Goal: Task Accomplishment & Management: Manage account settings

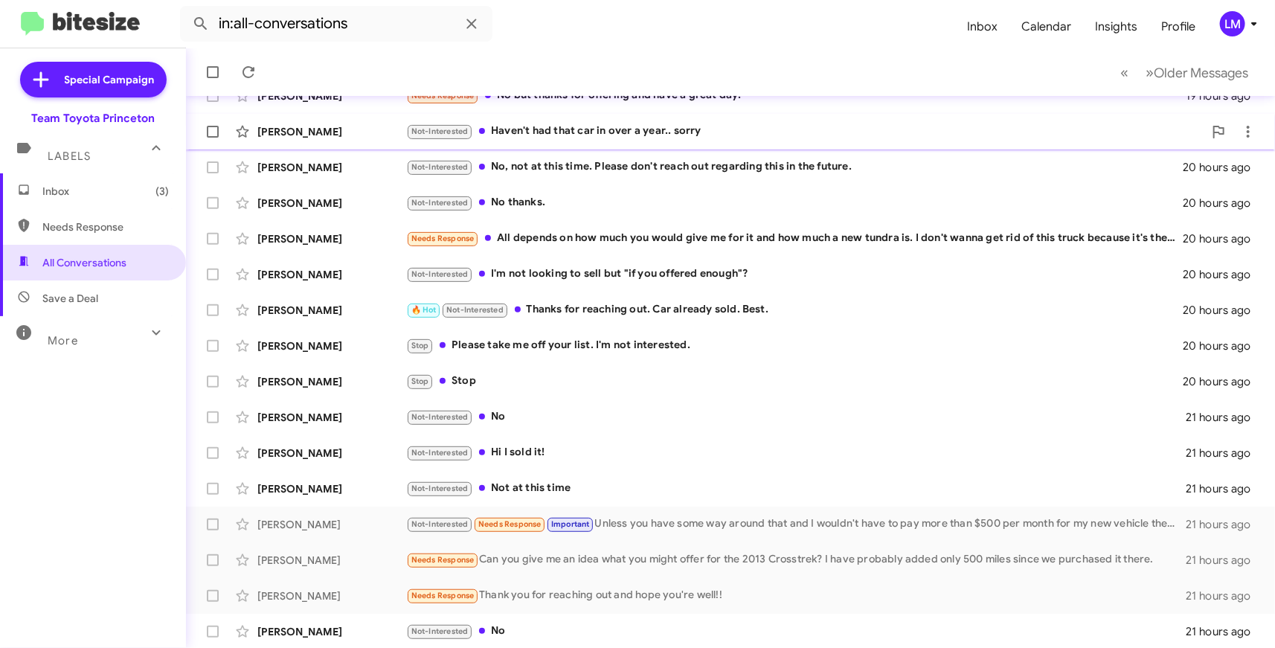
scroll to position [216, 0]
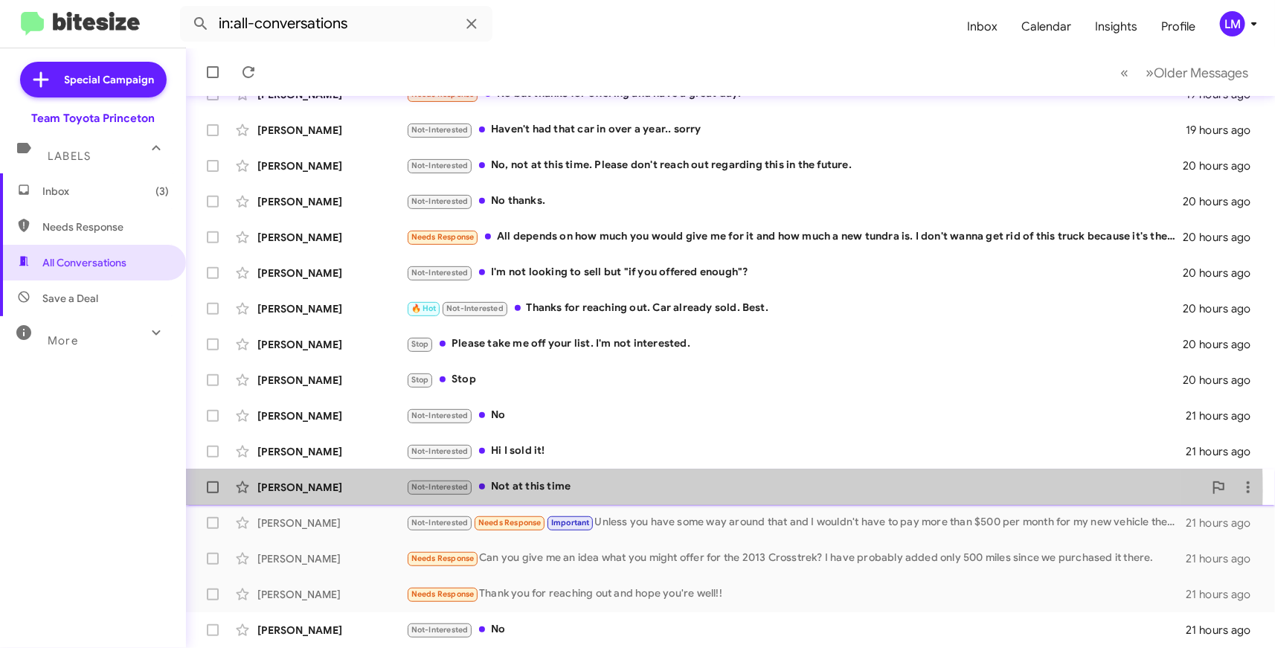
click at [560, 492] on div "Not-Interested Not at this time" at bounding box center [804, 486] width 797 height 17
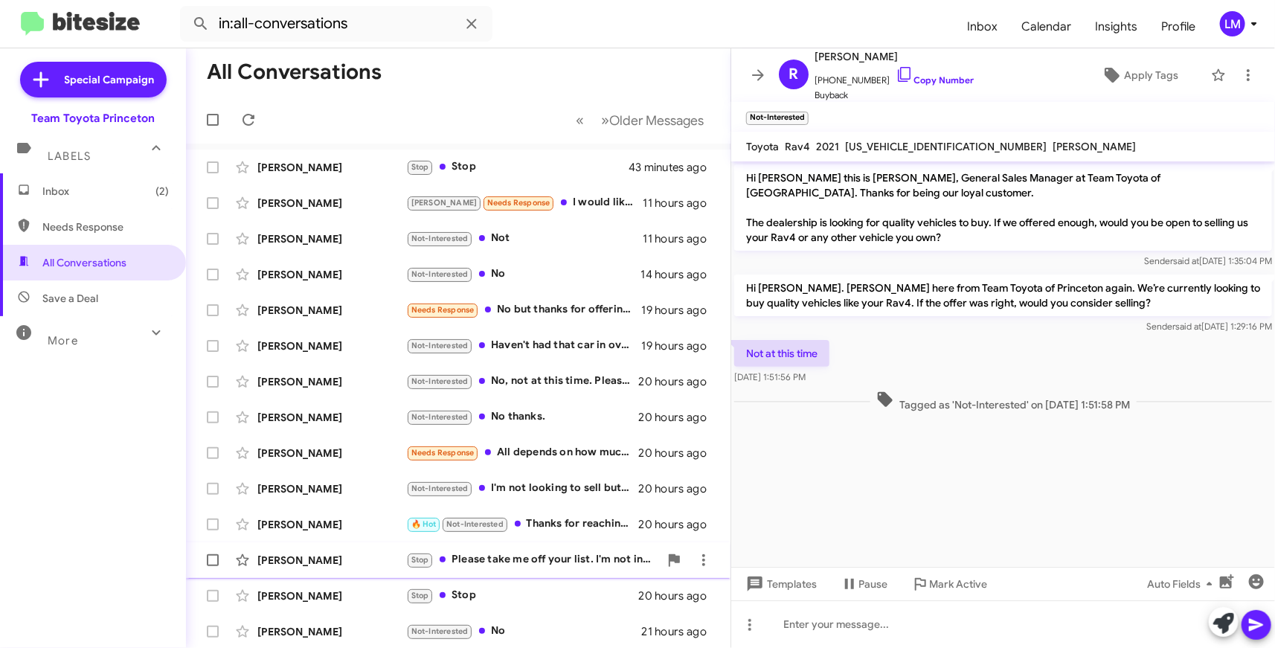
click at [553, 559] on div "Stop Please take me off your list. I'm not interested." at bounding box center [532, 559] width 253 height 17
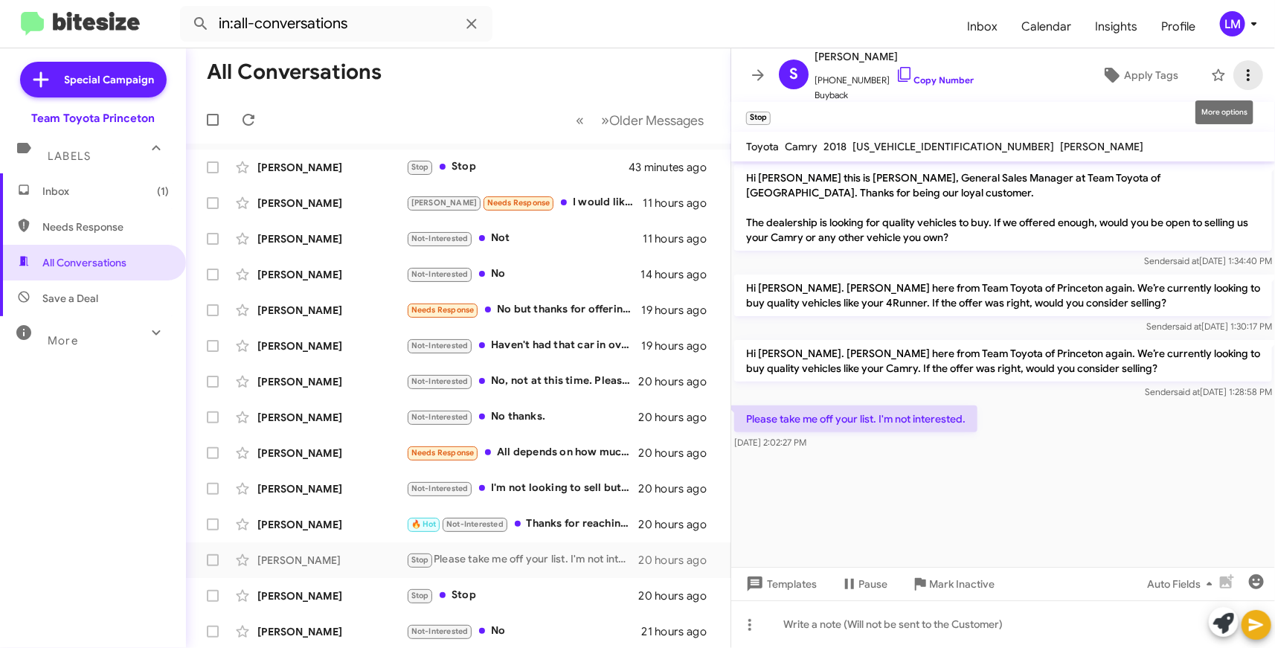
click at [1247, 80] on icon at bounding box center [1248, 75] width 3 height 12
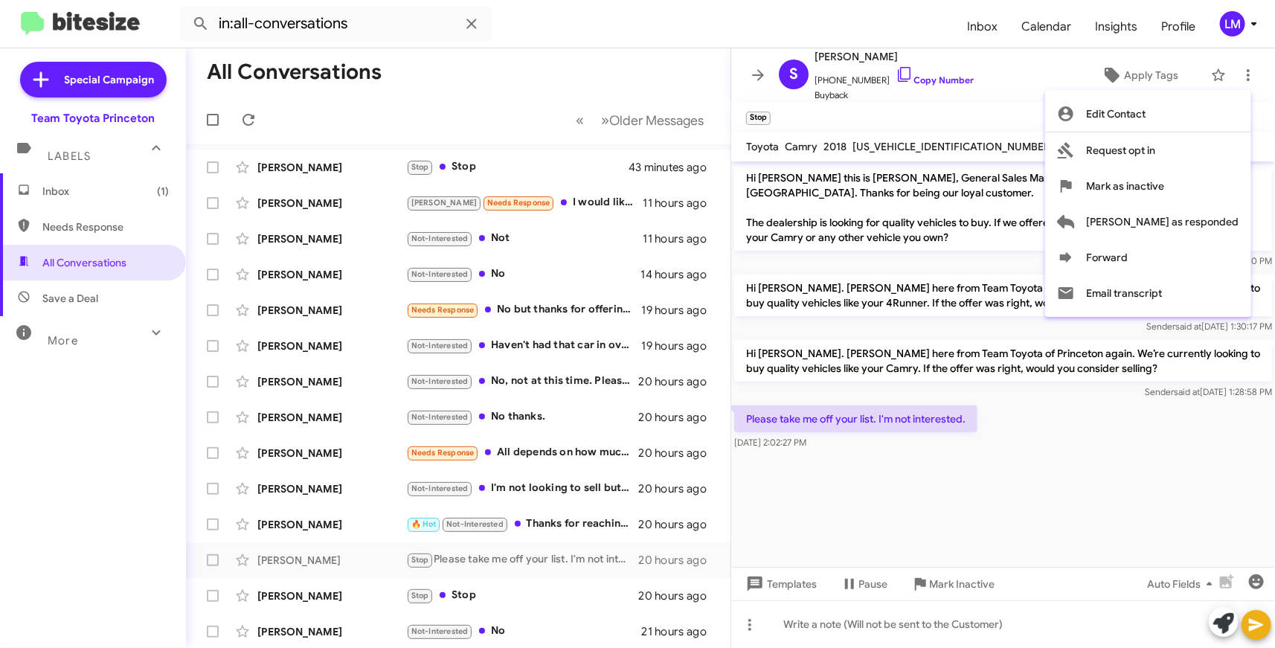
click at [1097, 473] on div at bounding box center [637, 324] width 1275 height 648
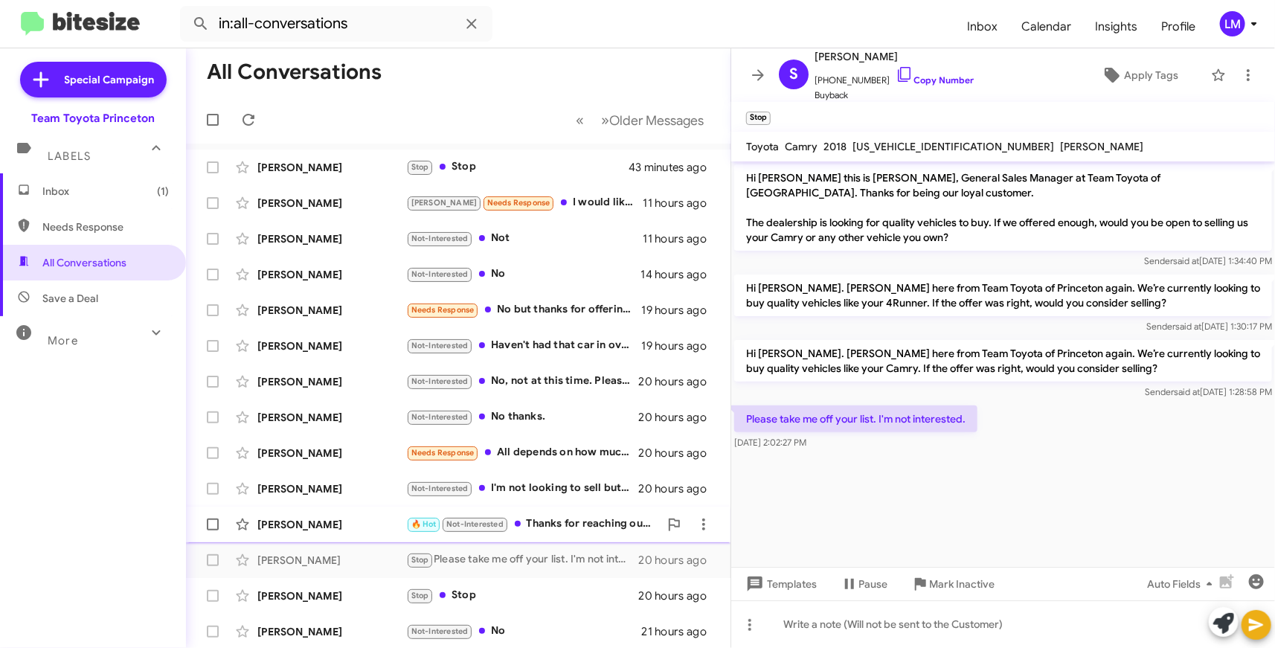
click at [544, 521] on div "🔥 Hot Not-Interested Thanks for reaching out. Car already sold. Best." at bounding box center [532, 523] width 253 height 17
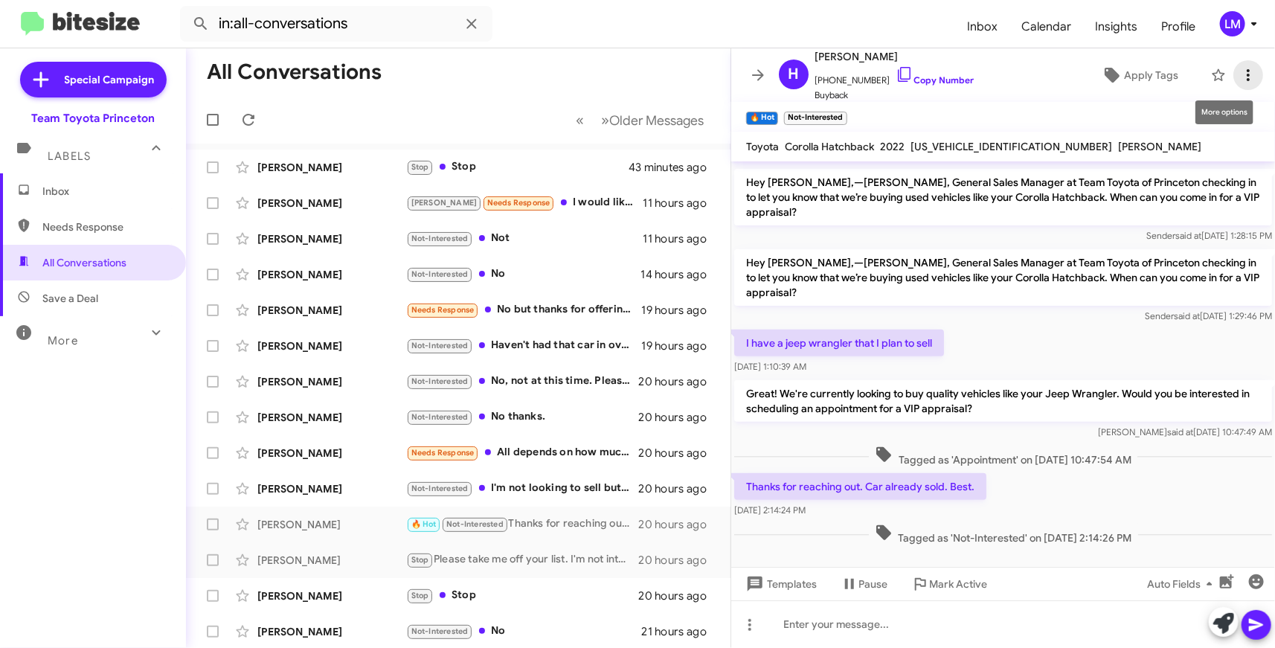
click at [1239, 77] on icon at bounding box center [1248, 75] width 18 height 18
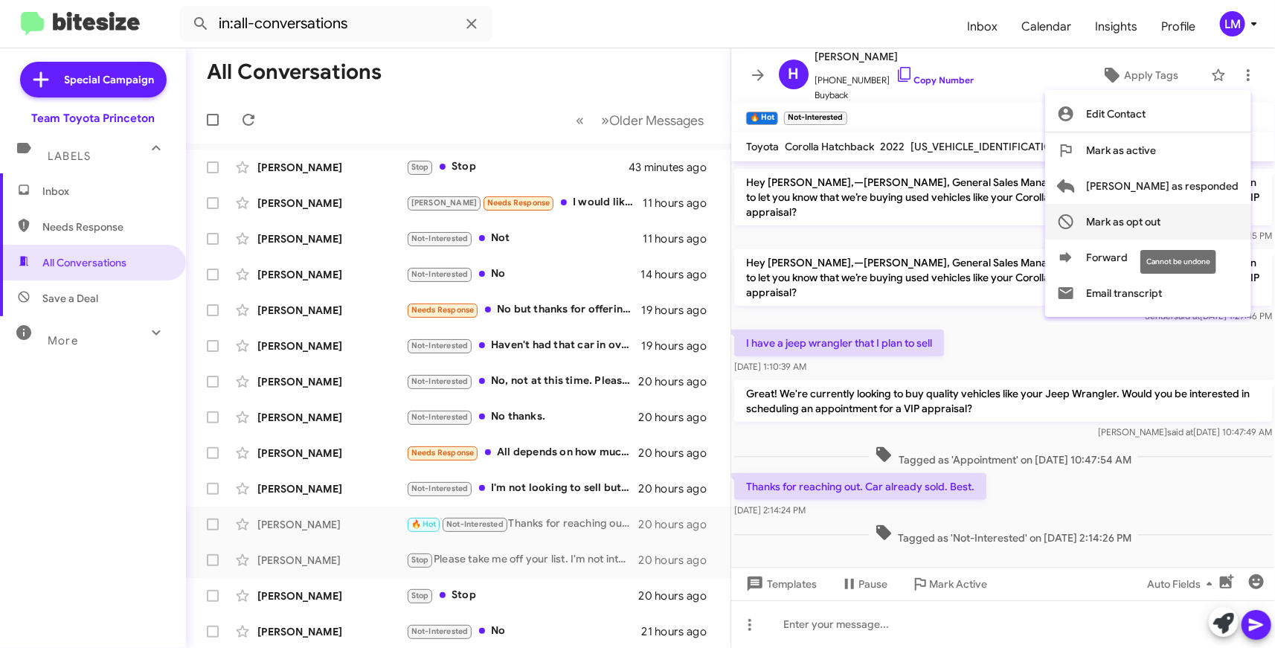
click at [1161, 218] on span "Mark as opt out" at bounding box center [1124, 222] width 74 height 36
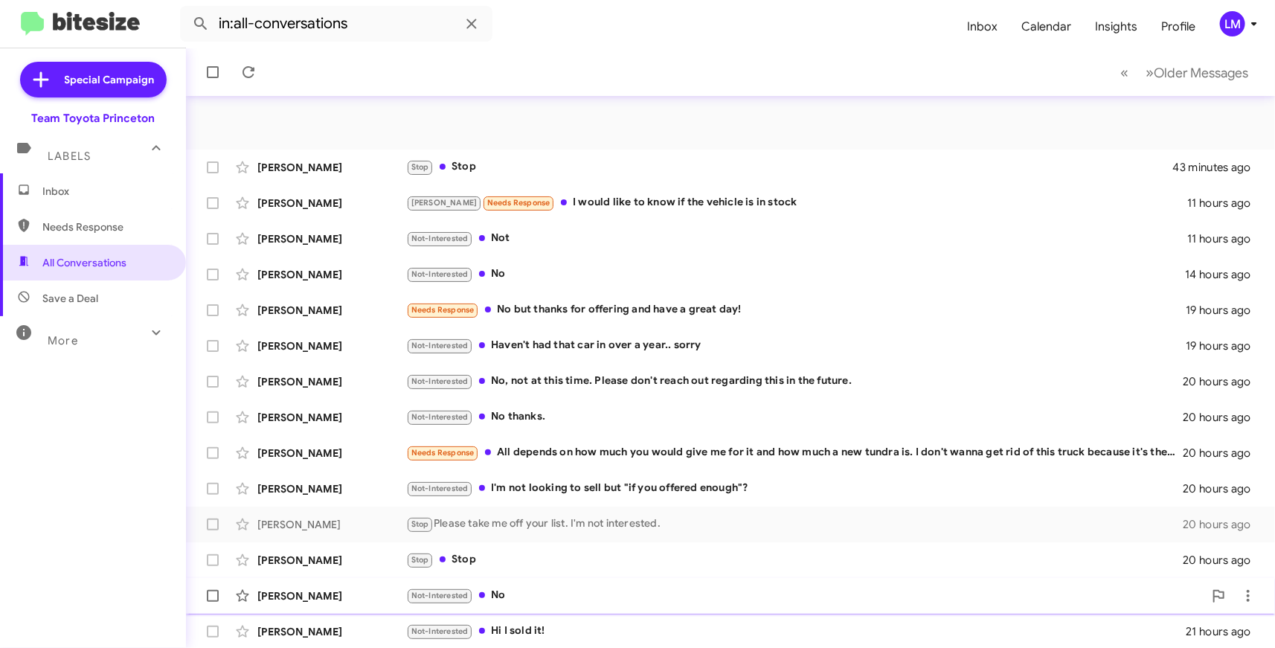
scroll to position [180, 0]
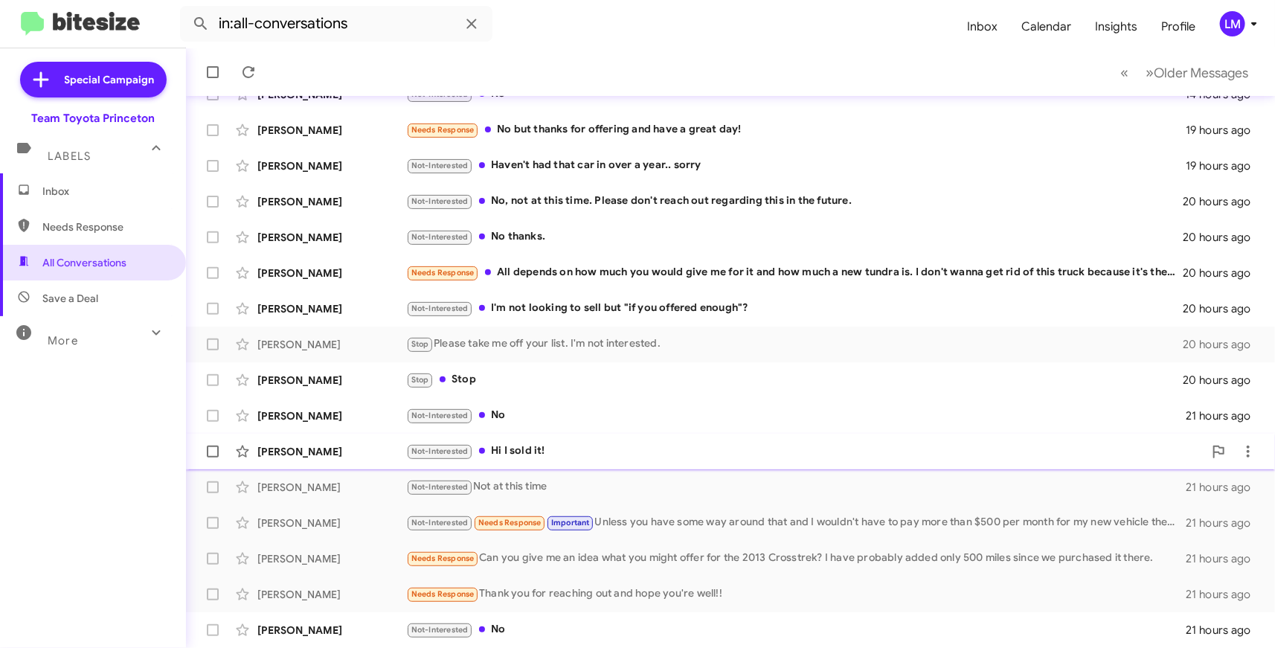
drag, startPoint x: 544, startPoint y: 447, endPoint x: 558, endPoint y: 449, distance: 14.3
click at [549, 448] on div "Not-Interested Hi I sold it!" at bounding box center [804, 451] width 797 height 17
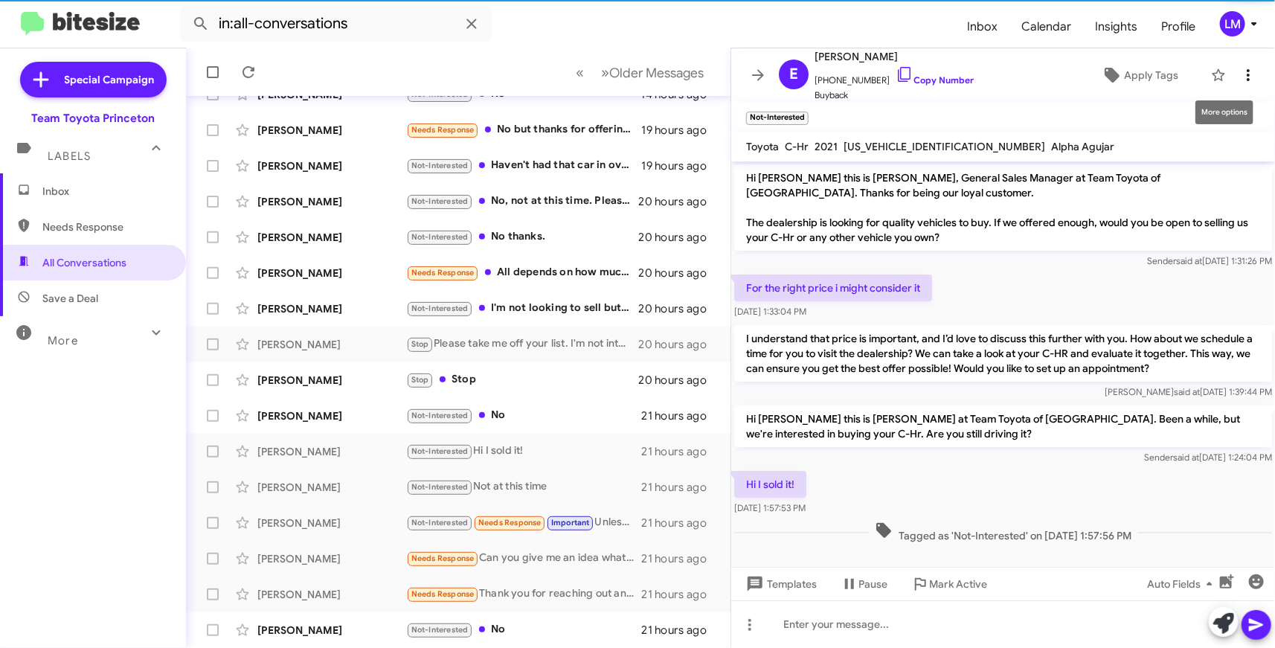
click at [1239, 71] on icon at bounding box center [1248, 75] width 18 height 18
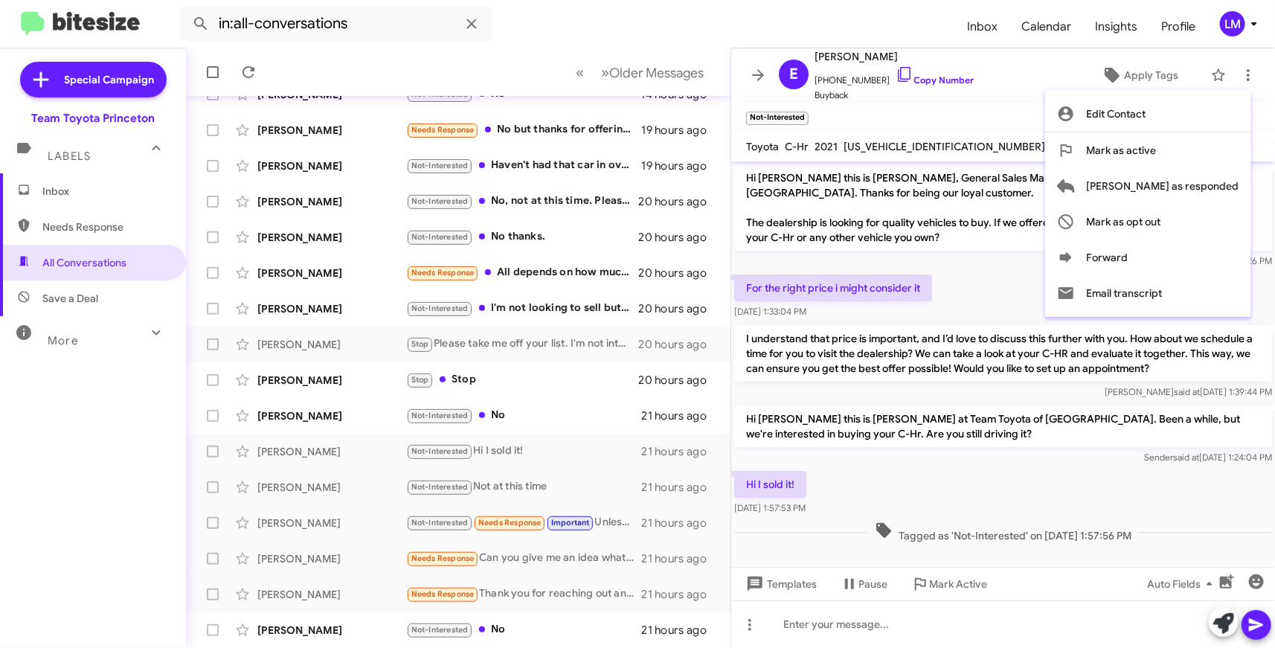
drag, startPoint x: 1158, startPoint y: 187, endPoint x: 1054, endPoint y: 76, distance: 152.1
click at [1054, 76] on div "Edit Contact Mark as active Mark as responded Mark as opt out Forward Email tra…" at bounding box center [637, 324] width 1275 height 648
click at [1040, 78] on div at bounding box center [637, 324] width 1275 height 648
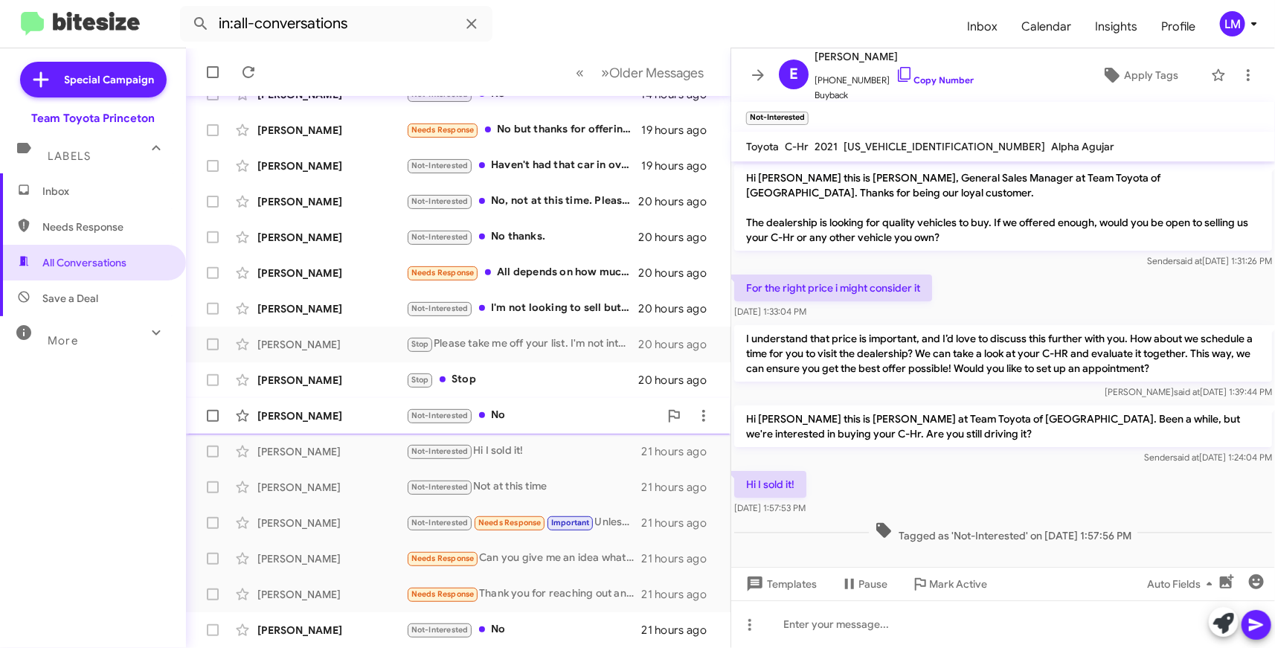
click at [538, 414] on div "Not-Interested No" at bounding box center [532, 415] width 253 height 17
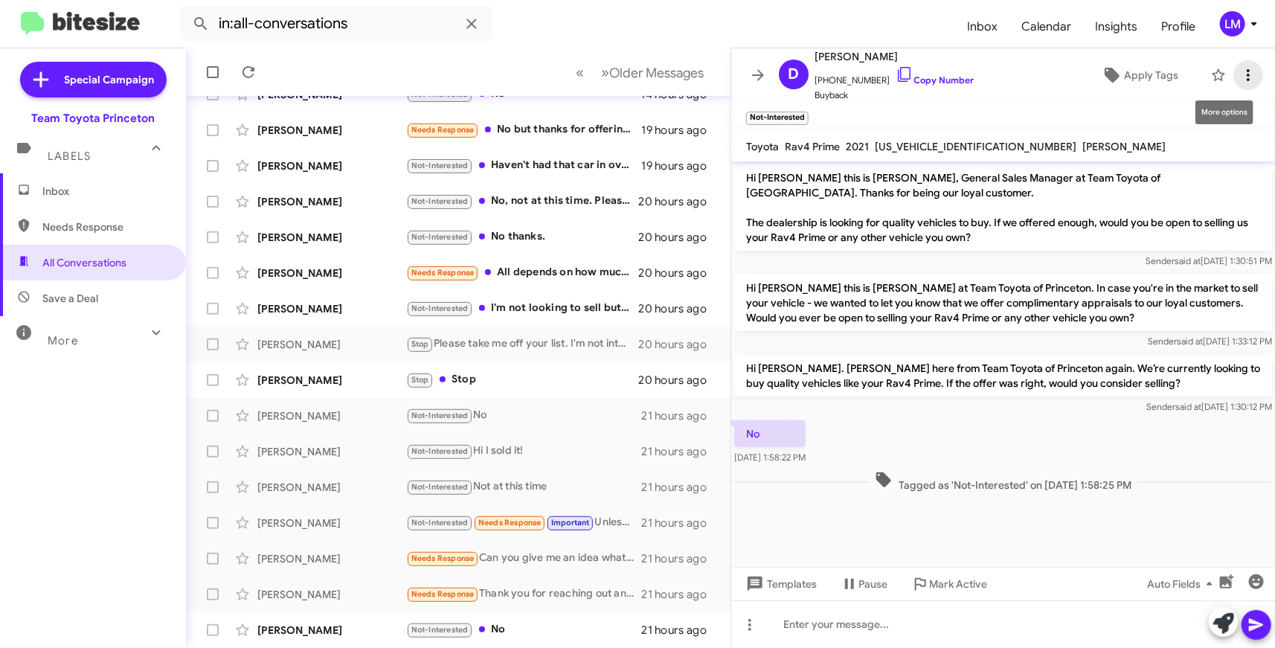
click at [1239, 73] on icon at bounding box center [1248, 75] width 18 height 18
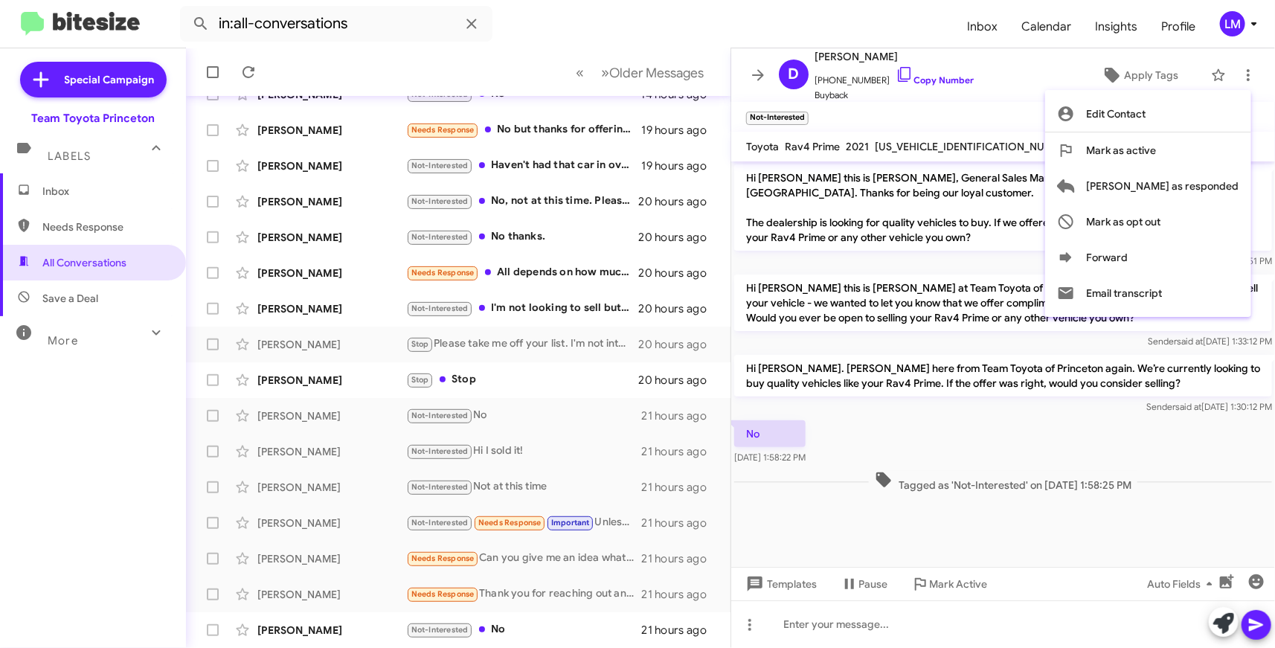
drag, startPoint x: 997, startPoint y: 107, endPoint x: 848, endPoint y: 205, distance: 178.4
click at [995, 107] on div at bounding box center [637, 324] width 1275 height 648
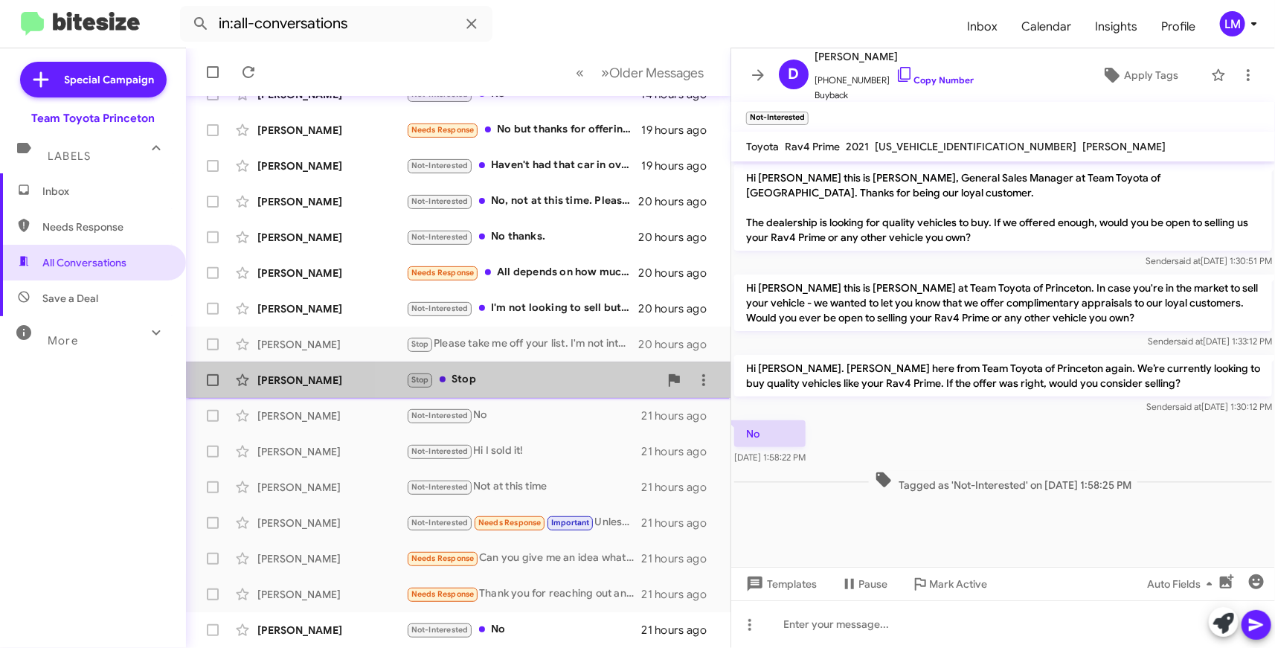
click at [484, 376] on div "Stop Stop" at bounding box center [532, 379] width 253 height 17
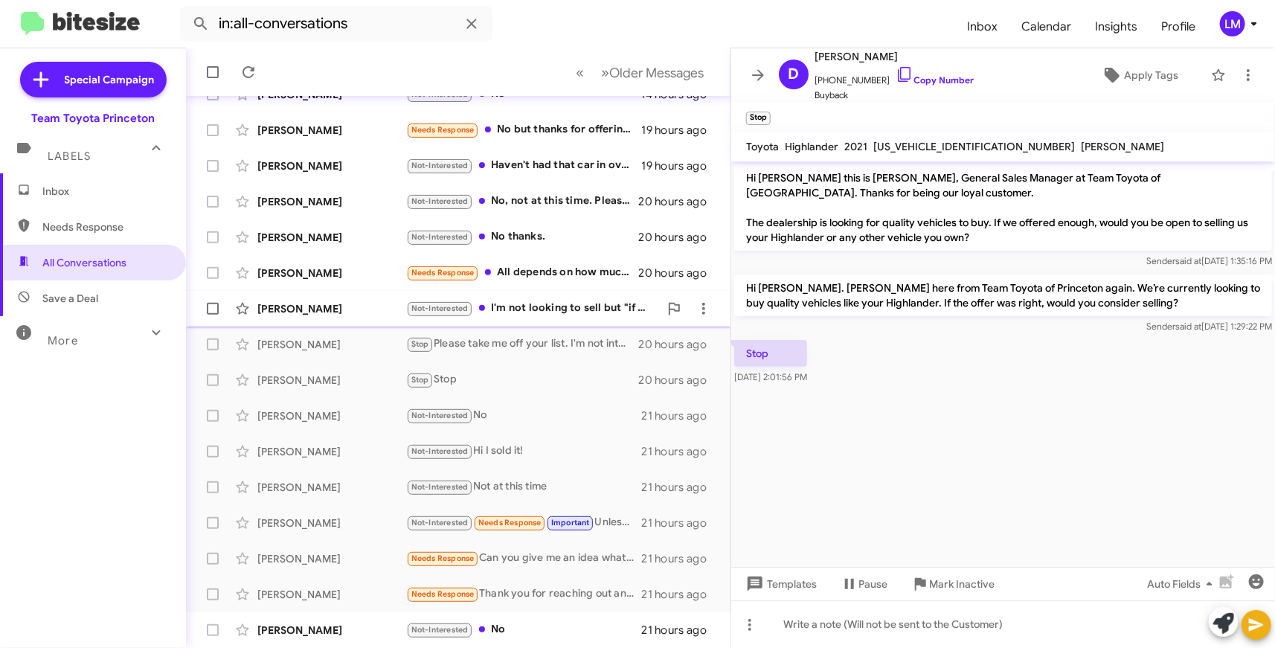
click at [575, 310] on div "Not-Interested I'm not looking to sell but "if you offered enough"?" at bounding box center [532, 308] width 253 height 17
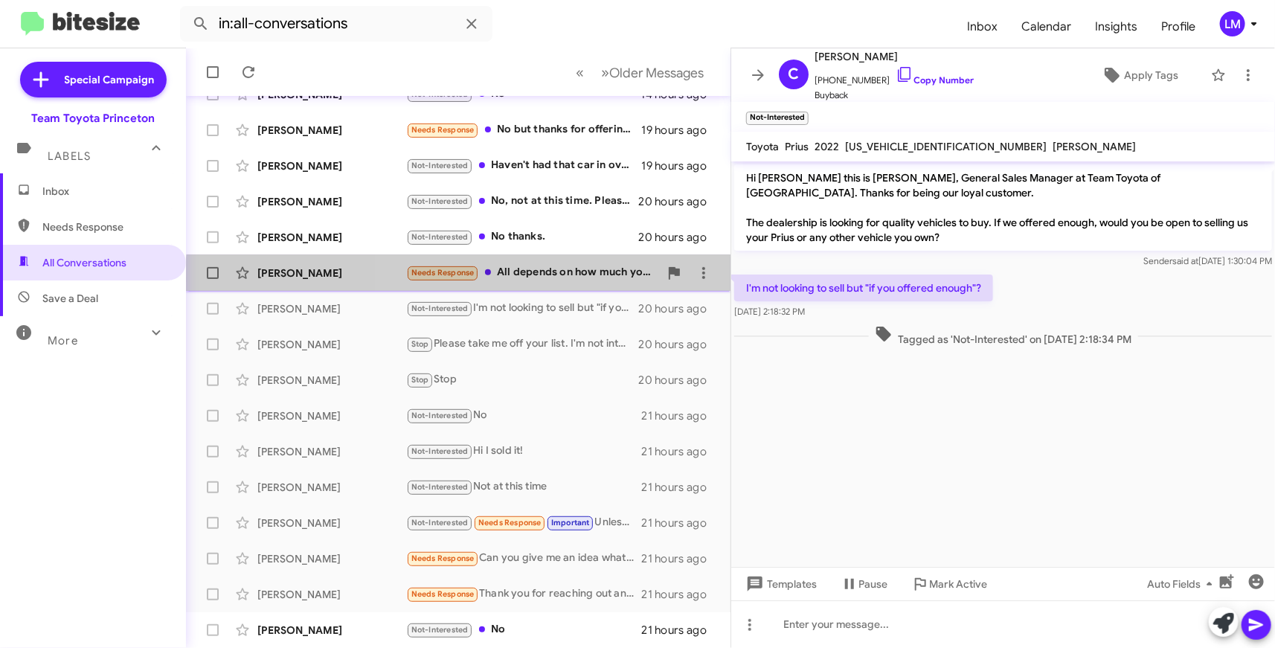
click at [570, 281] on div "Michael Cappiello Needs Response All depends on how much you would give me for …" at bounding box center [458, 273] width 521 height 30
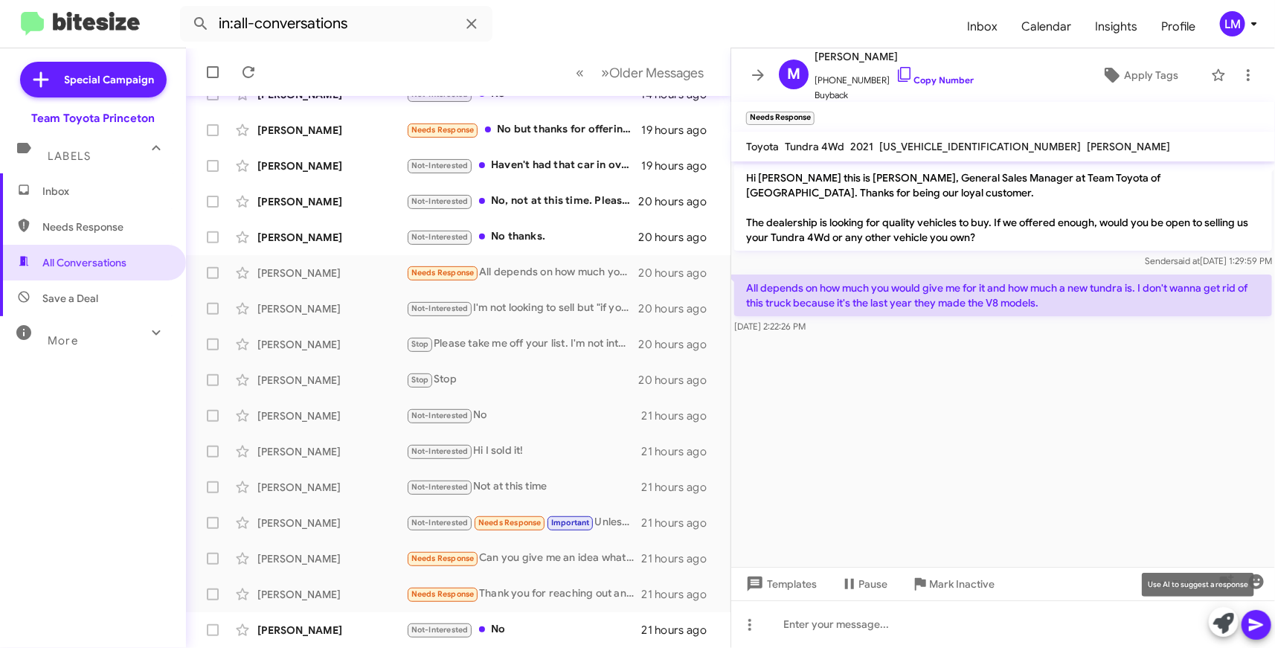
click at [1225, 619] on icon at bounding box center [1223, 623] width 21 height 21
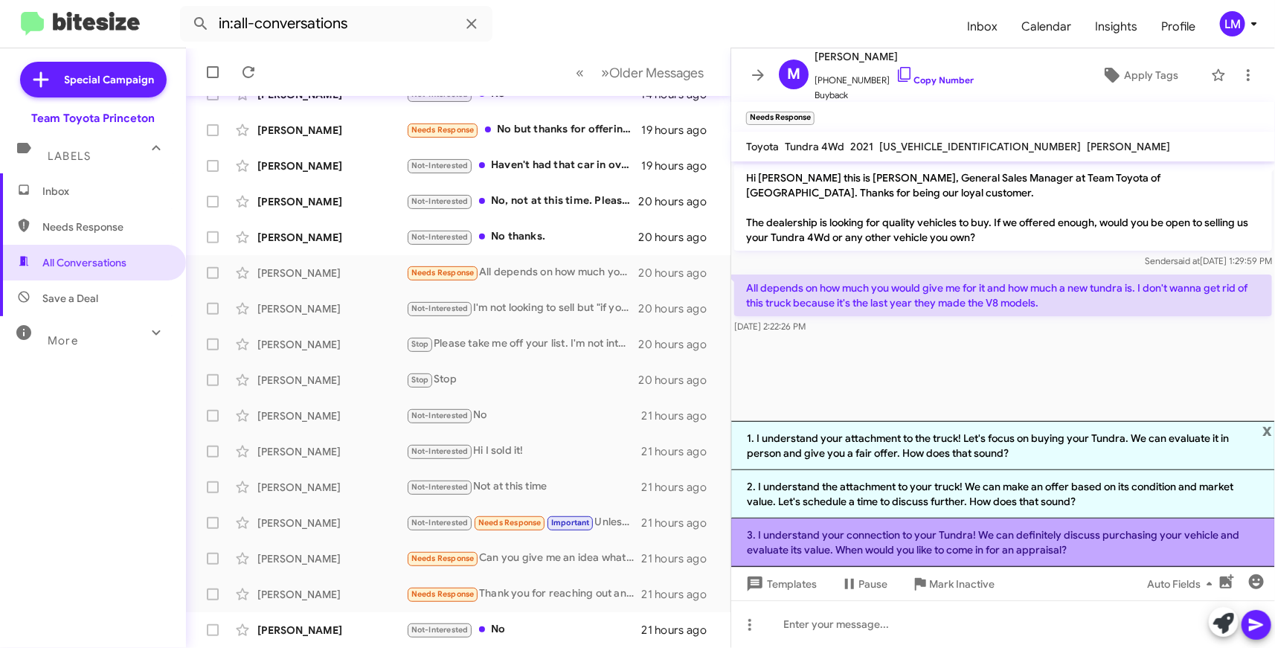
click at [885, 534] on li "3. I understand your connection to your Tundra! We can definitely discuss purch…" at bounding box center [1003, 542] width 544 height 48
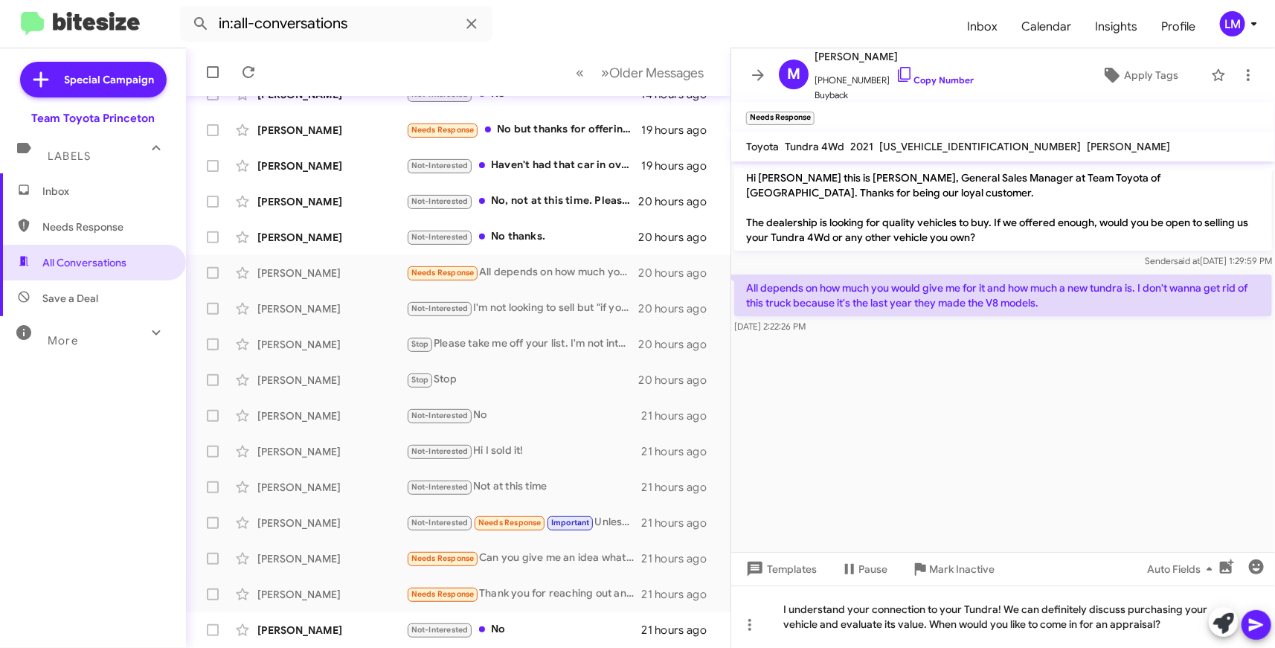
click at [1252, 631] on icon at bounding box center [1256, 625] width 18 height 18
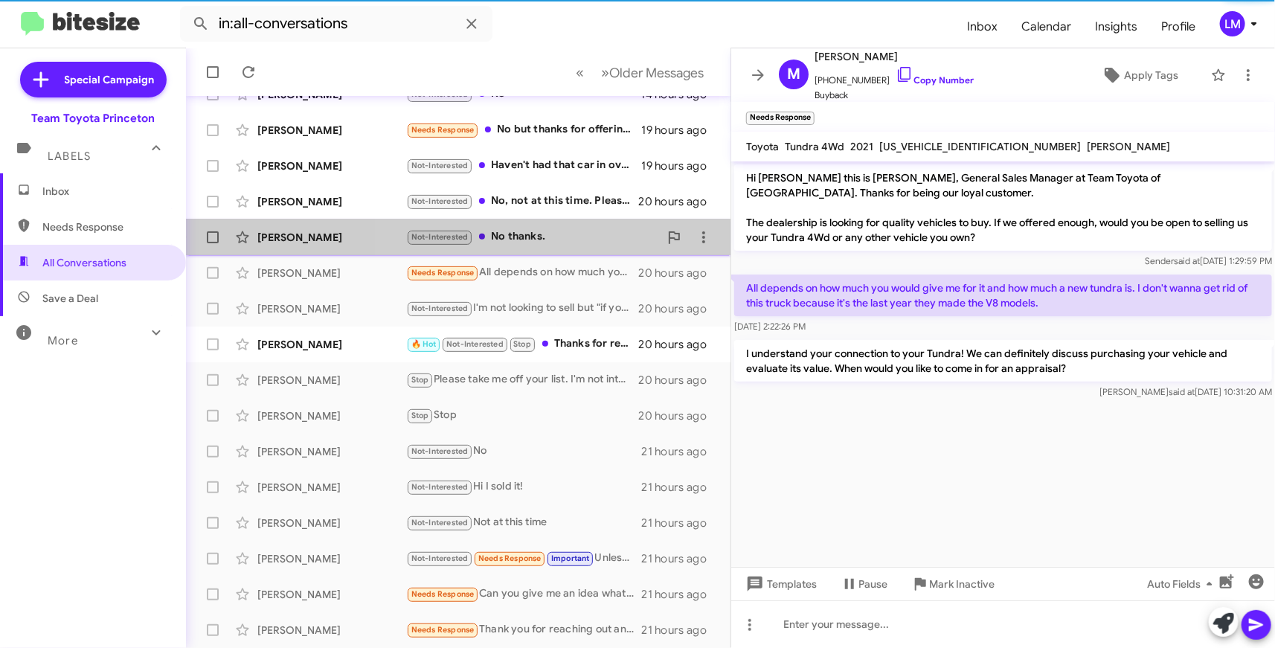
click at [540, 237] on div "Not-Interested No thanks." at bounding box center [532, 236] width 253 height 17
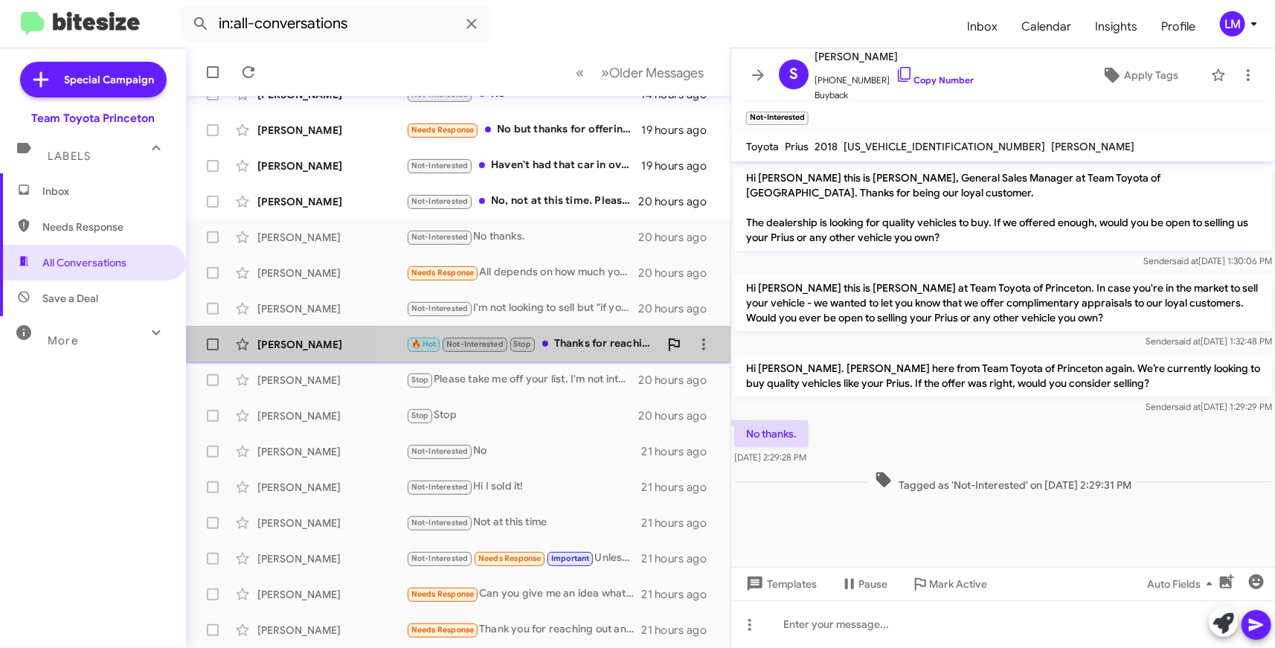
drag, startPoint x: 573, startPoint y: 353, endPoint x: 660, endPoint y: 350, distance: 87.0
click at [574, 353] on div "Haoyu Wu 🔥 Hot Not-Interested Stop Thanks for reaching out. Car already sold. B…" at bounding box center [458, 344] width 521 height 30
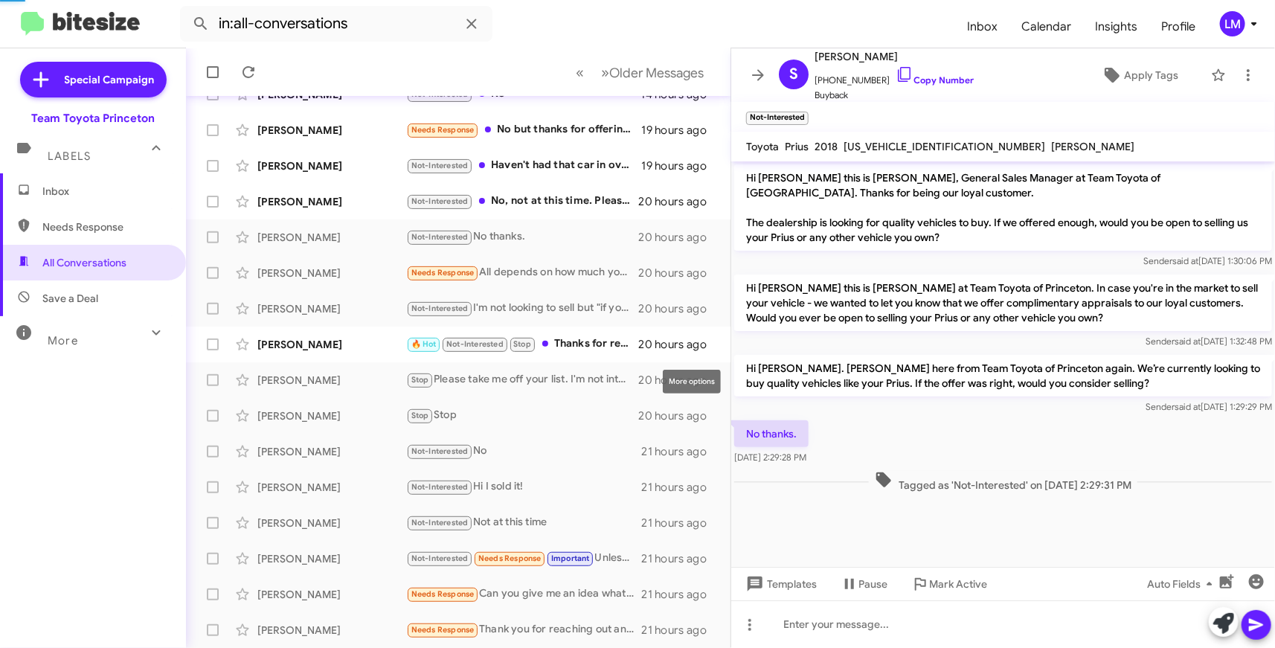
scroll to position [232, 0]
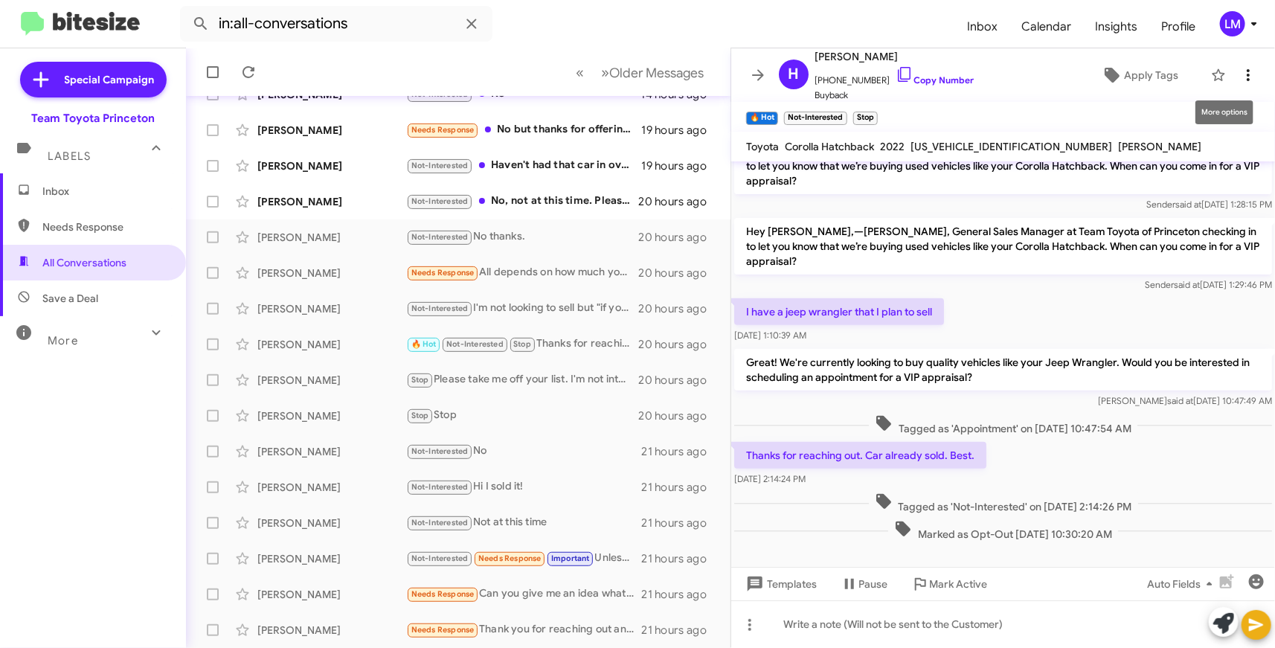
click at [1239, 75] on icon at bounding box center [1248, 75] width 18 height 18
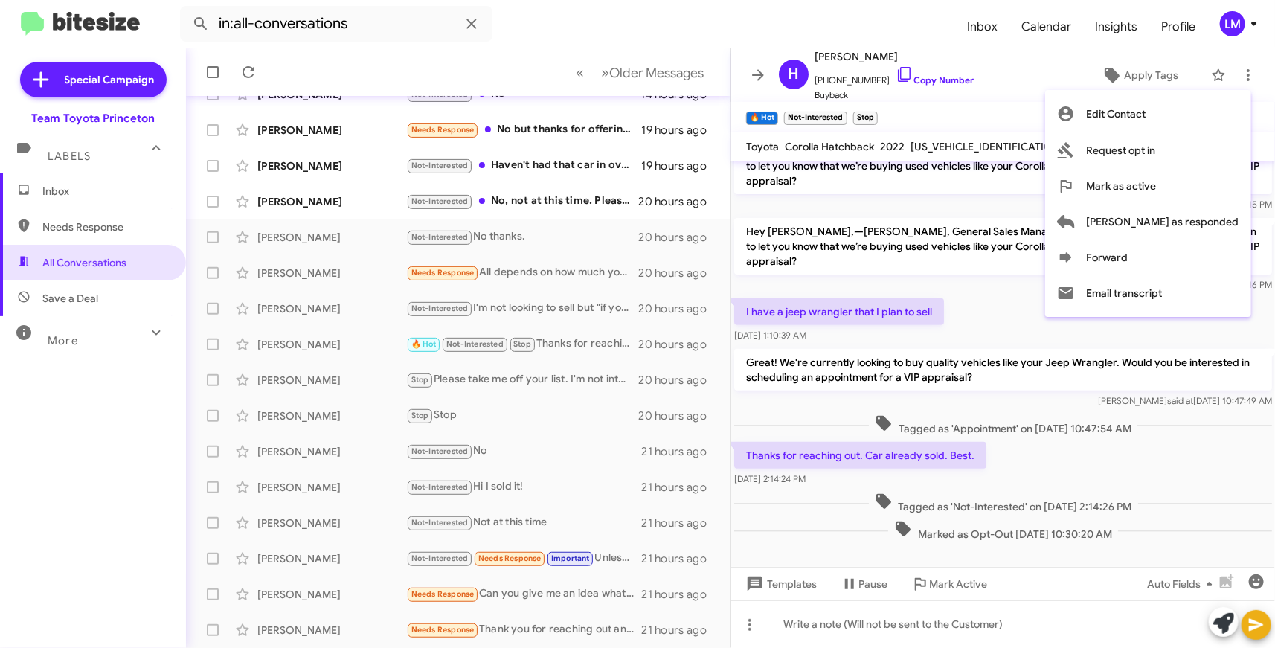
drag, startPoint x: 515, startPoint y: 562, endPoint x: 555, endPoint y: 548, distance: 41.6
click at [517, 562] on div at bounding box center [637, 324] width 1275 height 648
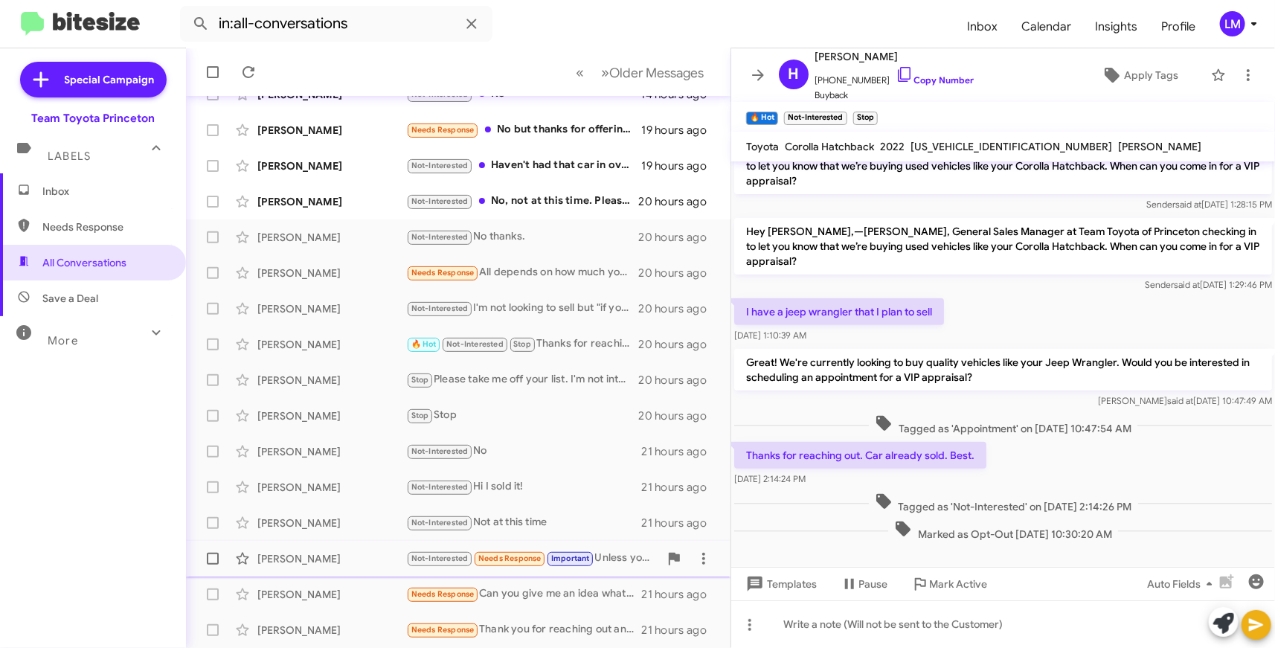
click at [522, 554] on span "Needs Response" at bounding box center [509, 558] width 63 height 10
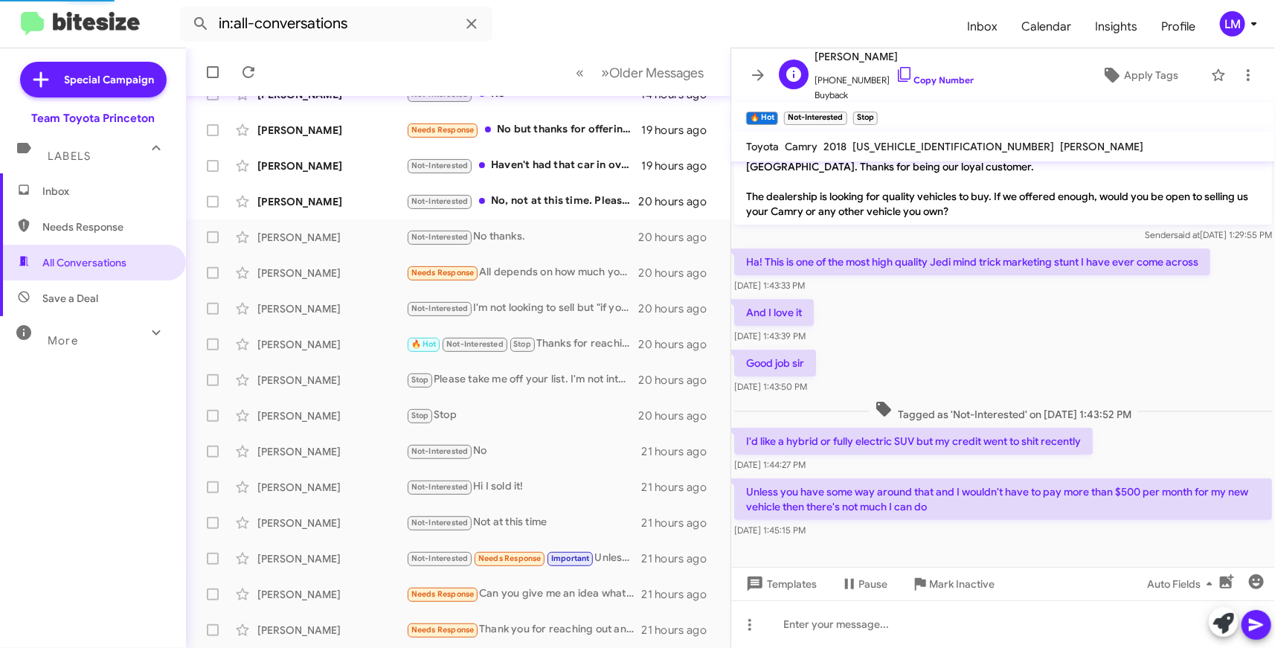
scroll to position [25, 0]
drag, startPoint x: 883, startPoint y: 110, endPoint x: 983, endPoint y: 86, distance: 103.2
click at [964, 88] on div "C Carlos Pichardobaez +19177578629 Copy Number Buyback Apply Tags Not-Intereste…" at bounding box center [1003, 347] width 544 height 599
click at [1223, 616] on icon at bounding box center [1223, 623] width 21 height 21
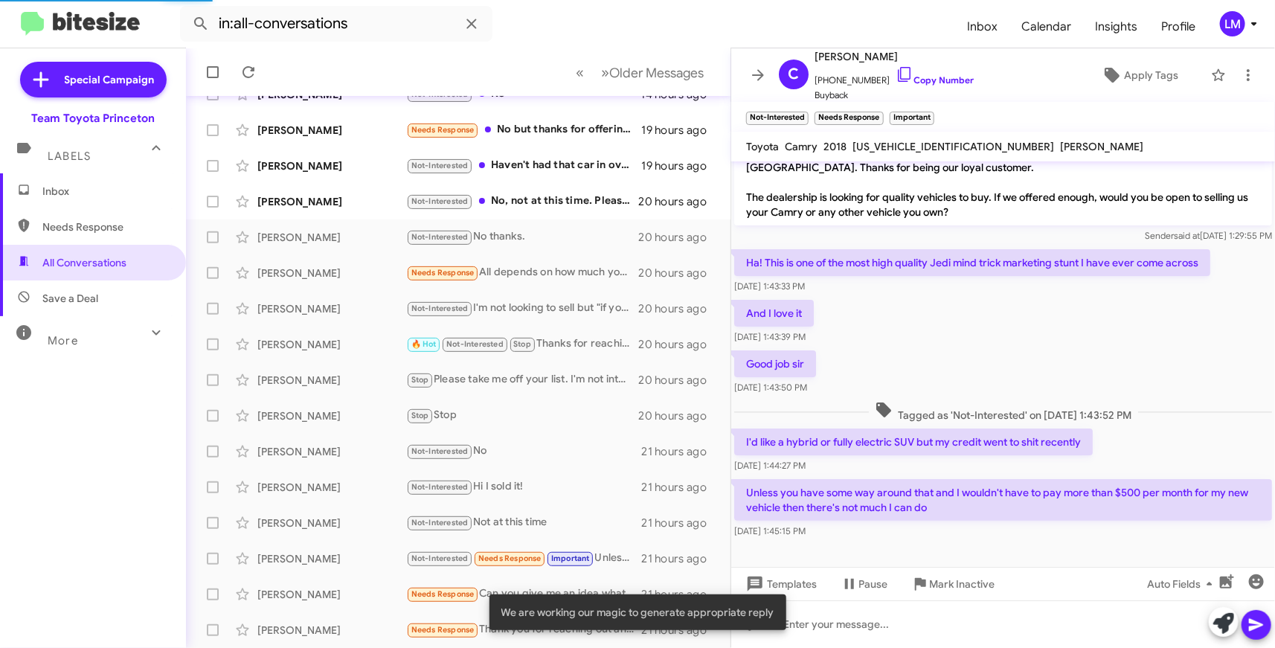
scroll to position [172, 0]
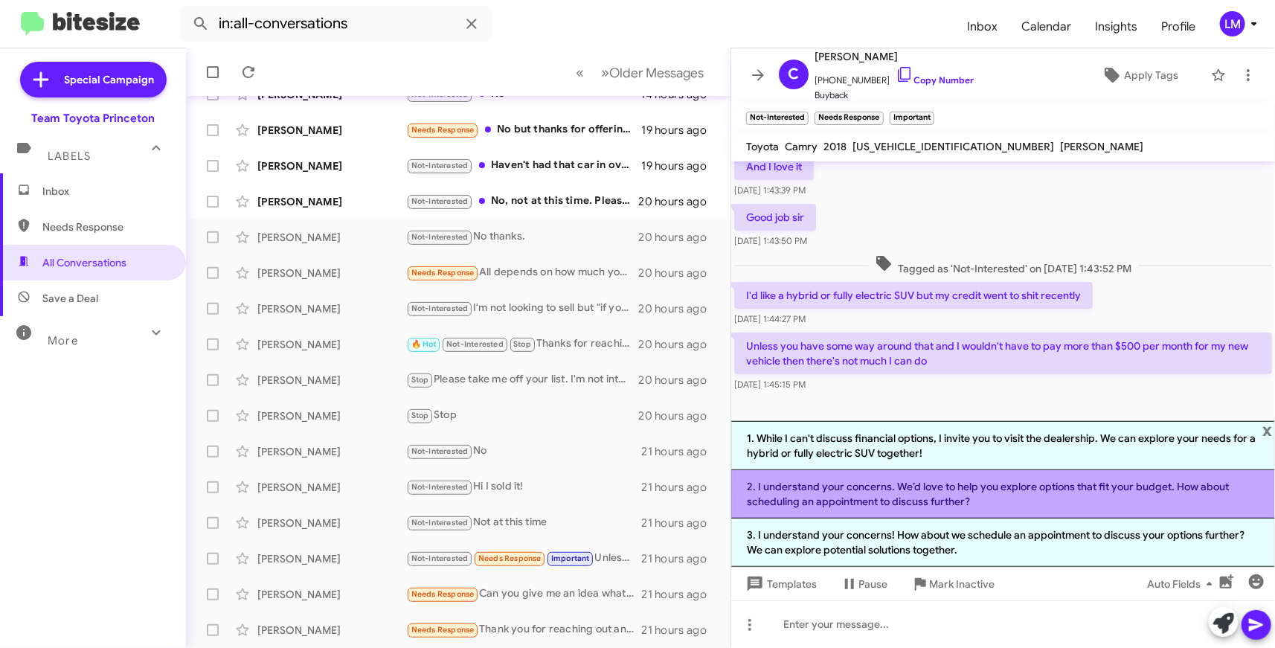
click at [834, 493] on li "2. I understand your concerns. We’d love to help you explore options that fit y…" at bounding box center [1003, 494] width 544 height 48
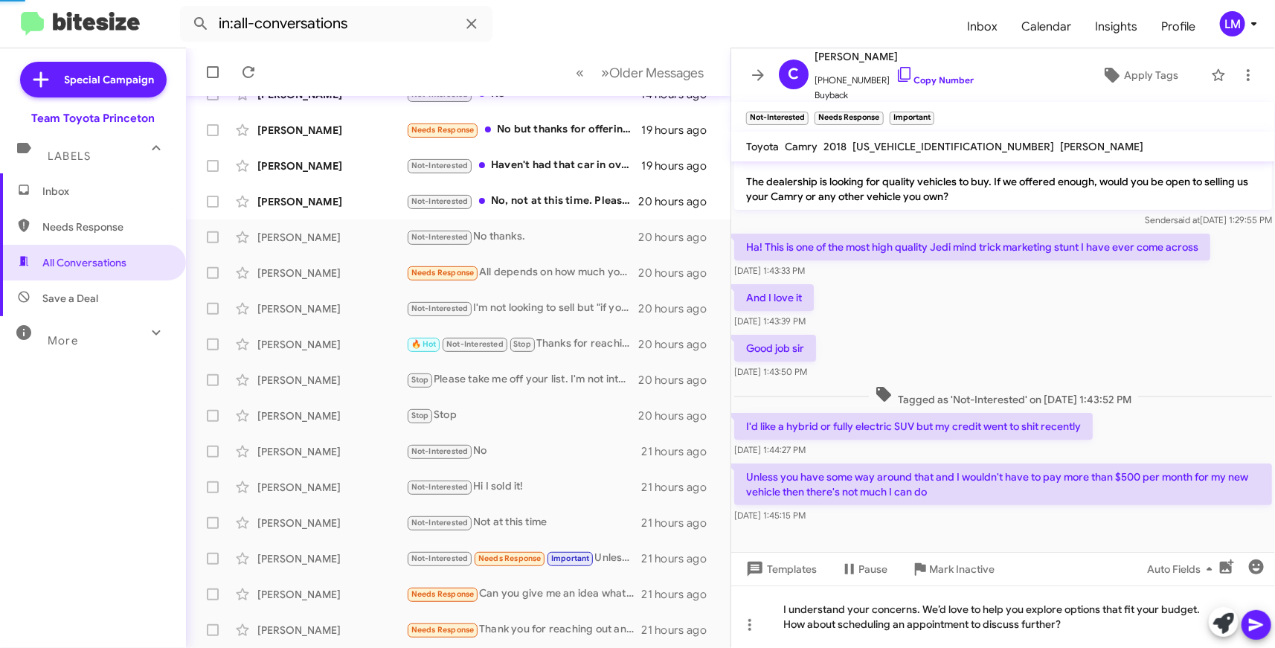
scroll to position [40, 0]
click at [1263, 627] on icon at bounding box center [1256, 625] width 18 height 18
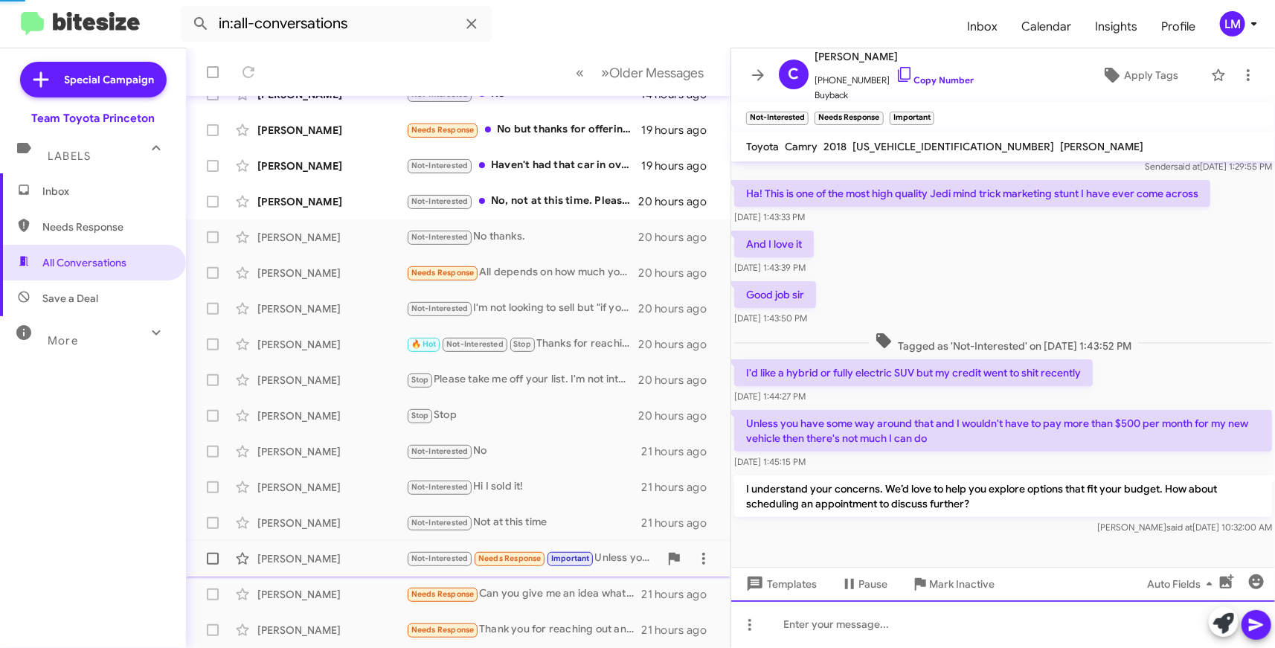
scroll to position [216, 0]
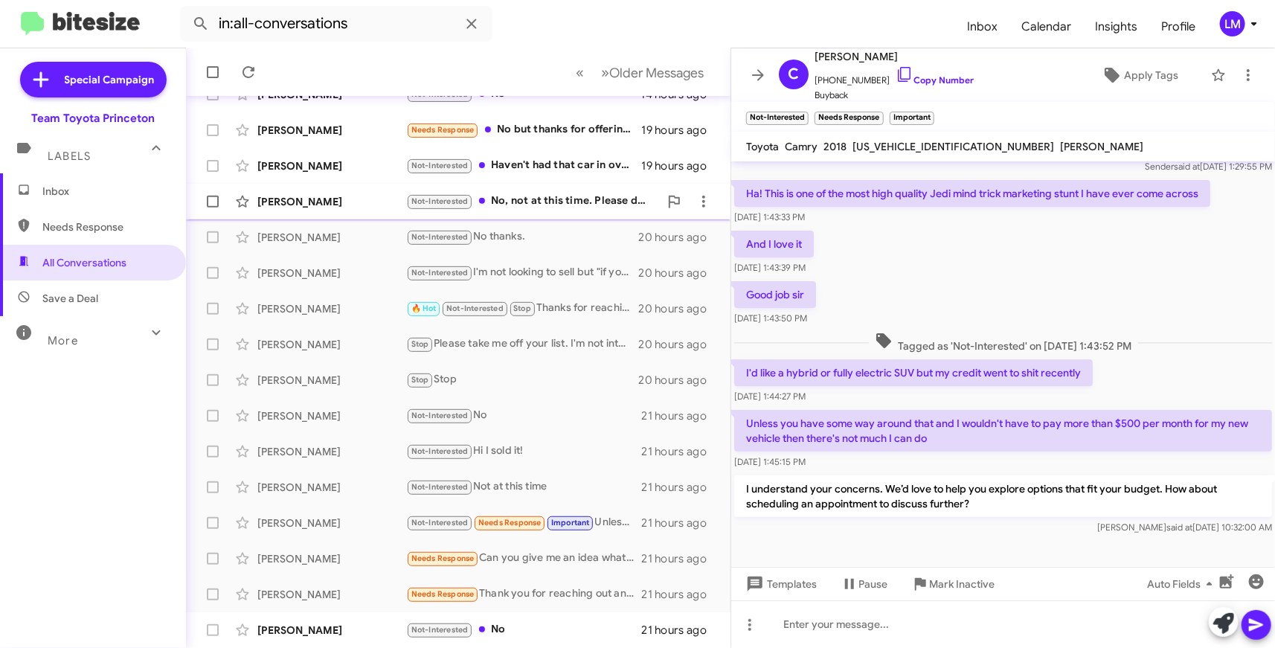
click at [552, 198] on div "Not-Interested No, not at this time. Please don't reach out regarding this in t…" at bounding box center [532, 201] width 253 height 17
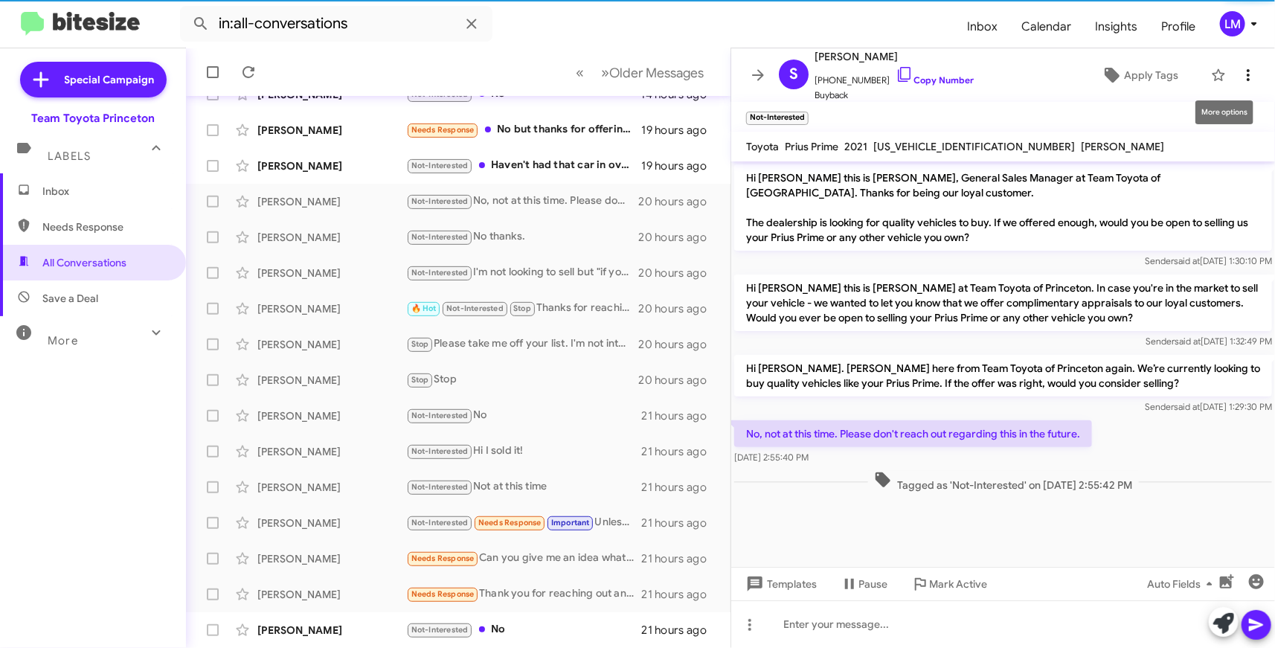
click at [1239, 77] on icon at bounding box center [1248, 75] width 18 height 18
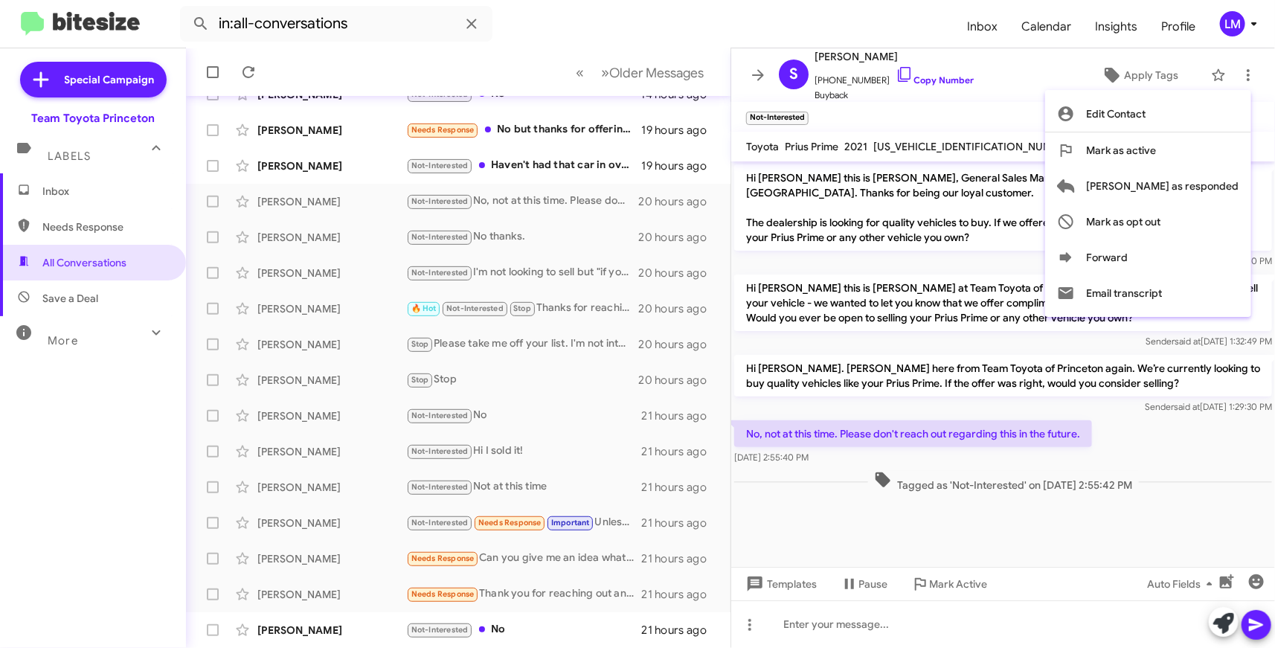
click at [551, 158] on div at bounding box center [637, 324] width 1275 height 648
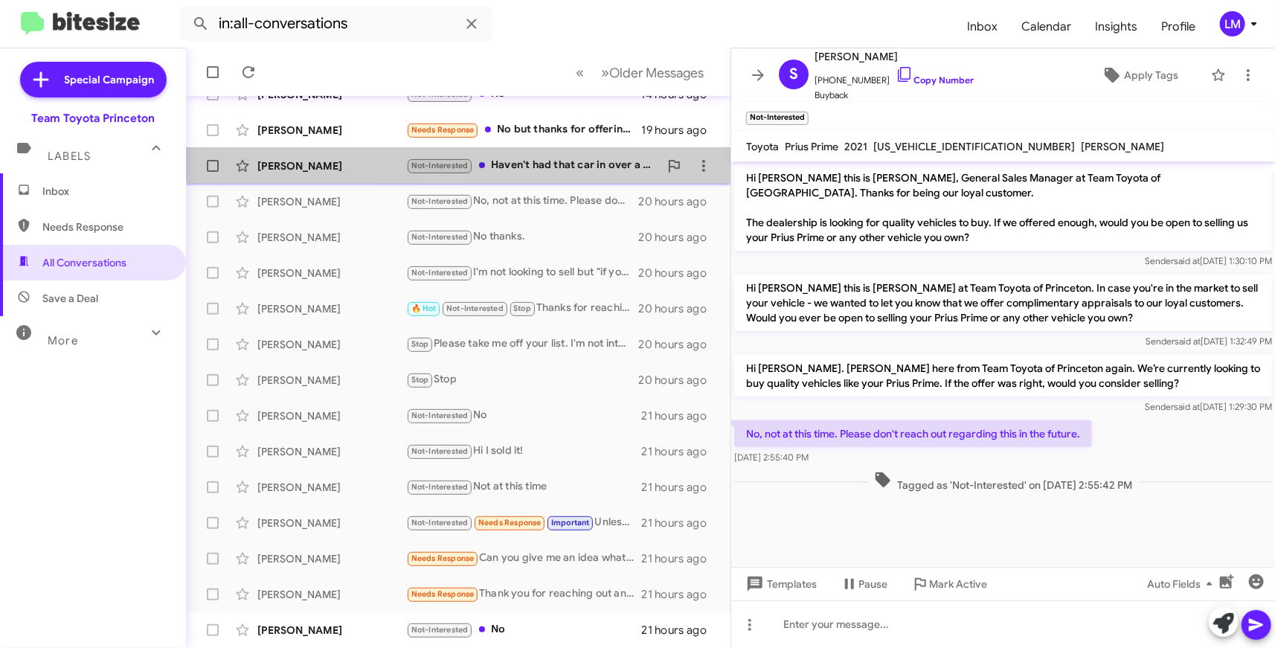
click at [591, 155] on div "Carolyn Gripp Not-Interested Haven't had that car in over a year.. sorry 19 hou…" at bounding box center [458, 166] width 521 height 30
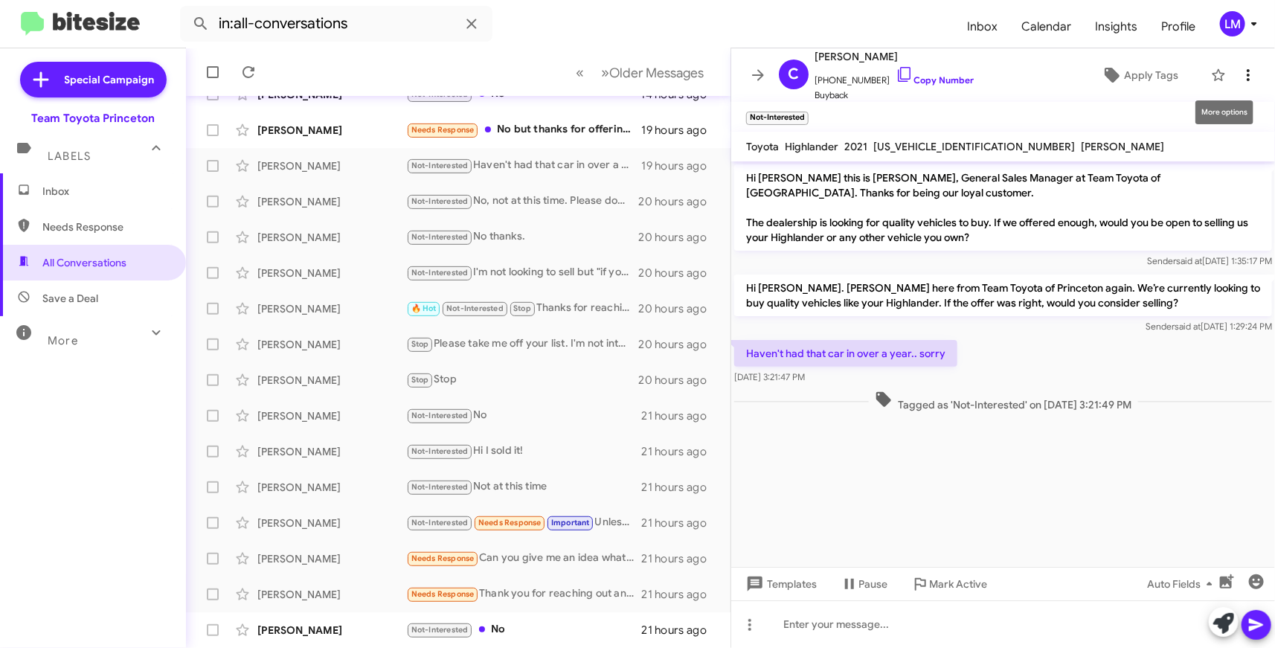
click at [1239, 78] on icon at bounding box center [1248, 75] width 18 height 18
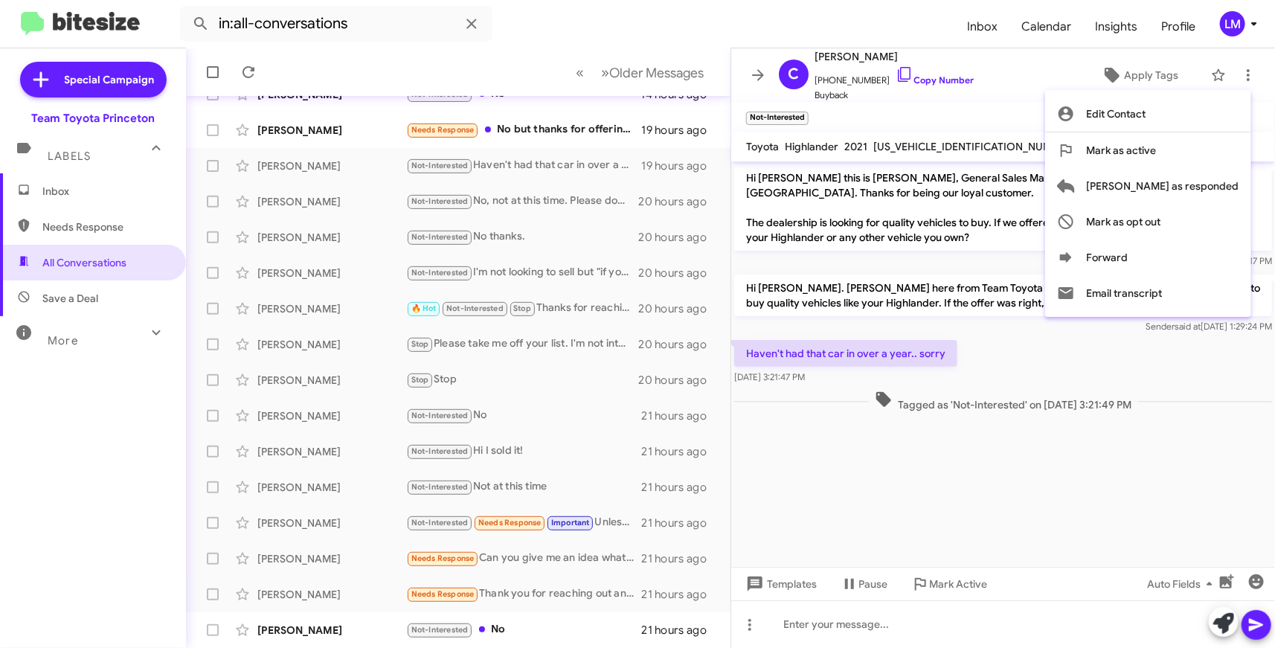
click at [525, 130] on div at bounding box center [637, 324] width 1275 height 648
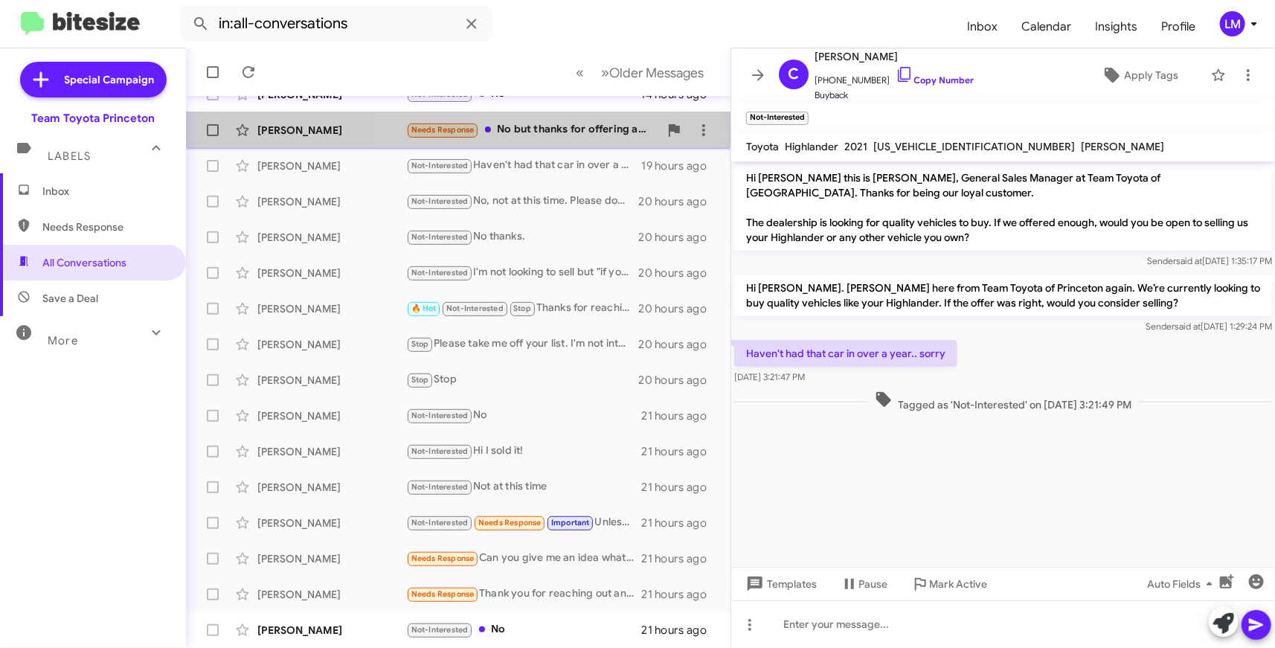
click at [555, 132] on div "Needs Response No but thanks for offering and have a great day!" at bounding box center [532, 129] width 253 height 17
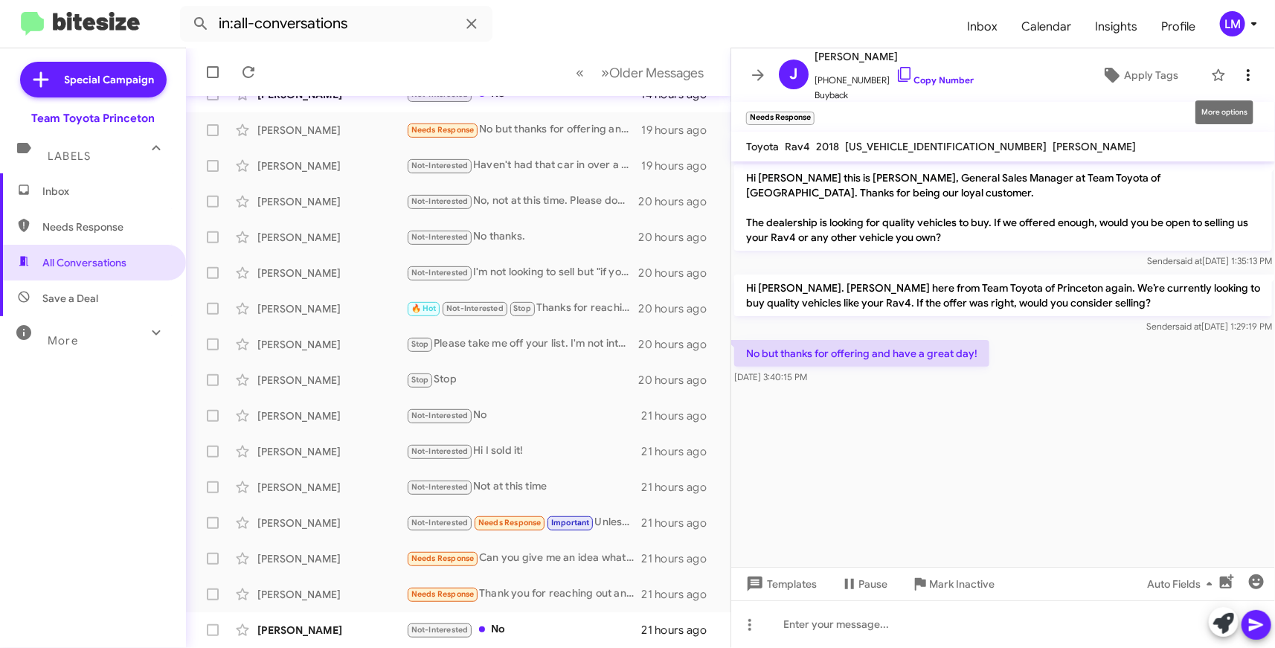
click at [1239, 75] on icon at bounding box center [1248, 75] width 18 height 18
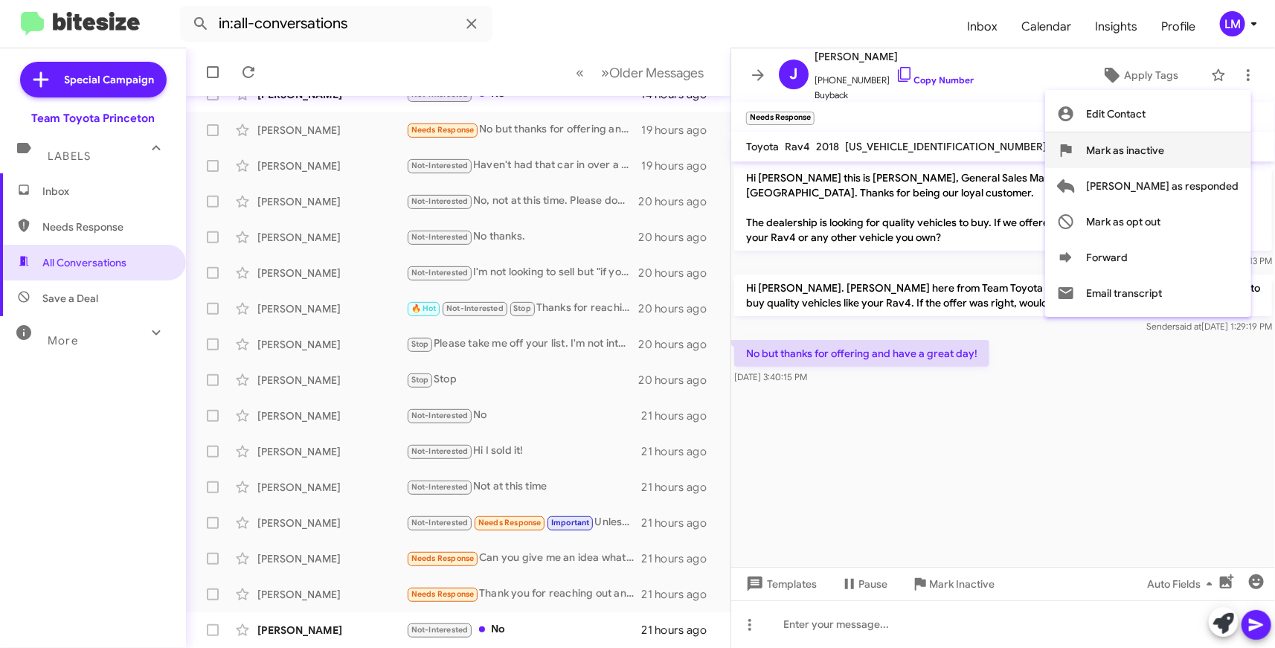
click at [1162, 152] on span "Mark as inactive" at bounding box center [1126, 150] width 78 height 36
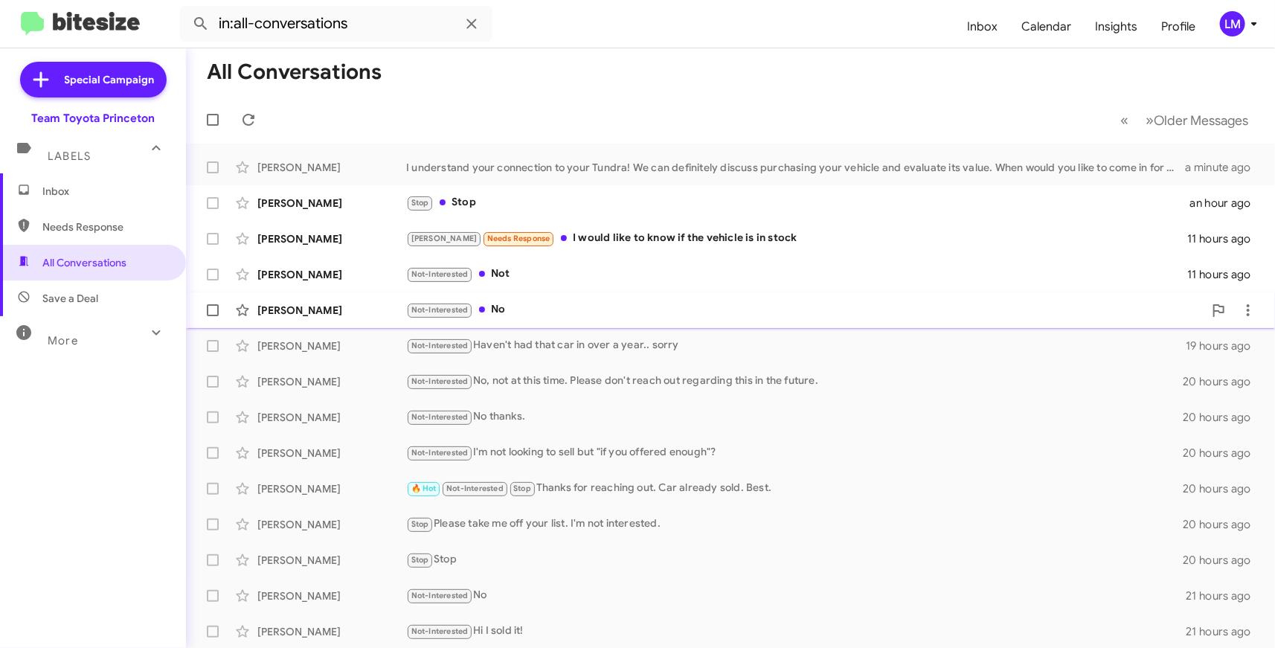
click at [510, 309] on div "Not-Interested No" at bounding box center [804, 309] width 797 height 17
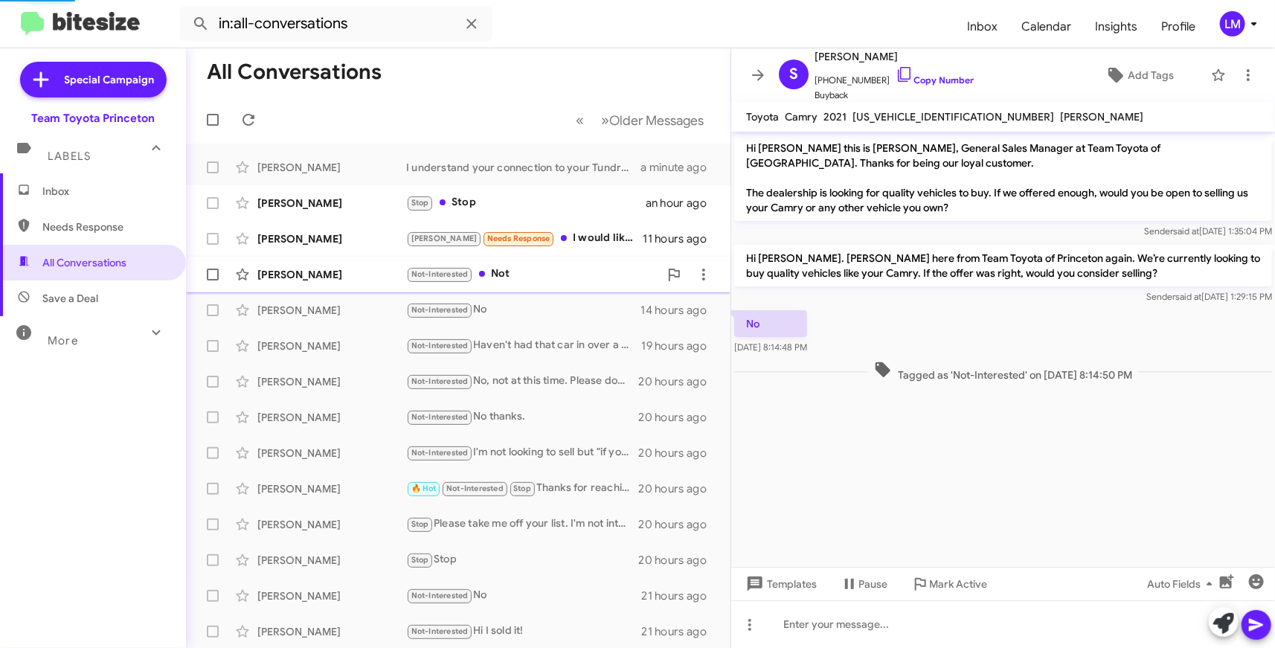
click at [559, 273] on div "Not-Interested Not" at bounding box center [532, 274] width 253 height 17
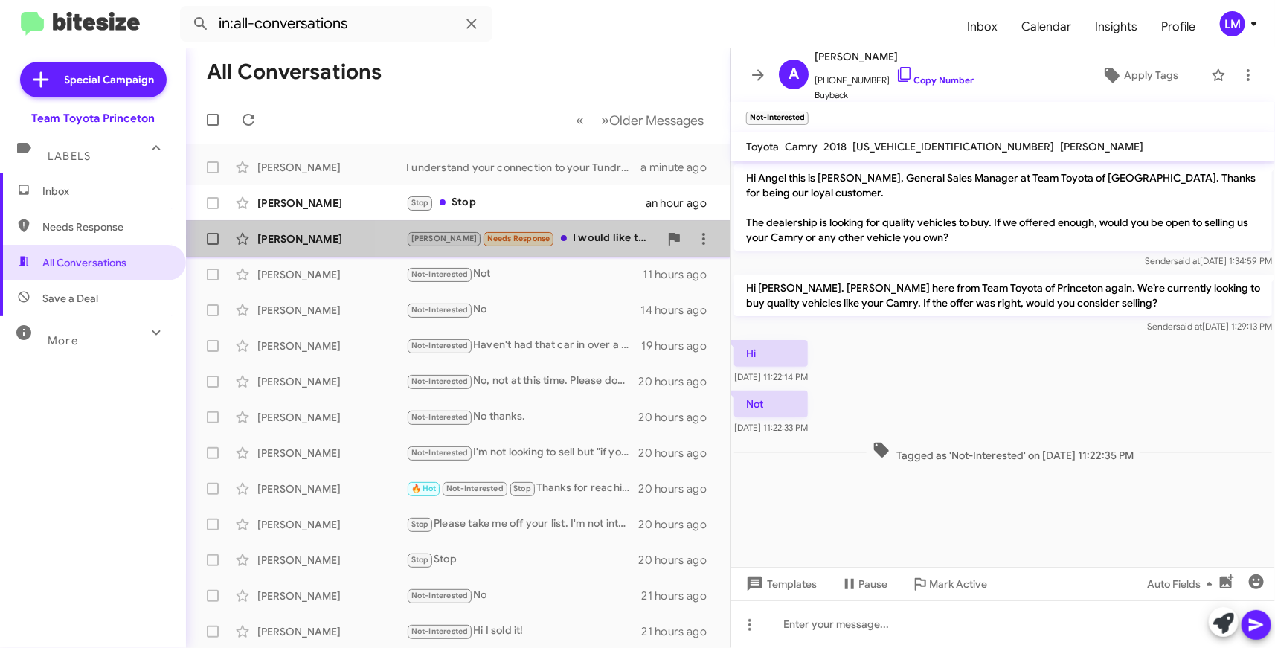
click at [567, 238] on div "Lee Needs Response I would like to know if the vehicle is in stock" at bounding box center [532, 238] width 253 height 17
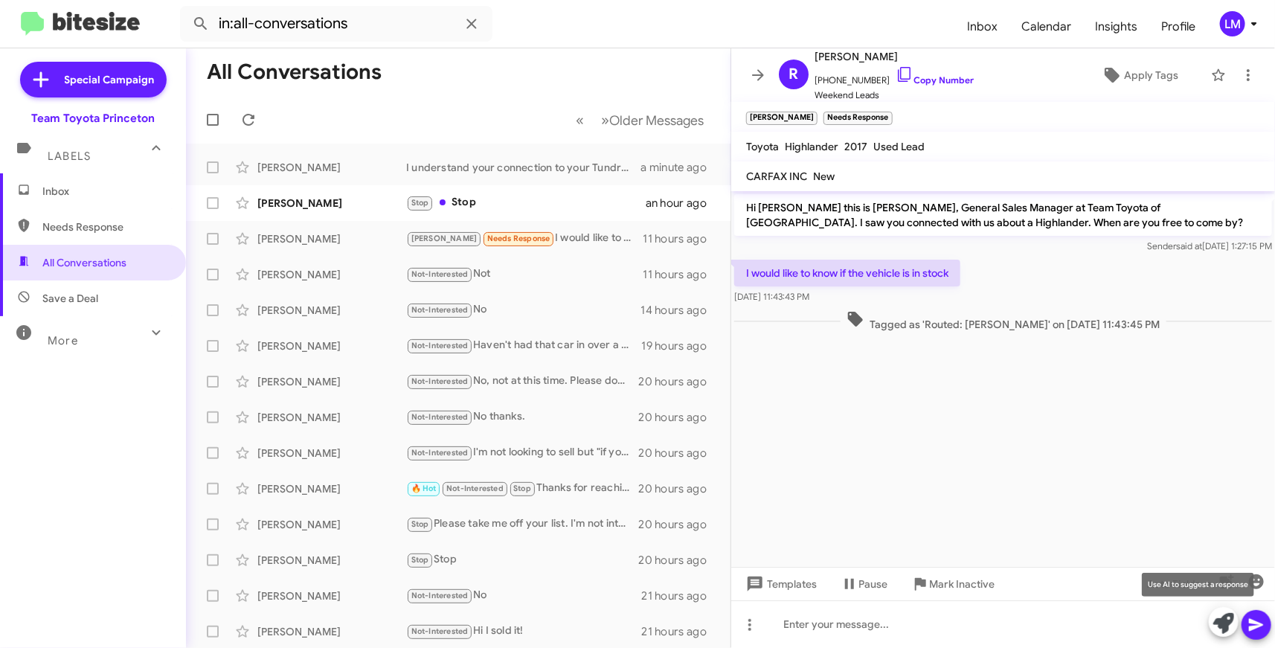
click at [1228, 628] on icon at bounding box center [1223, 623] width 21 height 21
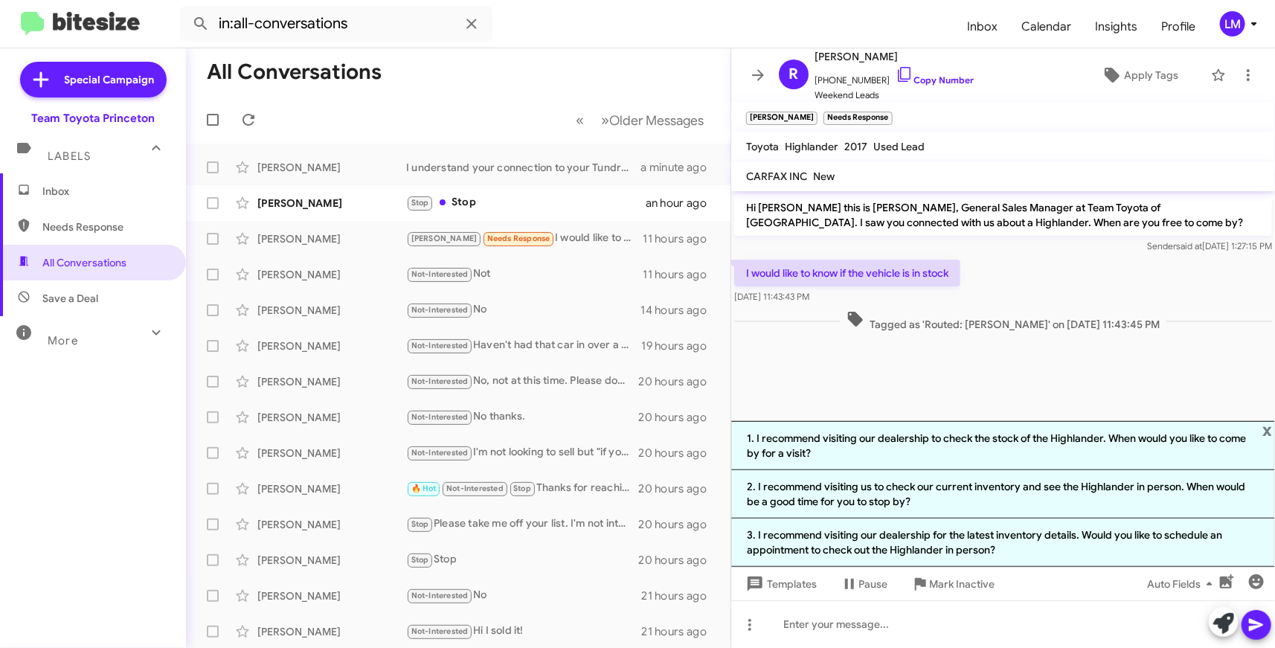
click at [809, 377] on cdk-virtual-scroll-viewport "Hi Robert this is Andrew Dasher, General Sales Manager at Team Toyota of Prince…" at bounding box center [1003, 306] width 544 height 230
click at [935, 74] on span "+18323056494 Copy Number" at bounding box center [893, 76] width 159 height 22
click at [918, 70] on span "+18323056494 Copy Number" at bounding box center [893, 76] width 159 height 22
click at [930, 80] on link "Copy Number" at bounding box center [934, 79] width 78 height 11
click at [1058, 295] on div "I would like to know if the vehicle is in stock Sep 16, 2025, 11:43:43 PM" at bounding box center [1003, 282] width 544 height 51
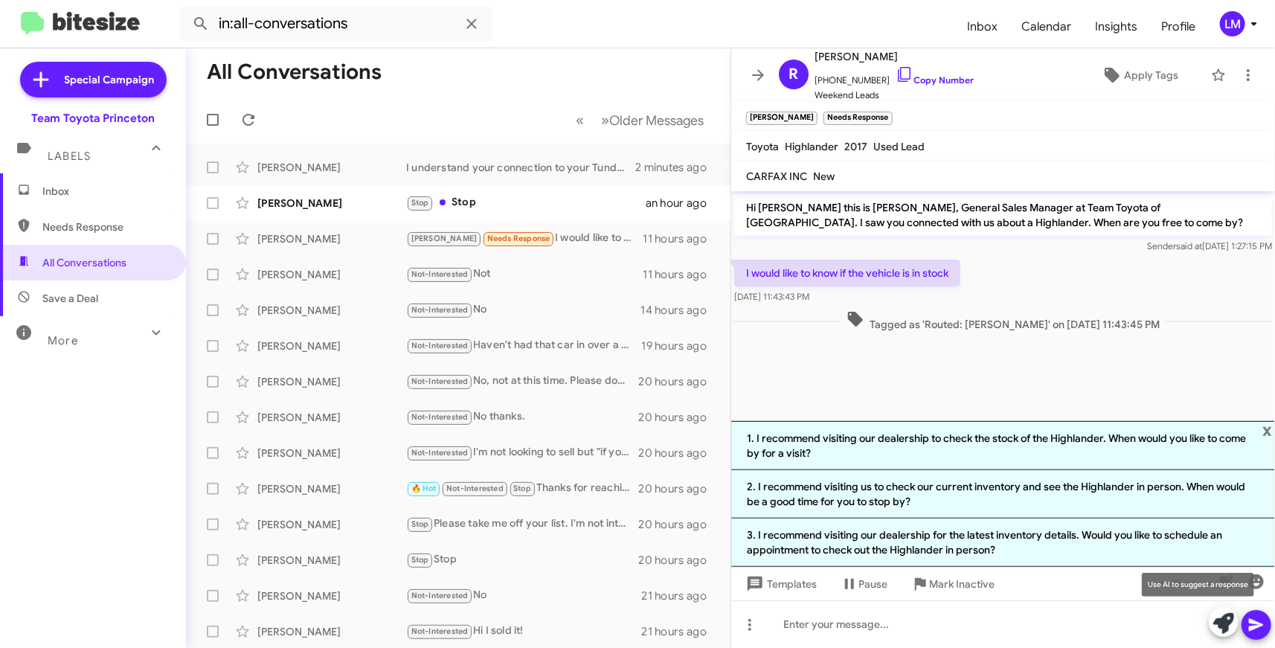
click at [1220, 622] on icon at bounding box center [1223, 623] width 21 height 21
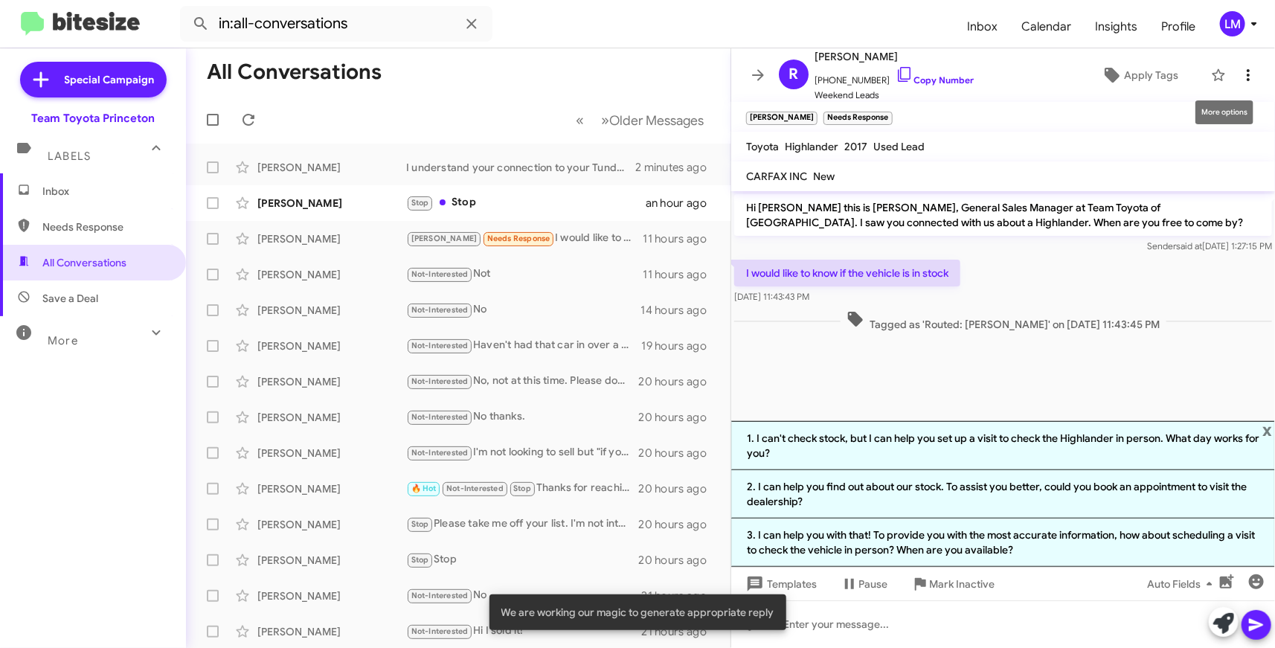
click at [1239, 76] on icon at bounding box center [1248, 75] width 18 height 18
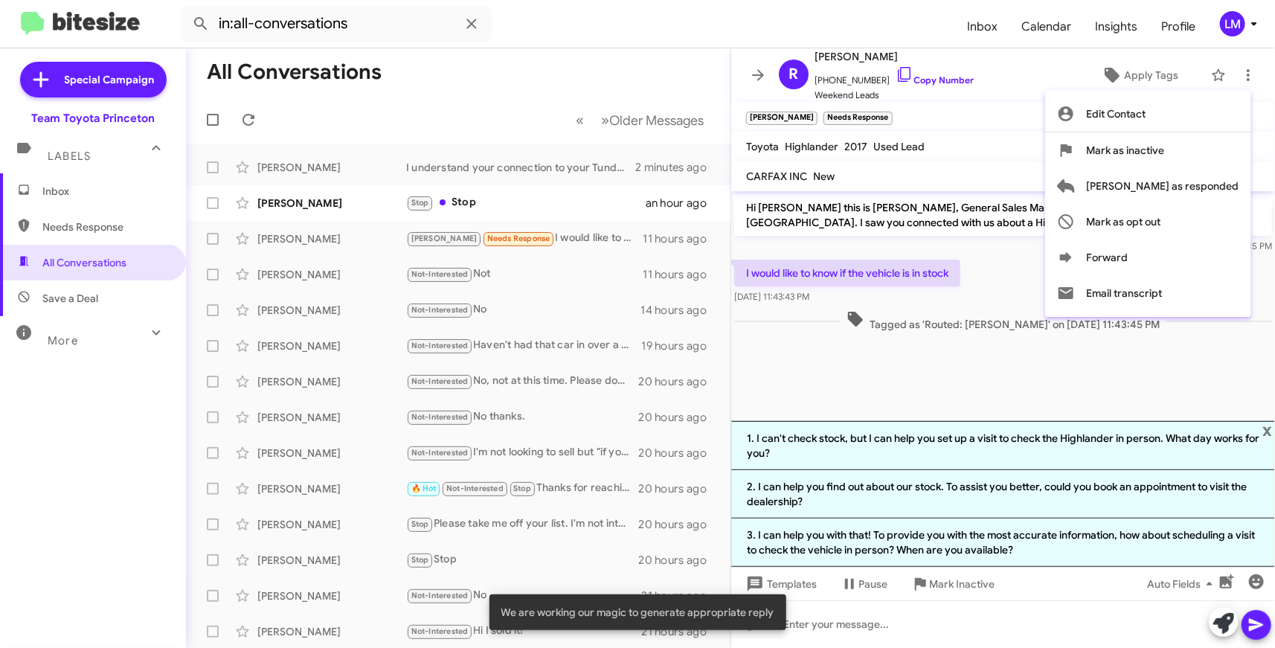
drag, startPoint x: 883, startPoint y: 402, endPoint x: 887, endPoint y: 335, distance: 67.8
click at [883, 402] on div at bounding box center [637, 324] width 1275 height 648
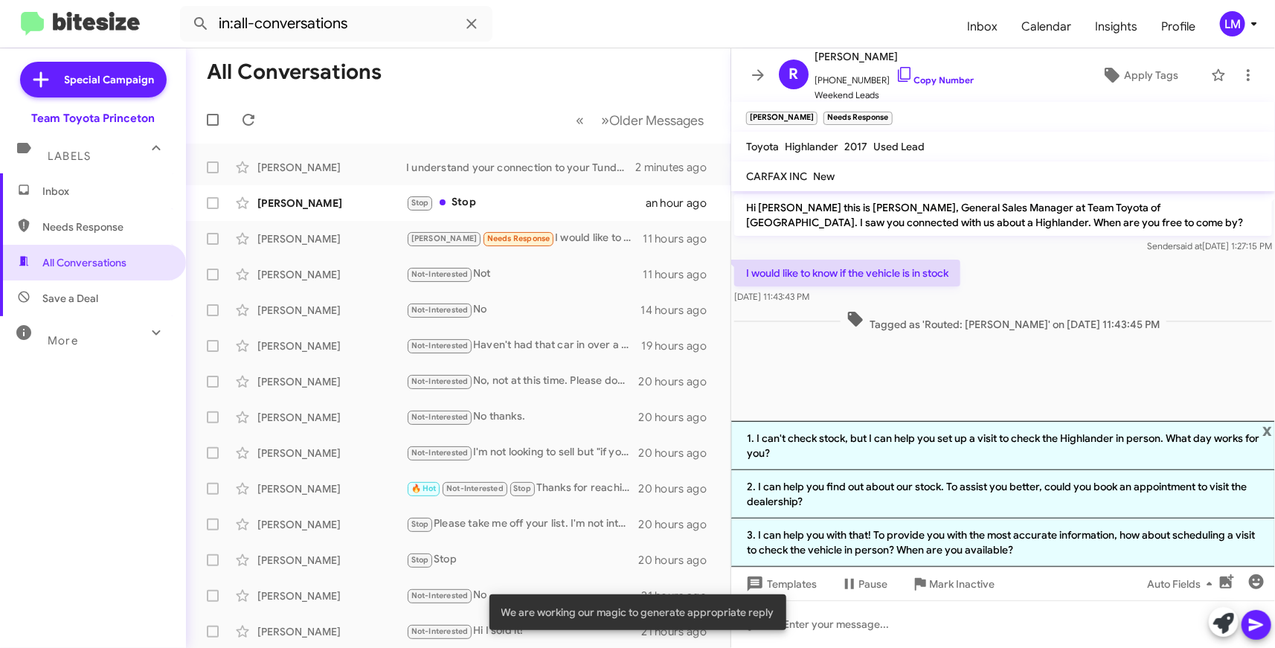
click at [901, 108] on mat-toolbar "Lee Needs Response ×" at bounding box center [1003, 117] width 544 height 30
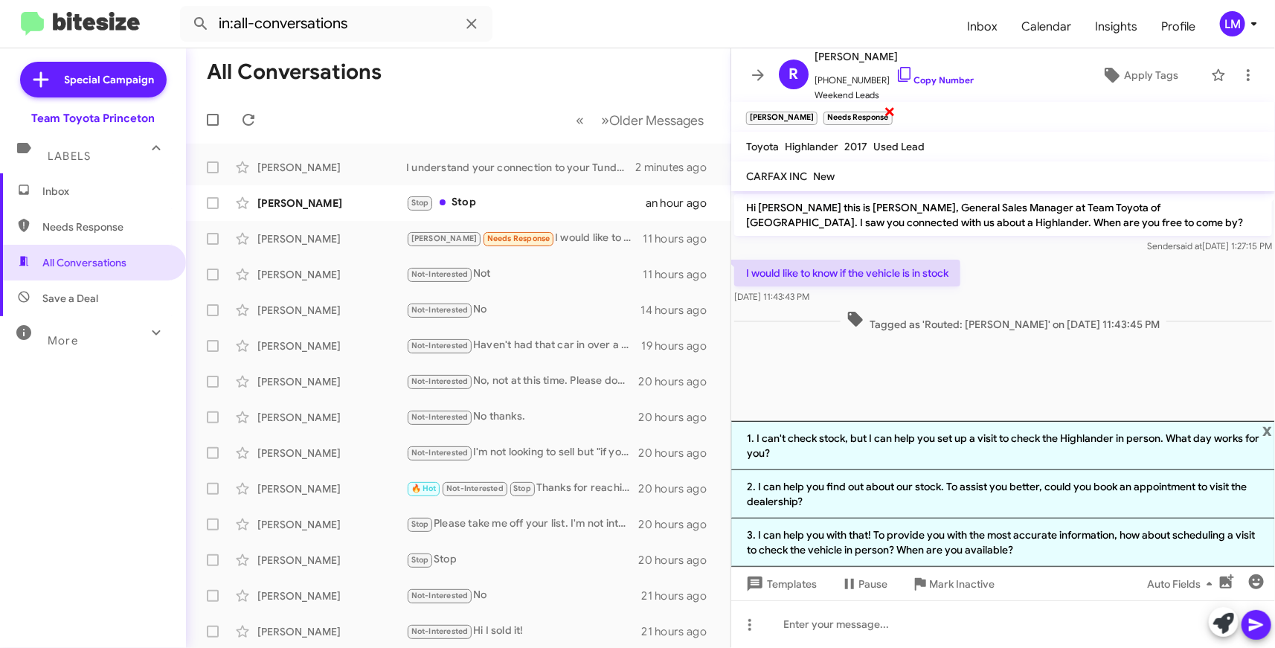
drag, startPoint x: 836, startPoint y: 112, endPoint x: 852, endPoint y: 112, distance: 16.4
click at [884, 112] on span "×" at bounding box center [890, 111] width 12 height 18
click at [1124, 75] on span "Apply Tags" at bounding box center [1151, 75] width 54 height 27
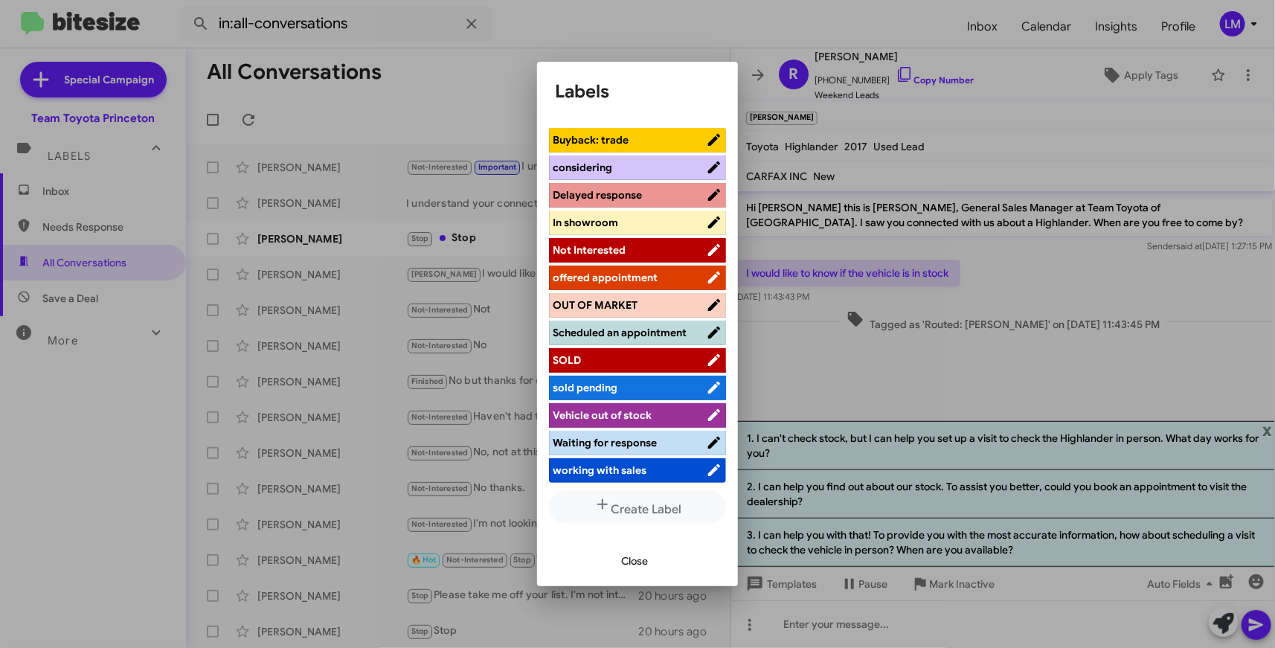
scroll to position [168, 0]
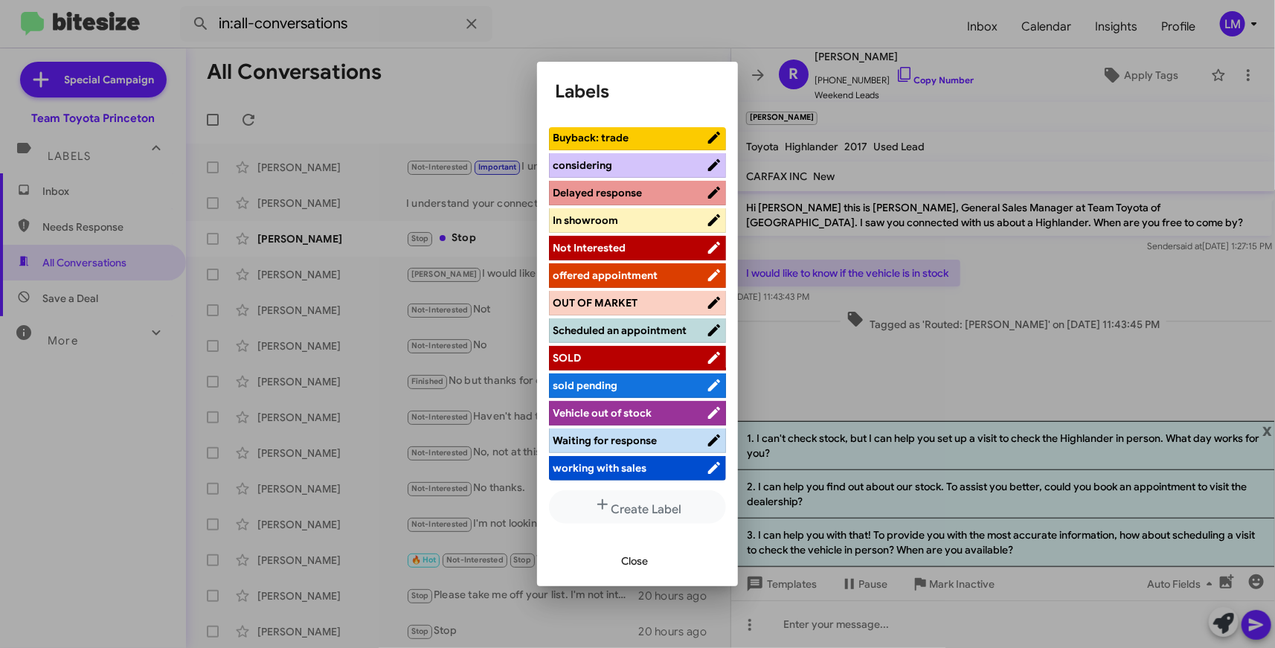
click at [628, 470] on span "working with sales" at bounding box center [600, 467] width 94 height 13
click at [634, 550] on div "Close" at bounding box center [637, 560] width 165 height 51
drag, startPoint x: 640, startPoint y: 560, endPoint x: 649, endPoint y: 559, distance: 9.0
click at [641, 560] on span "Close" at bounding box center [634, 560] width 27 height 27
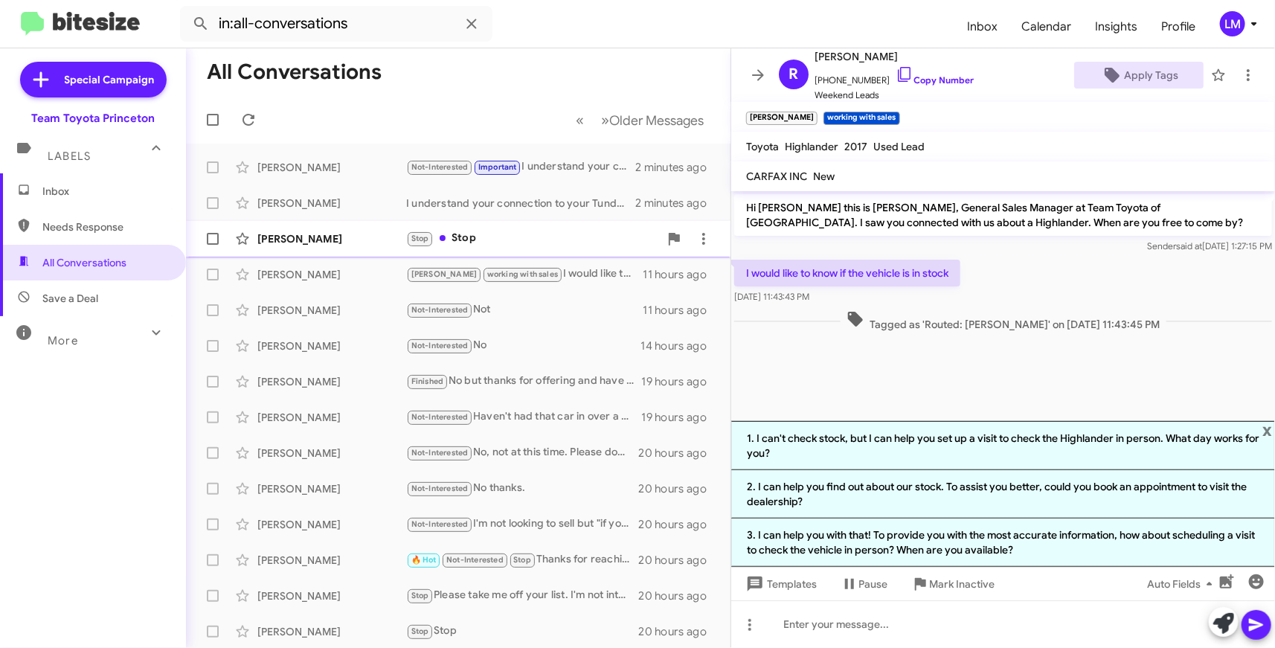
click at [473, 231] on div "Stop Stop" at bounding box center [532, 238] width 253 height 17
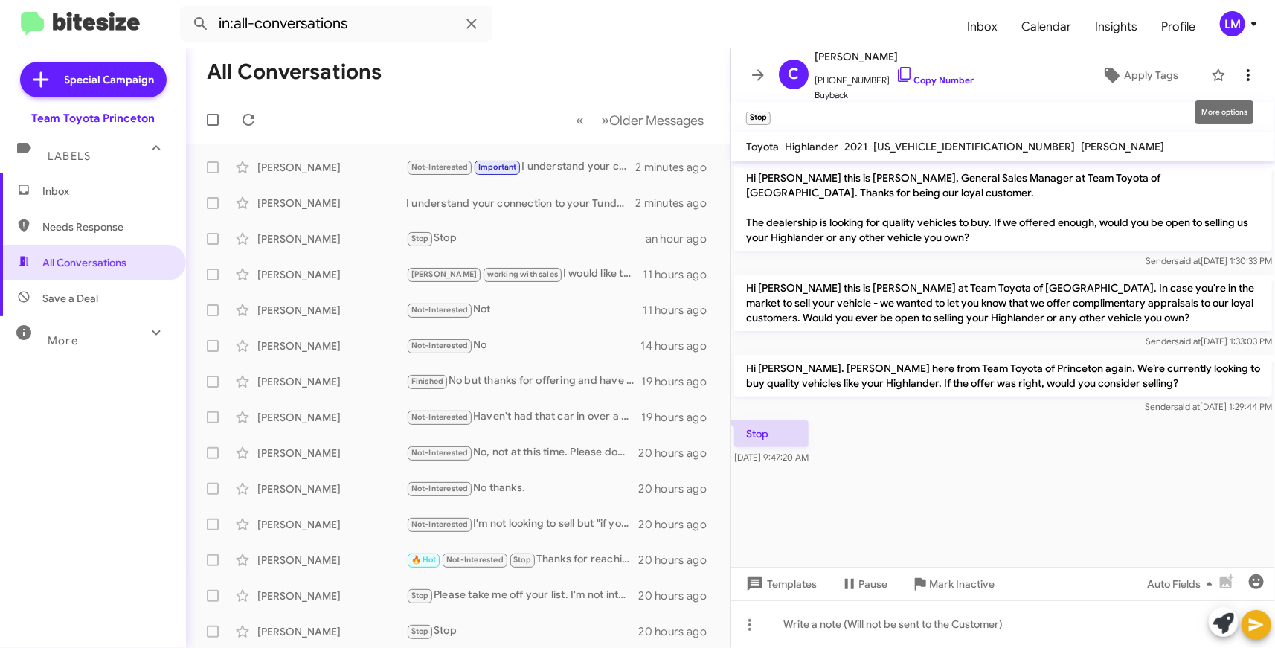
click at [1235, 84] on button at bounding box center [1248, 75] width 30 height 30
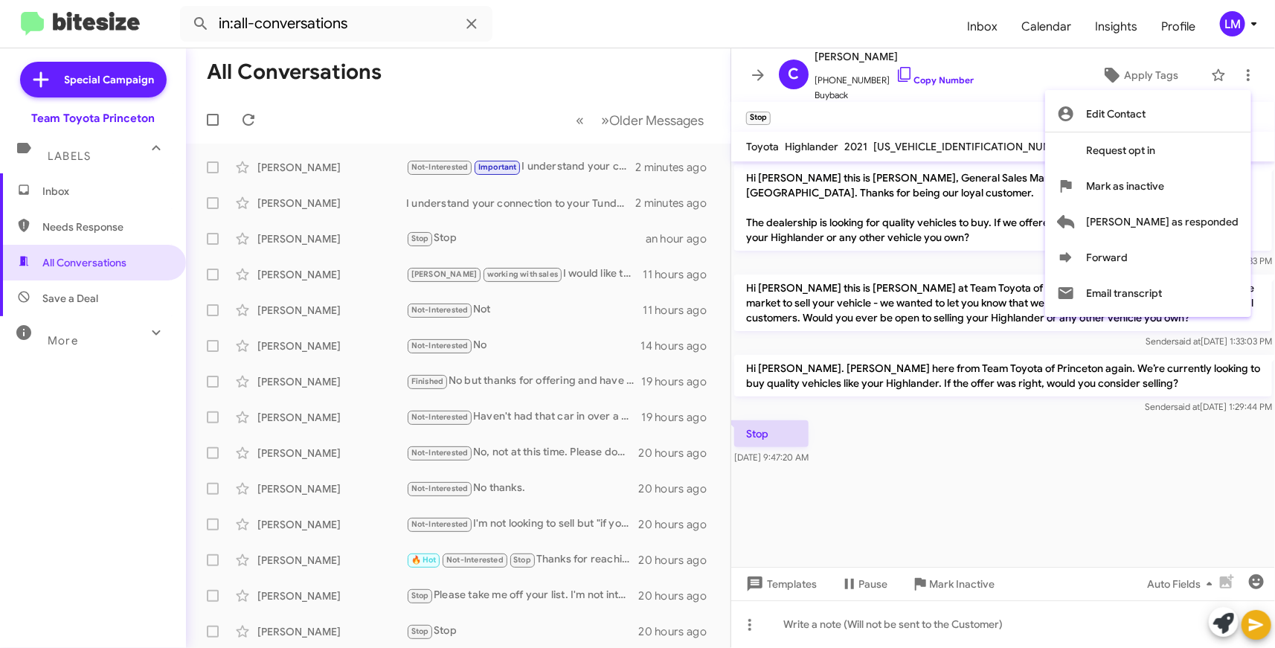
click at [509, 193] on div at bounding box center [637, 324] width 1275 height 648
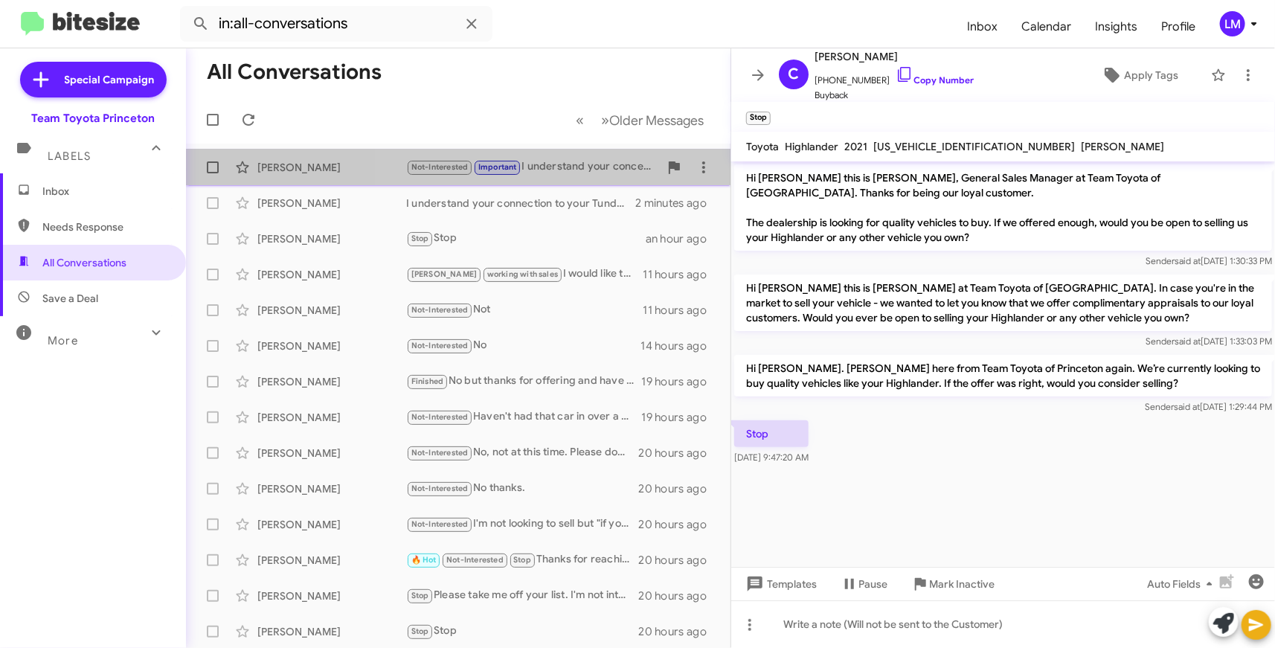
click at [553, 168] on div "Not-Interested Important I understand your concerns. We’d love to help you expl…" at bounding box center [532, 166] width 253 height 17
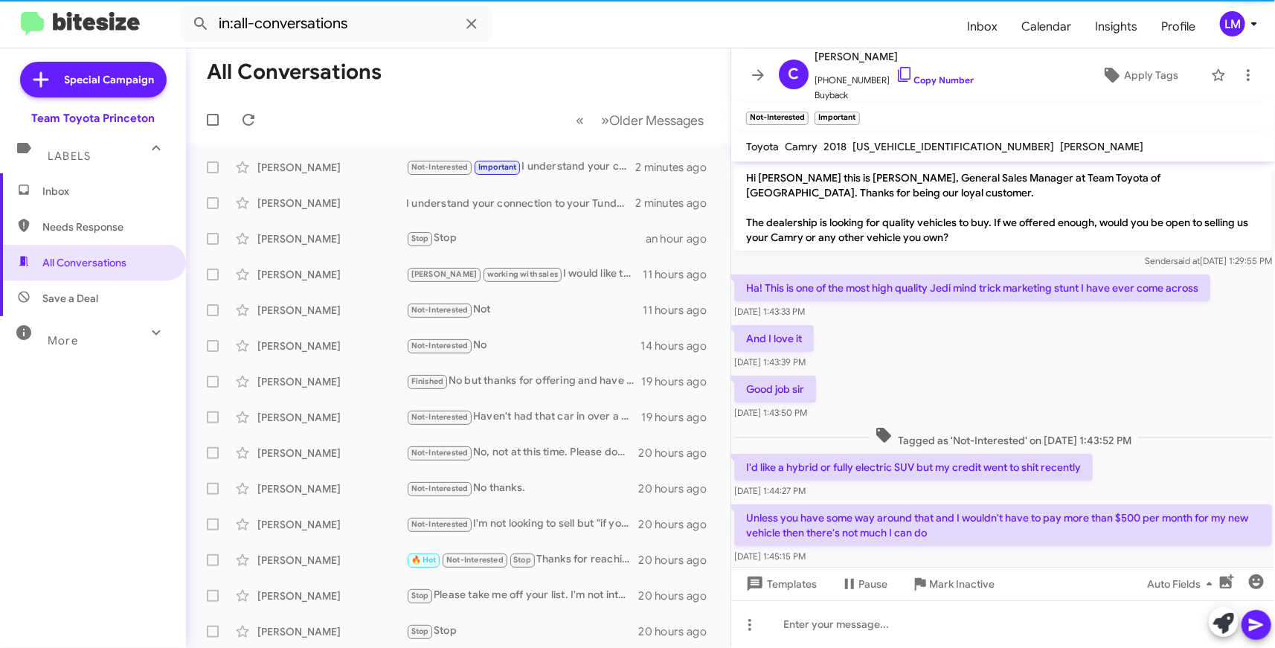
scroll to position [94, 0]
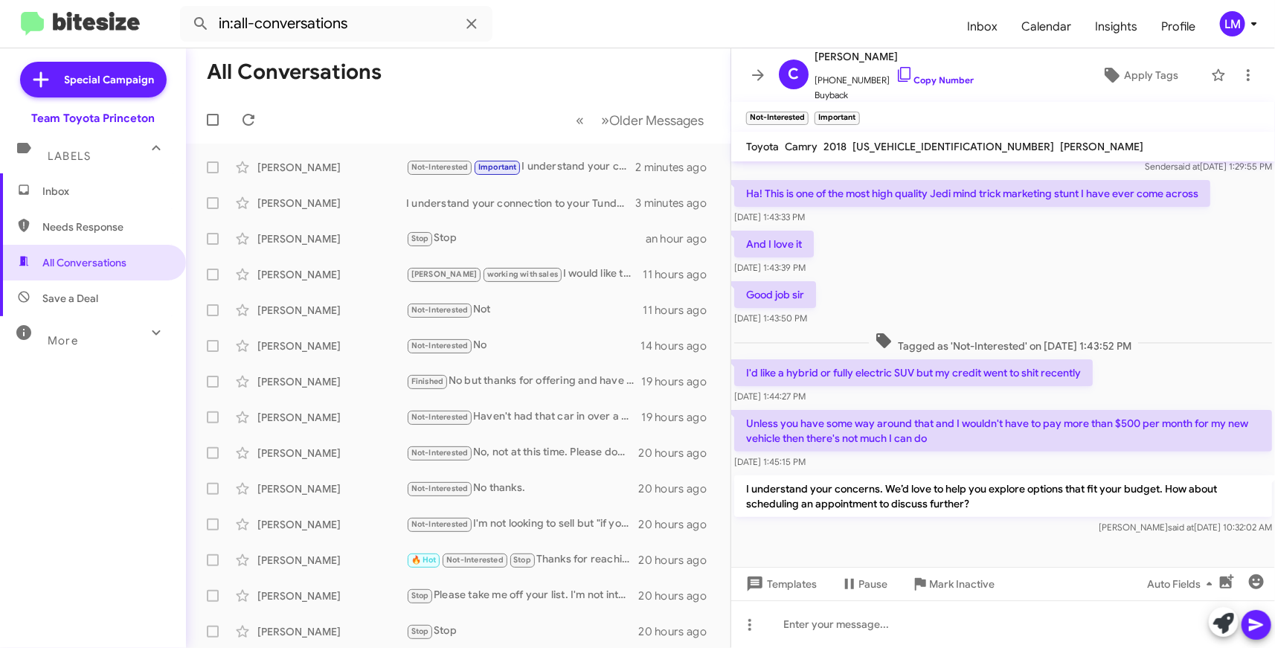
drag, startPoint x: 1259, startPoint y: 619, endPoint x: 1003, endPoint y: 543, distance: 267.6
click at [1003, 543] on div "Hi Carlos this is Andrew Dasher, General Sales Manager at Team Toyota of Prince…" at bounding box center [1003, 404] width 544 height 486
click at [1002, 543] on div at bounding box center [1003, 553] width 544 height 30
click at [805, 112] on span "×" at bounding box center [806, 111] width 12 height 18
drag, startPoint x: 1253, startPoint y: 39, endPoint x: 1265, endPoint y: 37, distance: 12.1
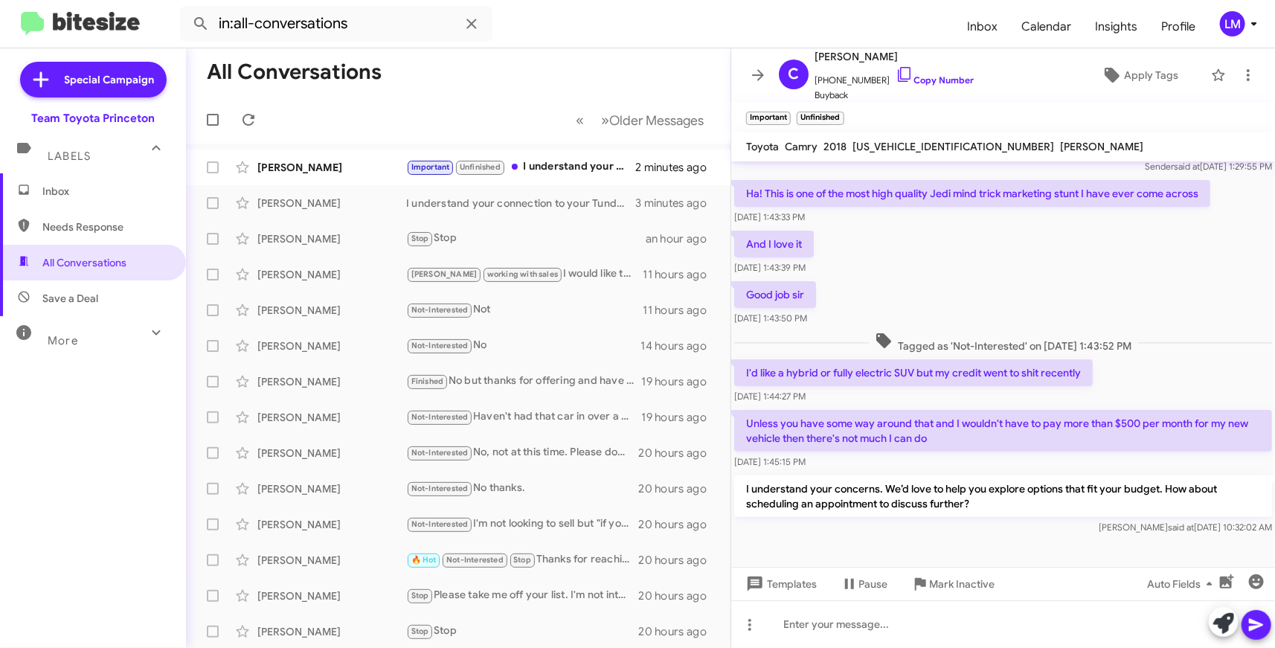
click at [1258, 39] on mat-toolbar "in:all-conversations Inbox Calendar Insights Profile LM" at bounding box center [637, 24] width 1275 height 48
click at [1255, 32] on icon at bounding box center [1254, 24] width 18 height 18
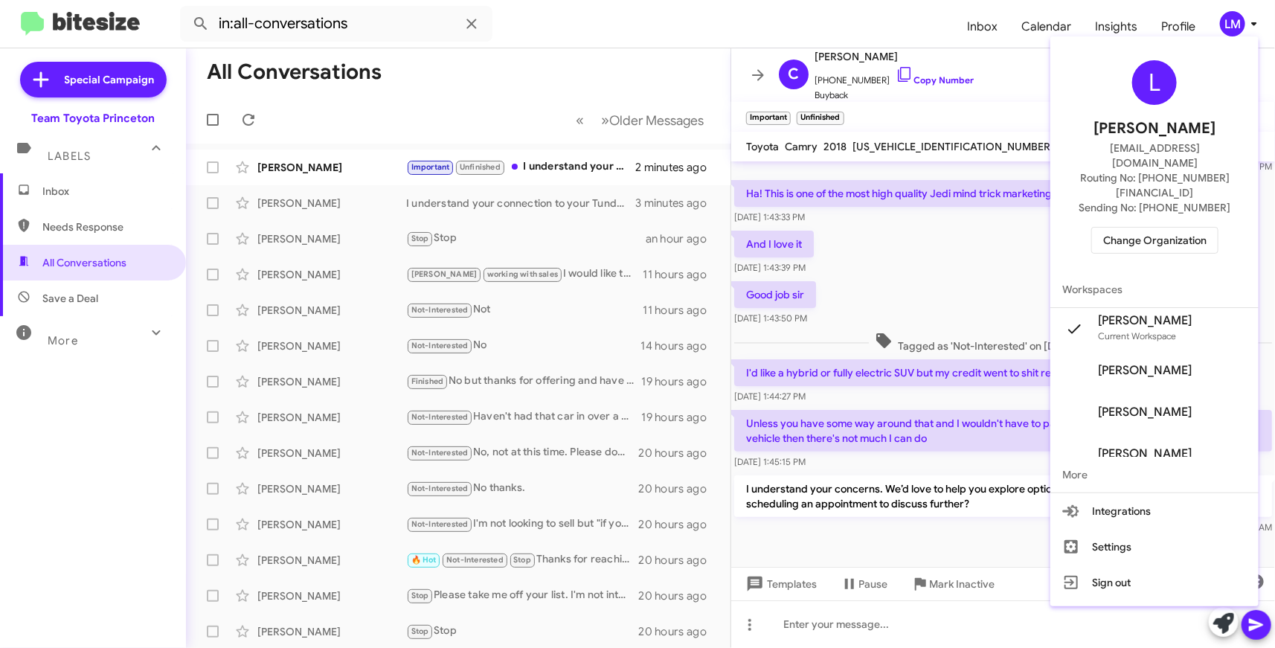
click at [1162, 228] on span "Change Organization" at bounding box center [1154, 240] width 103 height 25
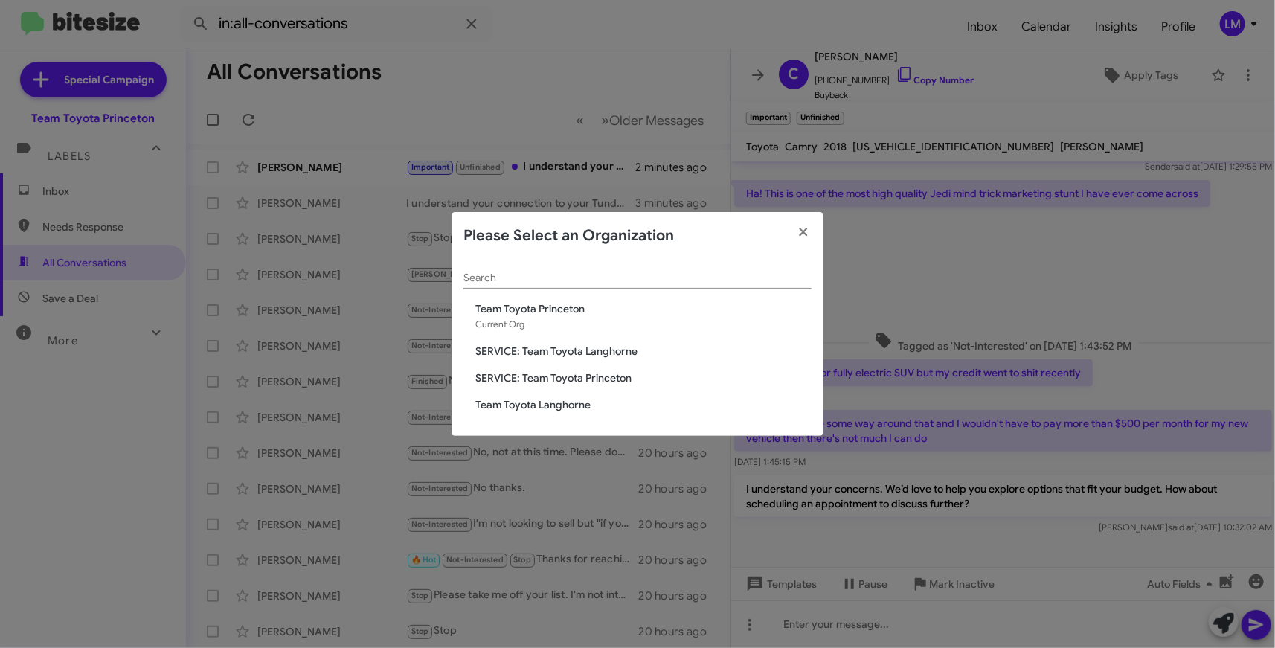
click at [507, 399] on span "Team Toyota Langhorne" at bounding box center [643, 404] width 336 height 15
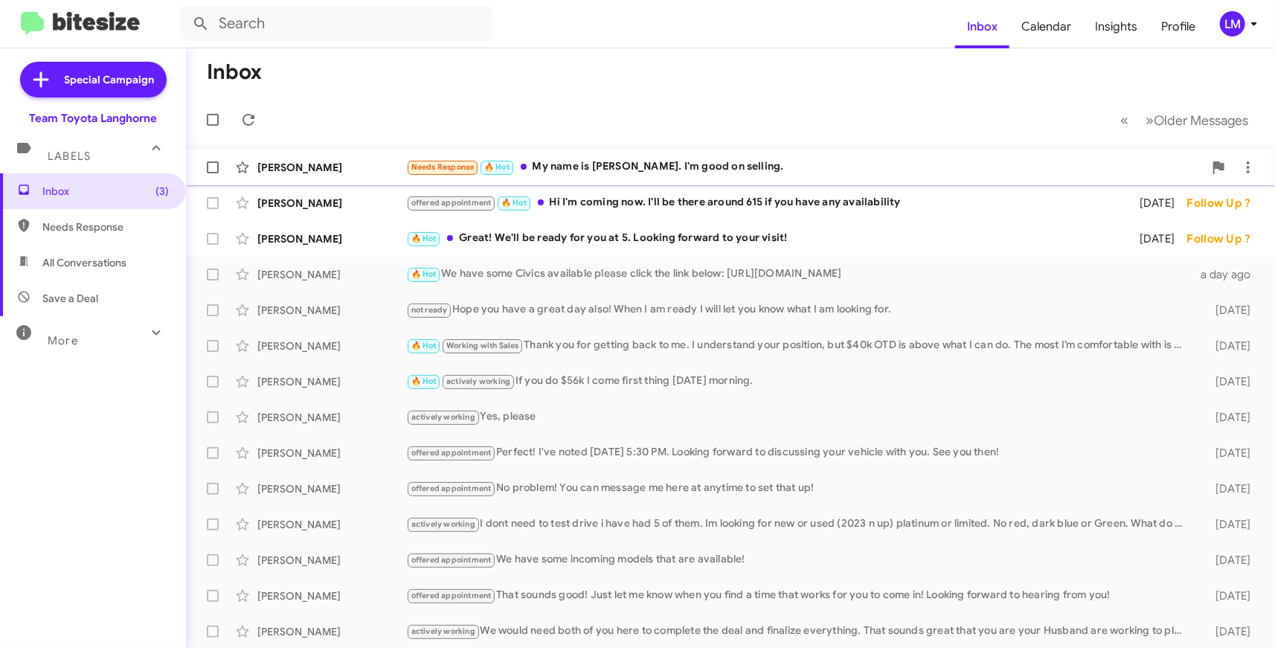
click at [675, 165] on div "Needs Response 🔥 Hot My name is [PERSON_NAME]. I'm good on selling." at bounding box center [804, 166] width 797 height 17
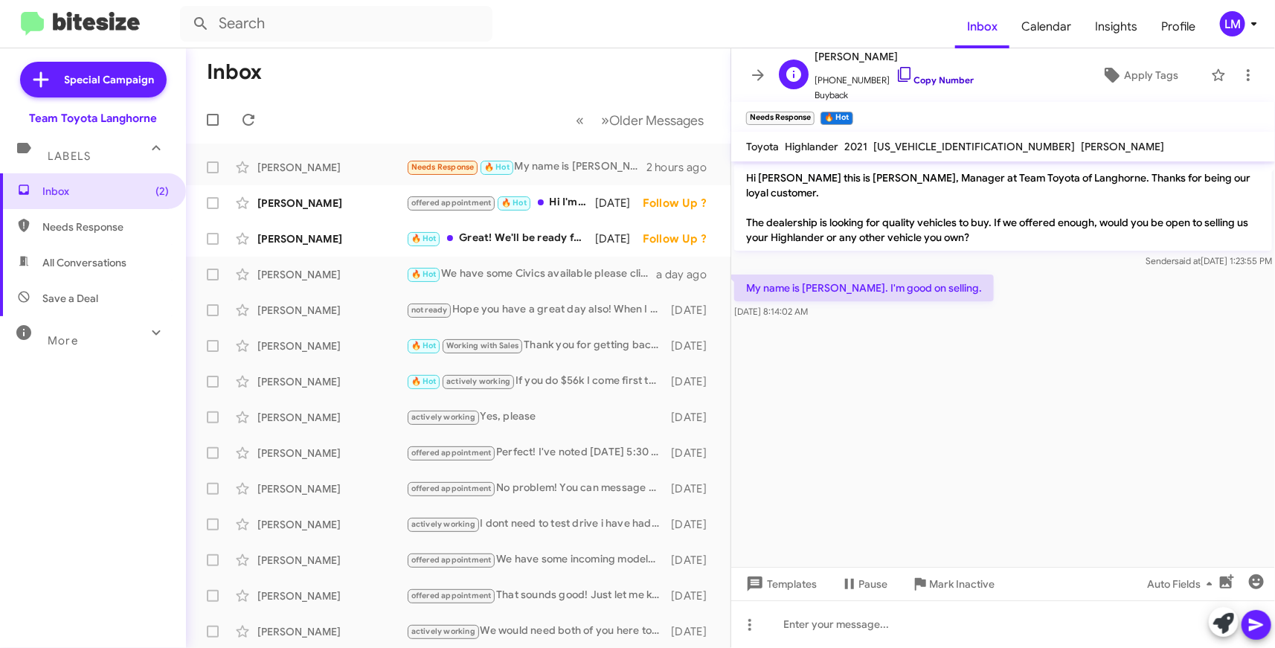
click at [921, 83] on link "Copy Number" at bounding box center [934, 79] width 78 height 11
drag, startPoint x: 852, startPoint y: 623, endPoint x: 863, endPoint y: 623, distance: 11.9
click at [853, 623] on div at bounding box center [1003, 624] width 544 height 48
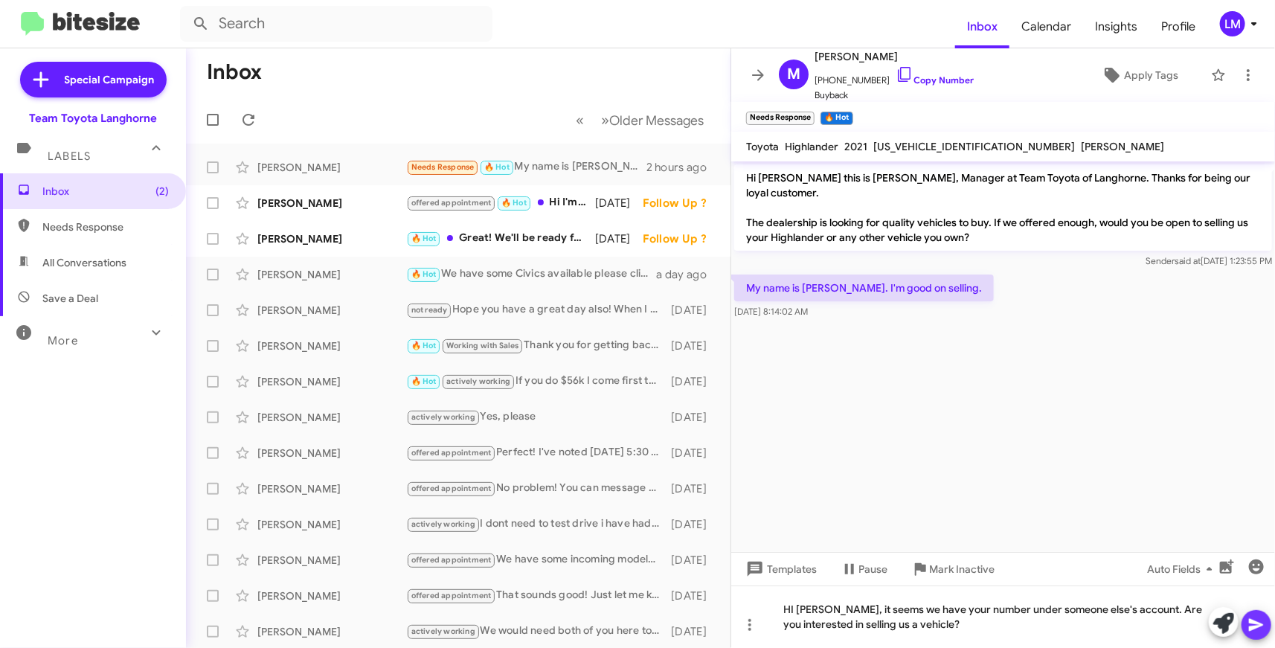
click at [1260, 630] on icon at bounding box center [1256, 625] width 18 height 18
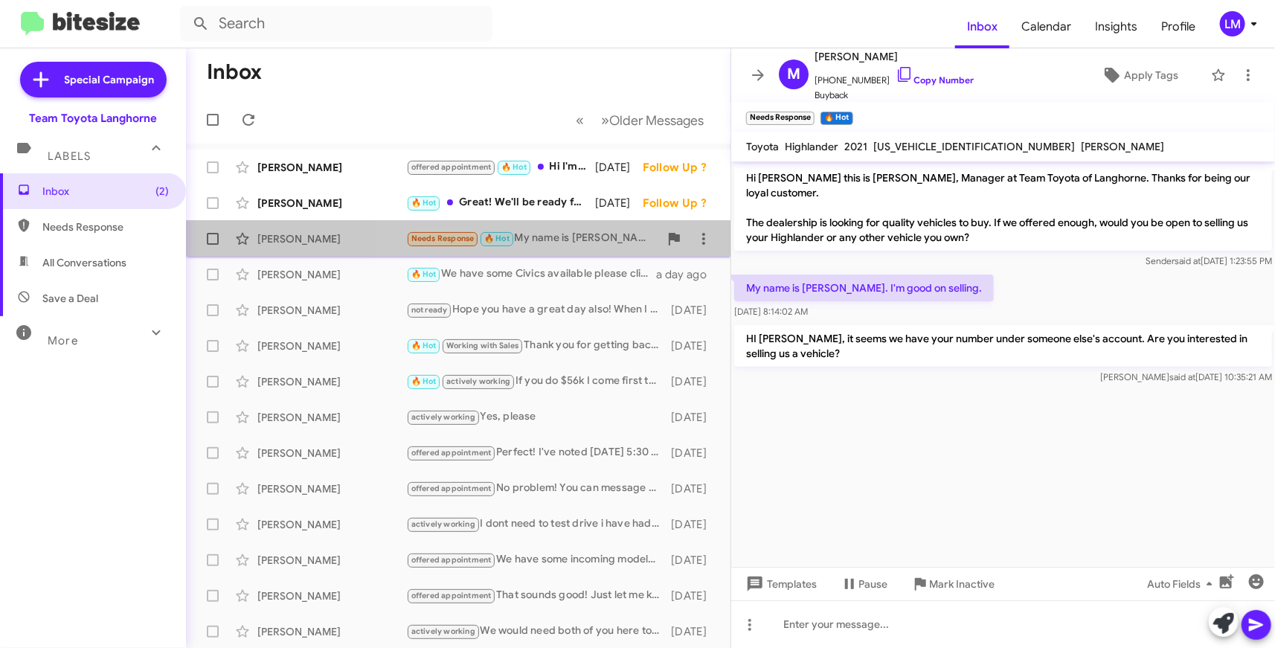
drag, startPoint x: 581, startPoint y: 243, endPoint x: 591, endPoint y: 244, distance: 9.7
click at [581, 243] on div "Needs Response 🔥 Hot My name is [PERSON_NAME]. I'm good on selling." at bounding box center [532, 238] width 253 height 17
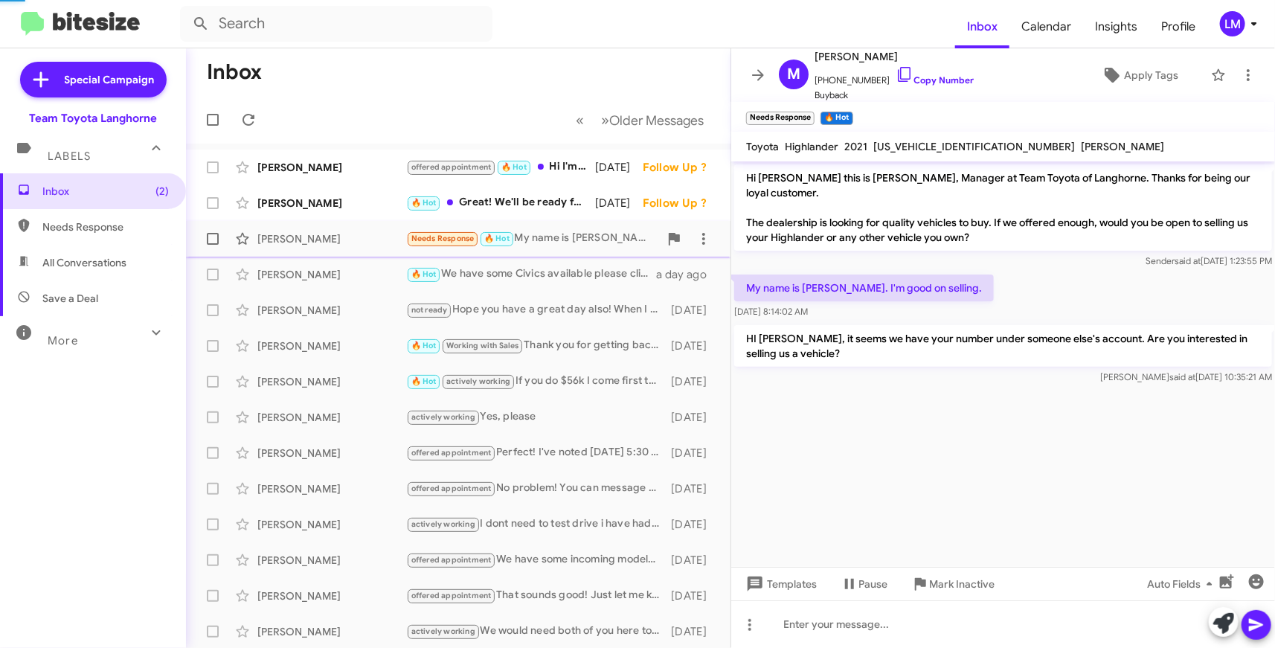
click at [441, 236] on span "Needs Response" at bounding box center [442, 239] width 63 height 10
click at [812, 114] on span "×" at bounding box center [812, 111] width 12 height 18
click at [1124, 77] on span "Apply Tags" at bounding box center [1151, 75] width 54 height 27
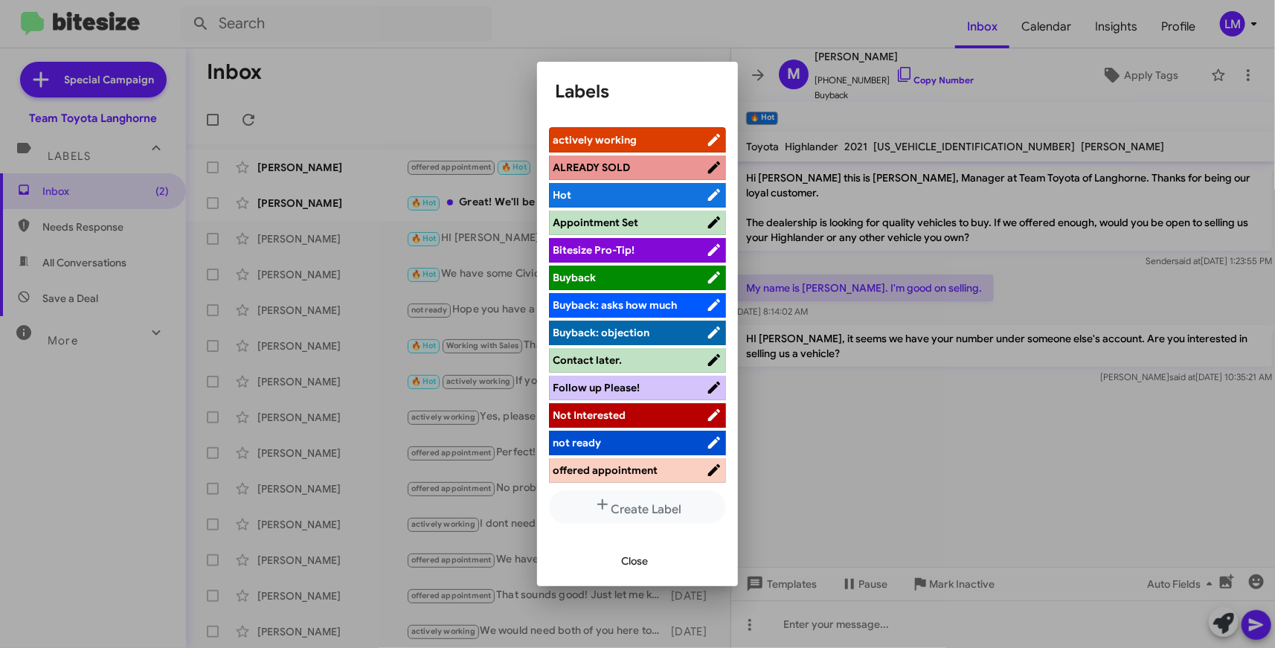
click at [629, 134] on span "actively working" at bounding box center [595, 139] width 84 height 13
click at [632, 558] on span "Close" at bounding box center [634, 560] width 27 height 27
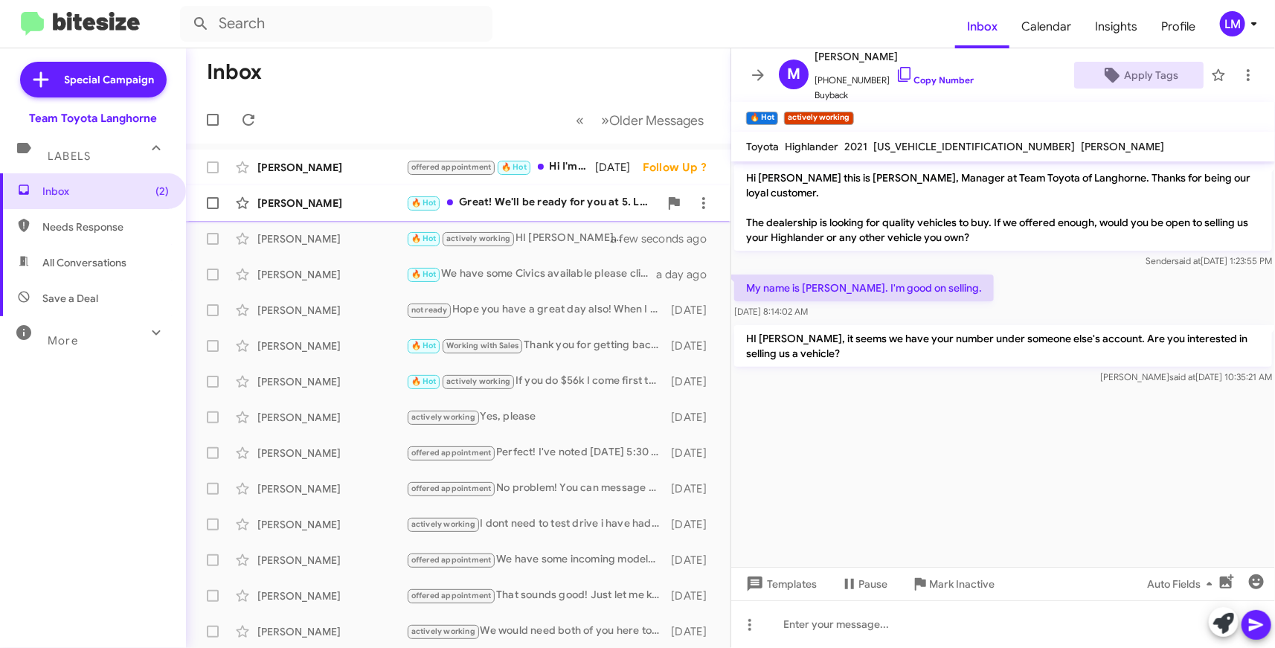
click at [530, 208] on div "🔥 Hot Great! We'll be ready for you at 5. Looking forward to your visit!" at bounding box center [532, 202] width 253 height 17
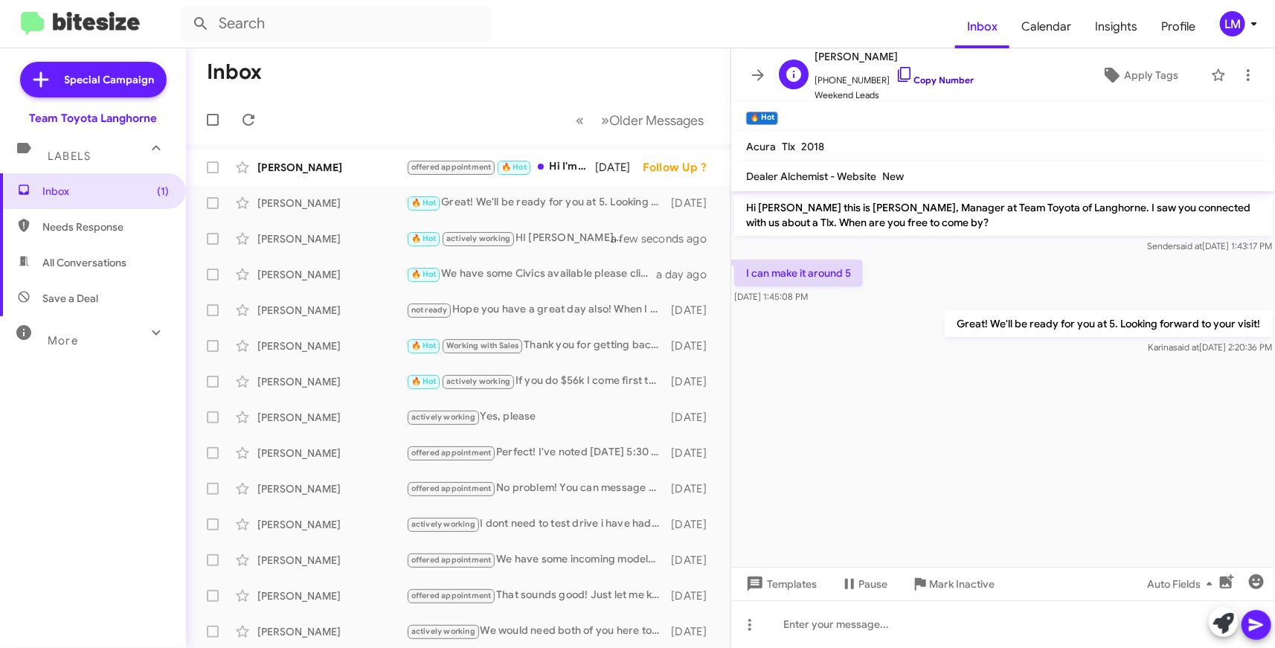
click at [919, 75] on link "Copy Number" at bounding box center [934, 79] width 78 height 11
click at [1239, 74] on icon at bounding box center [1248, 75] width 18 height 18
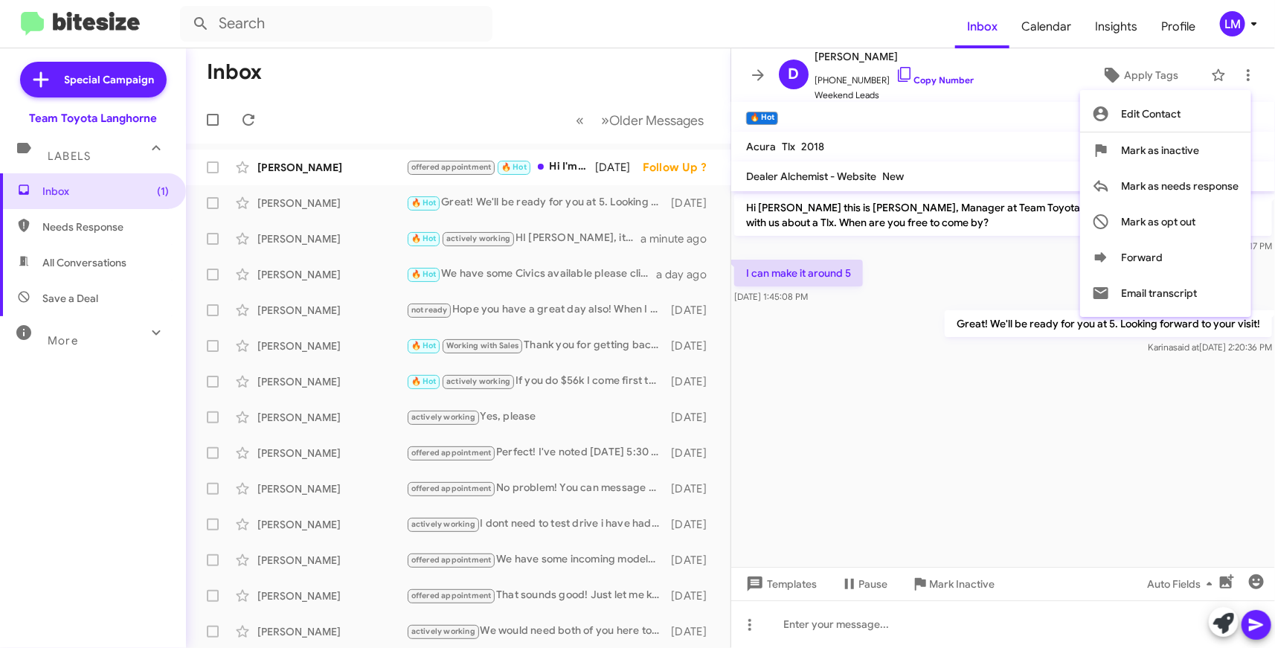
click at [868, 132] on div at bounding box center [637, 324] width 1275 height 648
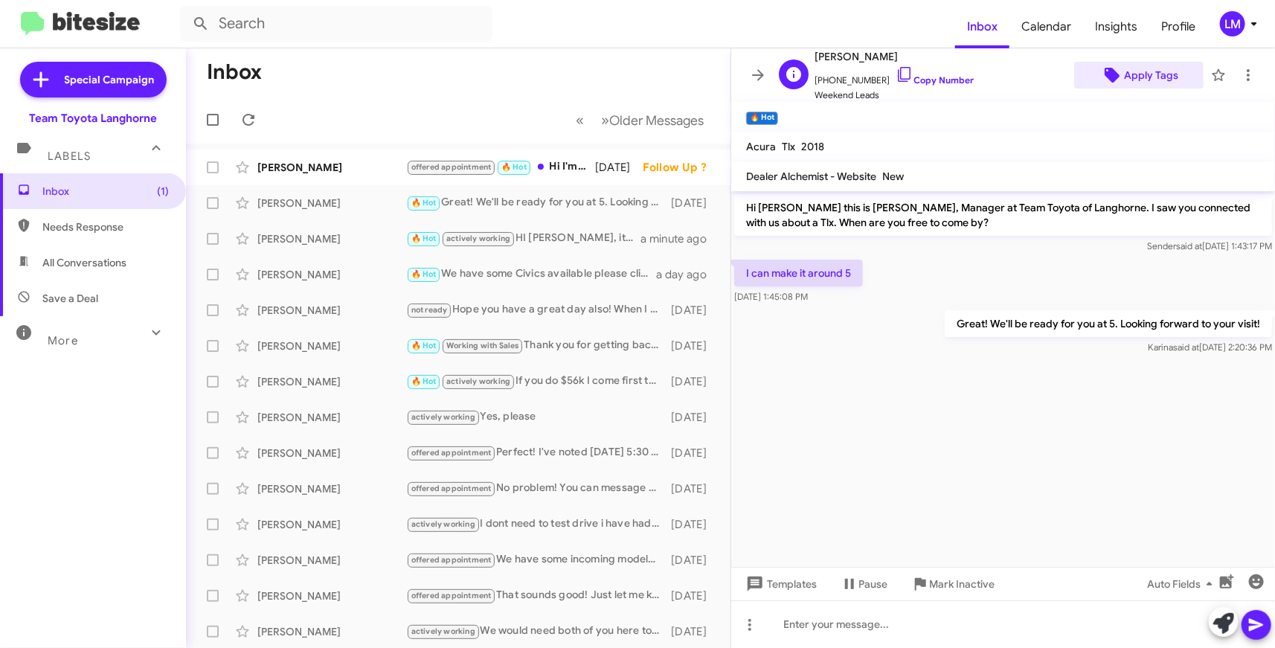
click at [1136, 71] on span "Apply Tags" at bounding box center [1151, 75] width 54 height 27
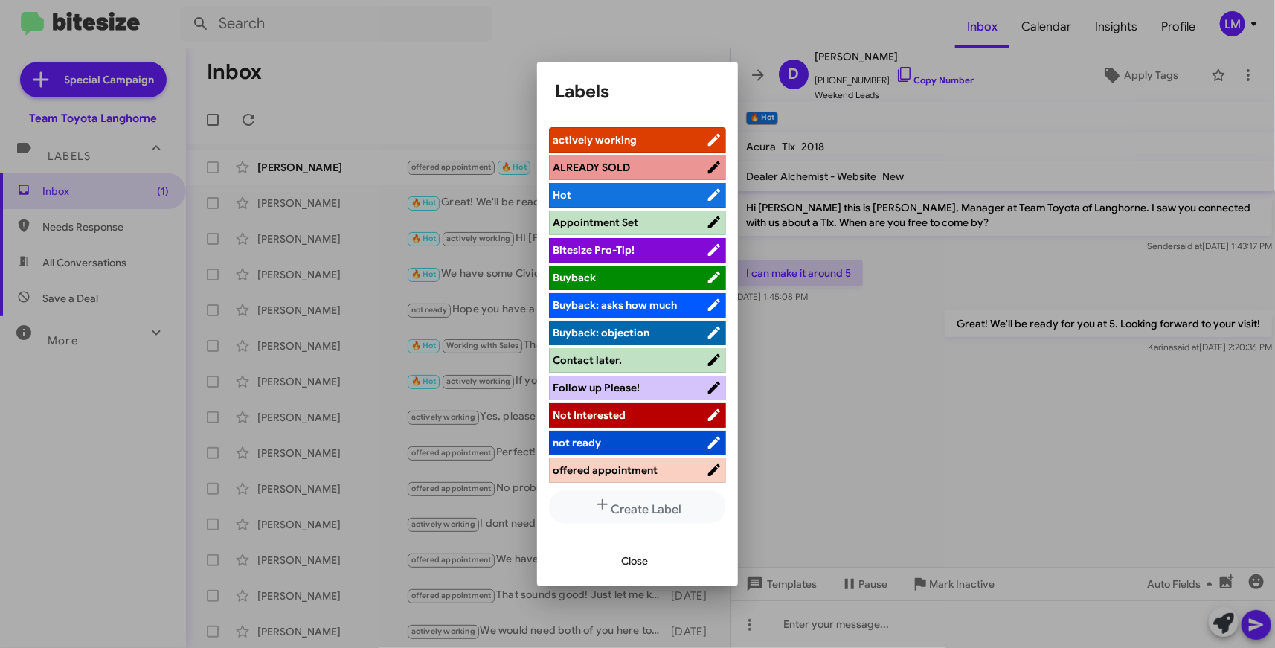
click at [628, 168] on span "ALREADY SOLD" at bounding box center [591, 167] width 77 height 13
drag, startPoint x: 623, startPoint y: 556, endPoint x: 762, endPoint y: 562, distance: 138.5
click at [625, 556] on span "Close" at bounding box center [634, 560] width 27 height 27
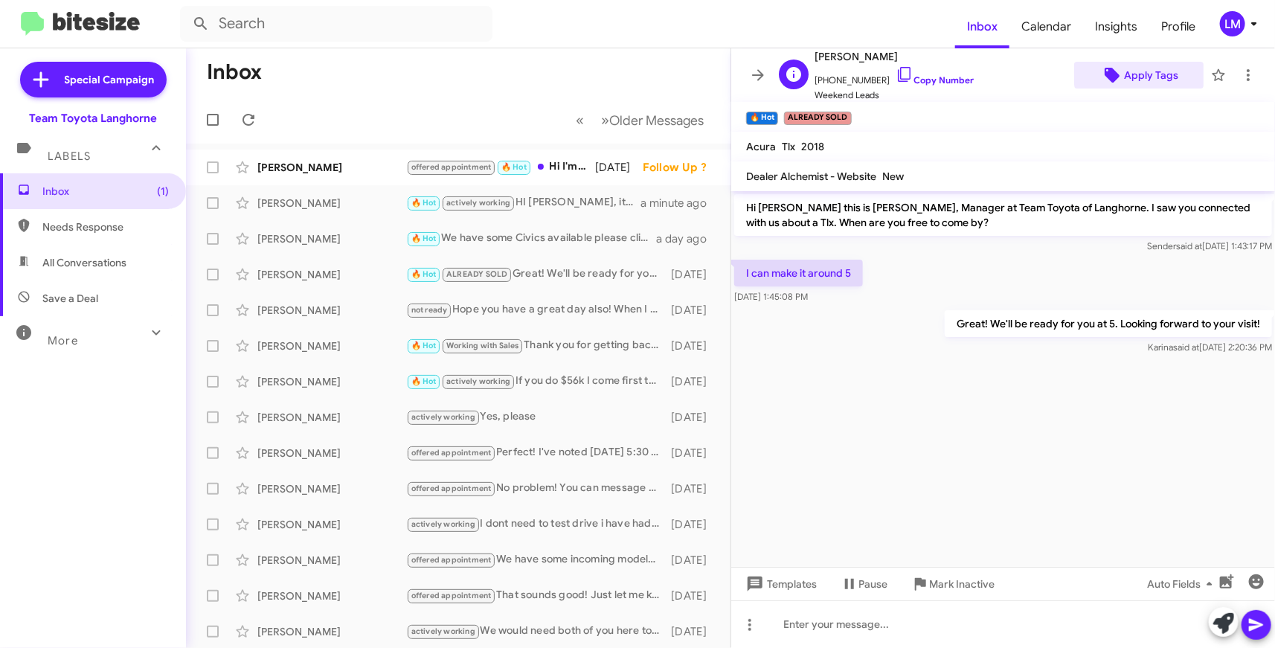
click at [1168, 73] on span "Apply Tags" at bounding box center [1139, 75] width 106 height 27
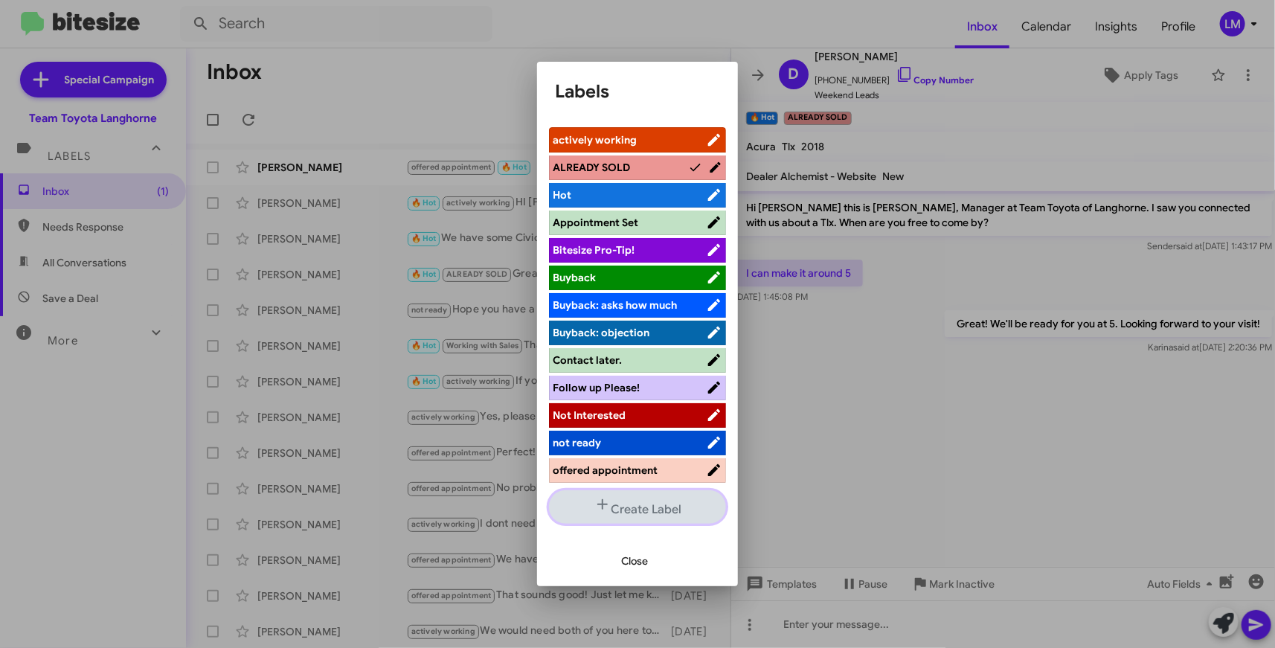
click at [633, 512] on button "Create Label" at bounding box center [637, 506] width 177 height 33
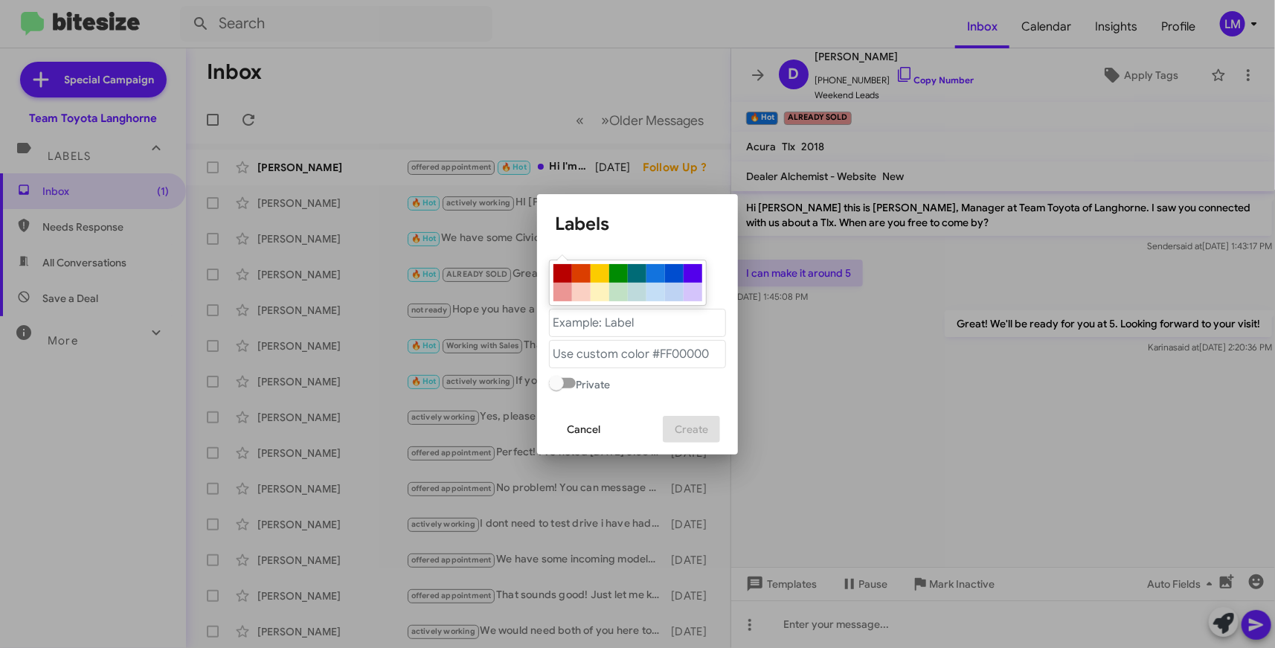
drag, startPoint x: 635, startPoint y: 257, endPoint x: 651, endPoint y: 268, distance: 19.2
click at [637, 264] on div at bounding box center [637, 273] width 19 height 19
type "#006b76"
click at [566, 329] on "text" at bounding box center [637, 323] width 177 height 28
type "SOLD"
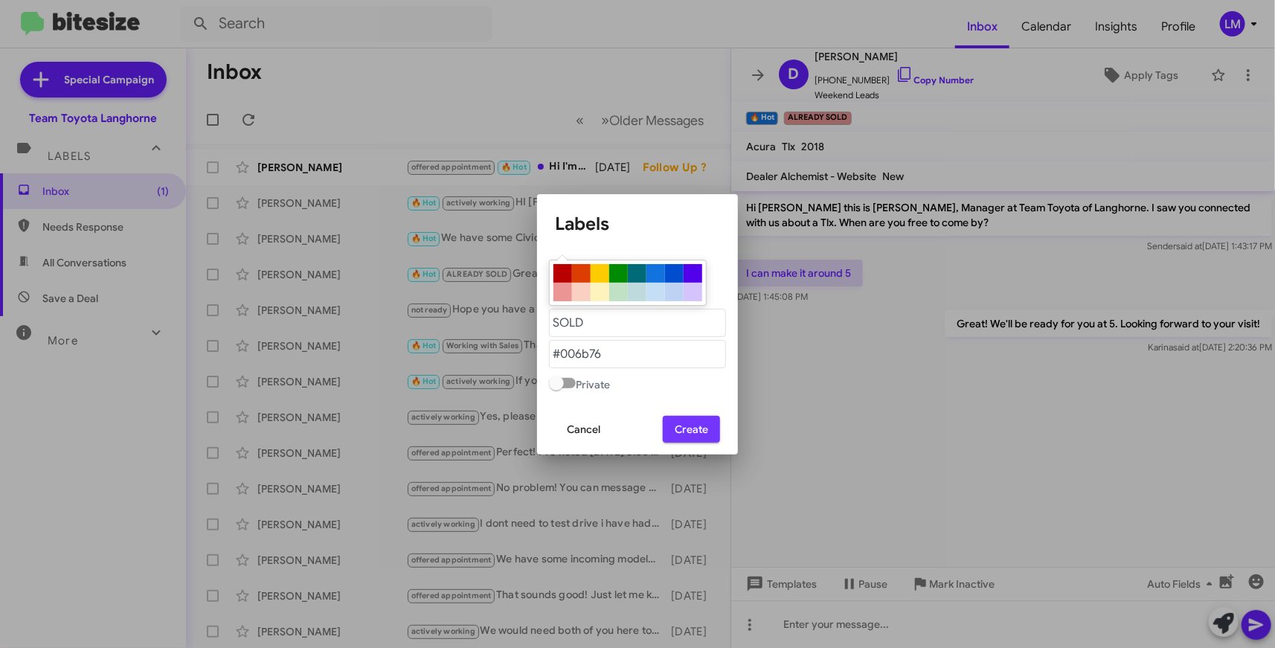
click at [677, 440] on span "Create" at bounding box center [691, 429] width 33 height 27
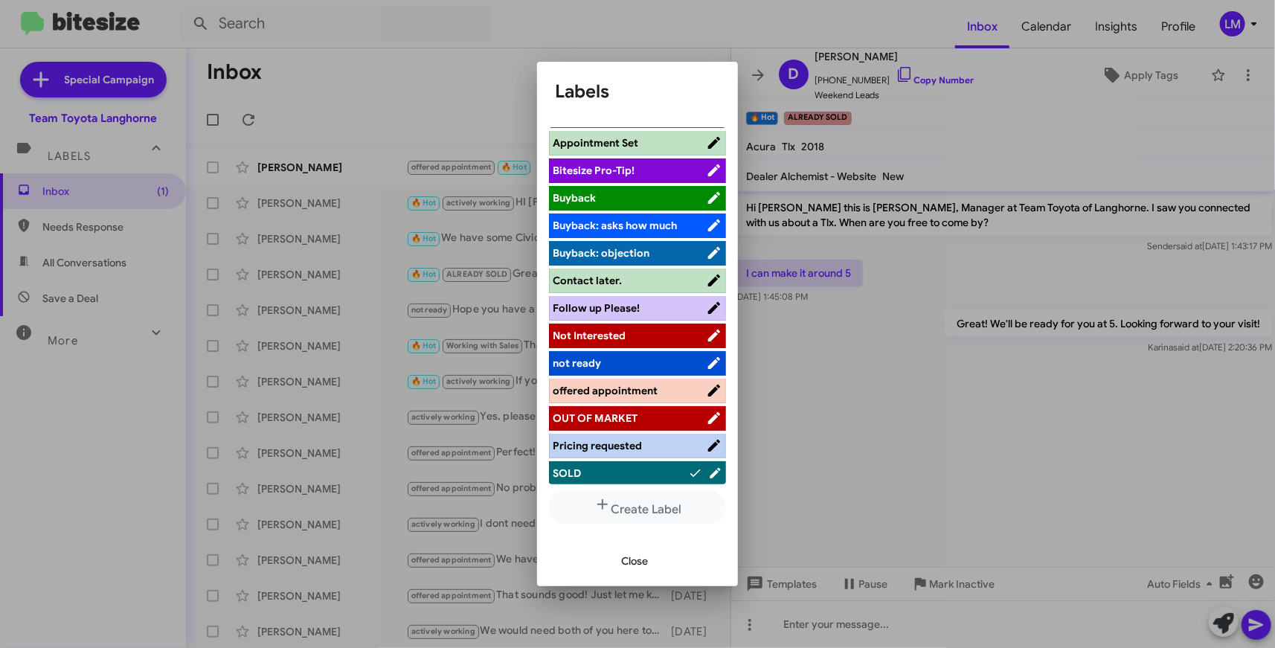
scroll to position [196, 0]
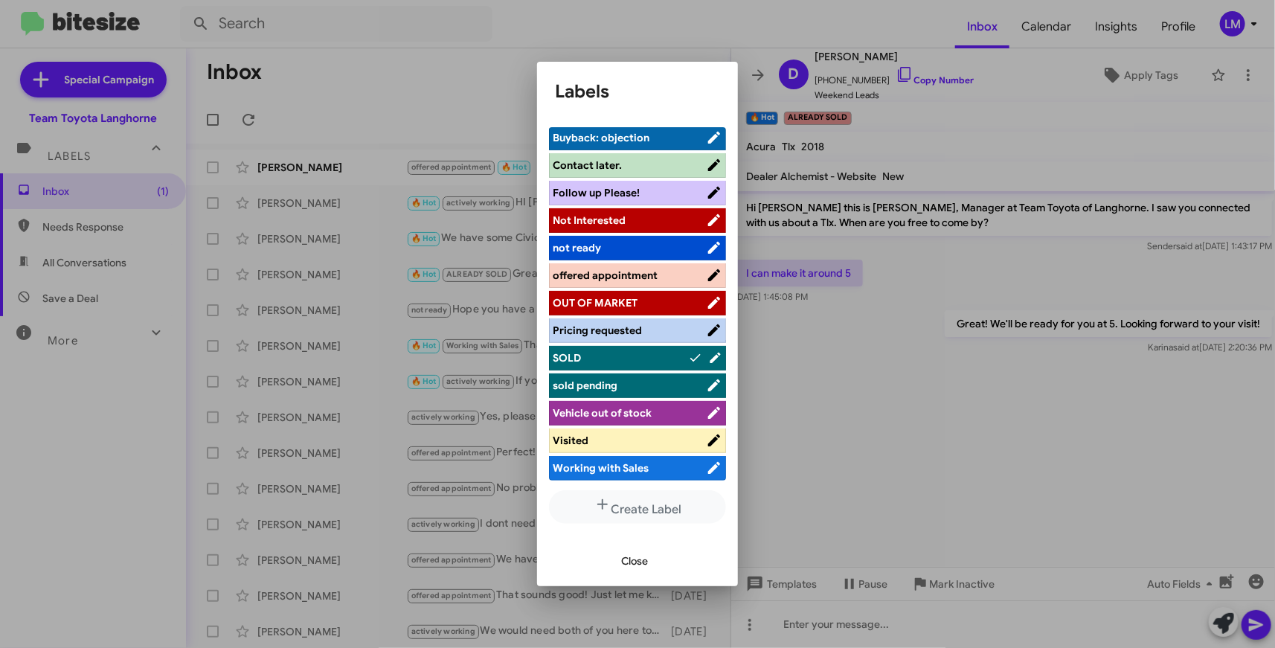
click at [623, 356] on span "SOLD" at bounding box center [620, 357] width 135 height 15
click at [633, 559] on span "Close" at bounding box center [634, 560] width 27 height 27
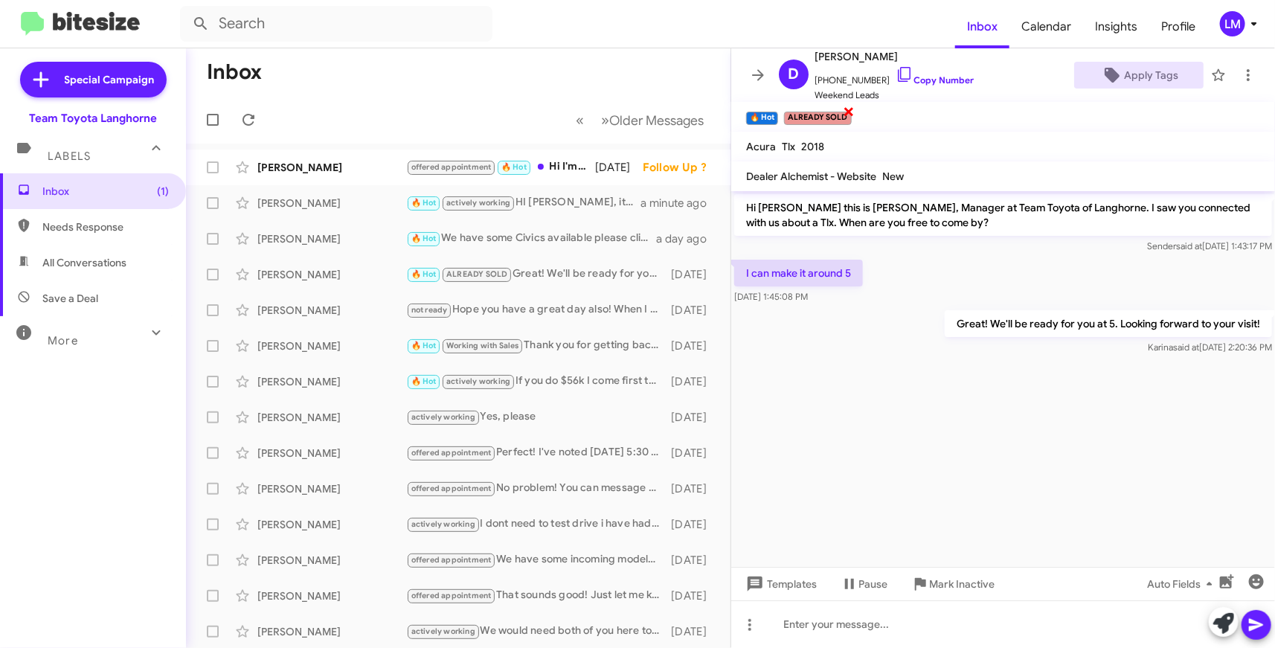
drag, startPoint x: 848, startPoint y: 113, endPoint x: 855, endPoint y: 115, distance: 7.6
click at [848, 113] on span "×" at bounding box center [849, 111] width 12 height 18
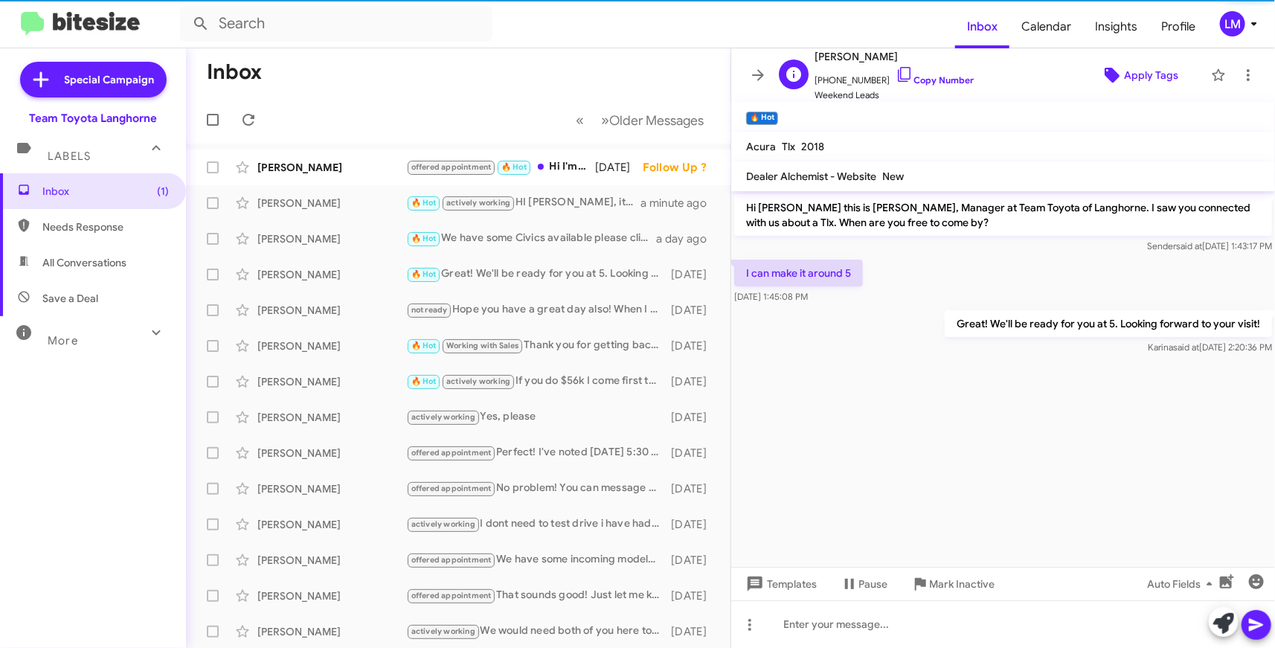
click at [1133, 71] on span "Apply Tags" at bounding box center [1151, 75] width 54 height 27
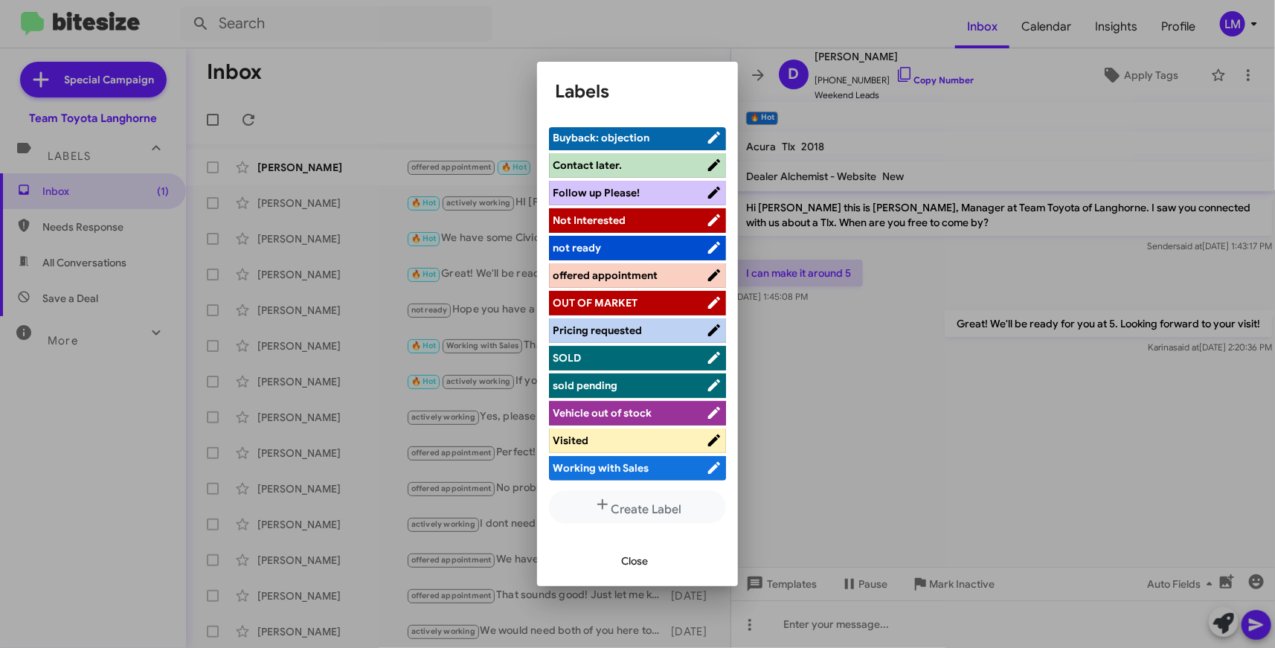
click at [623, 354] on span "SOLD" at bounding box center [629, 357] width 153 height 15
click at [630, 556] on span "Close" at bounding box center [634, 560] width 27 height 27
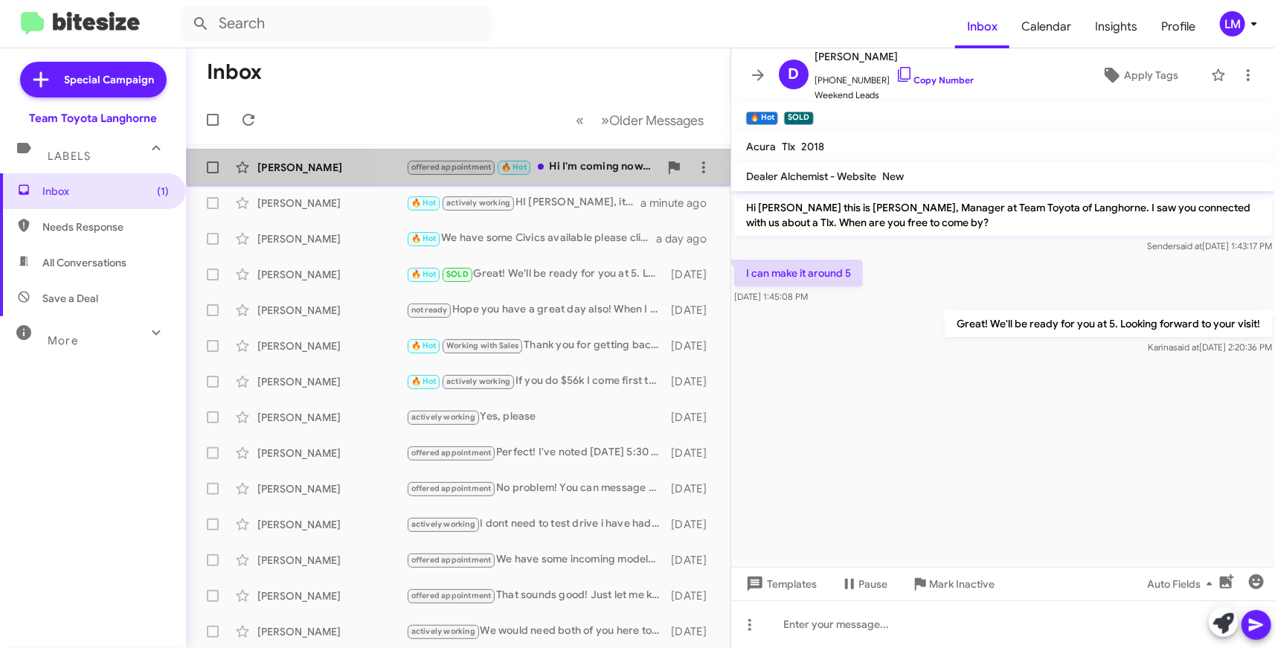
click at [601, 167] on div "offered appointment 🔥 Hot Hi I'm coming now. I'll be there around 615 if you ha…" at bounding box center [532, 166] width 253 height 17
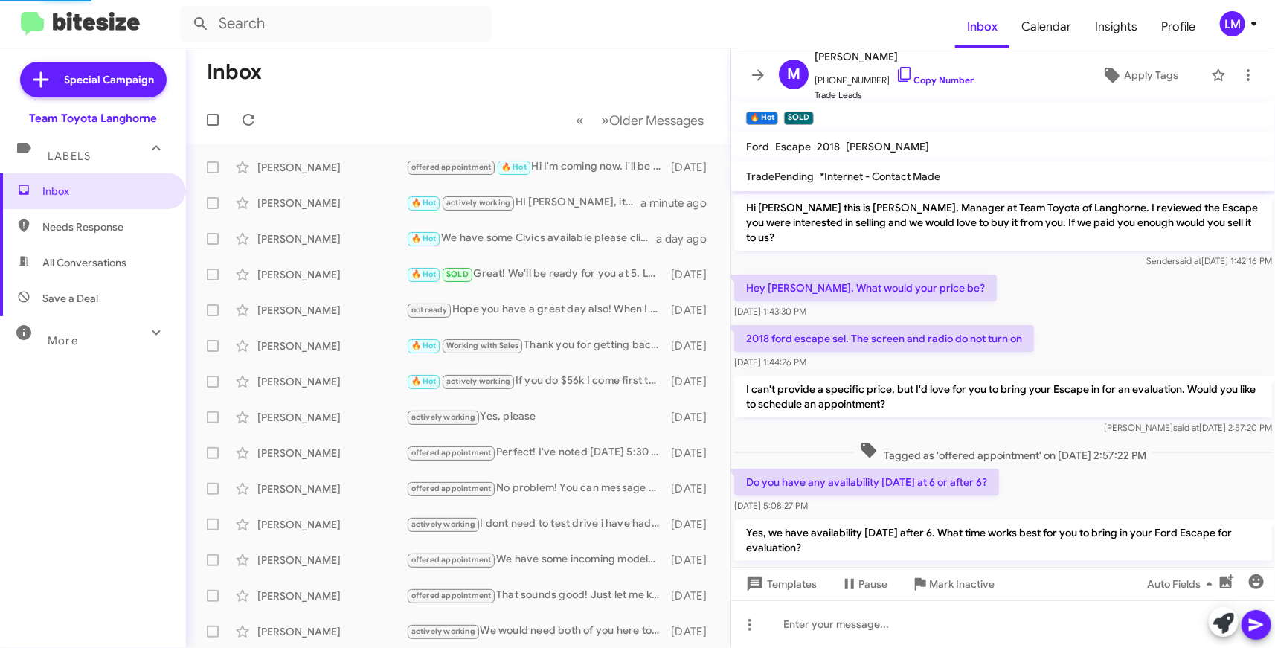
scroll to position [158, 0]
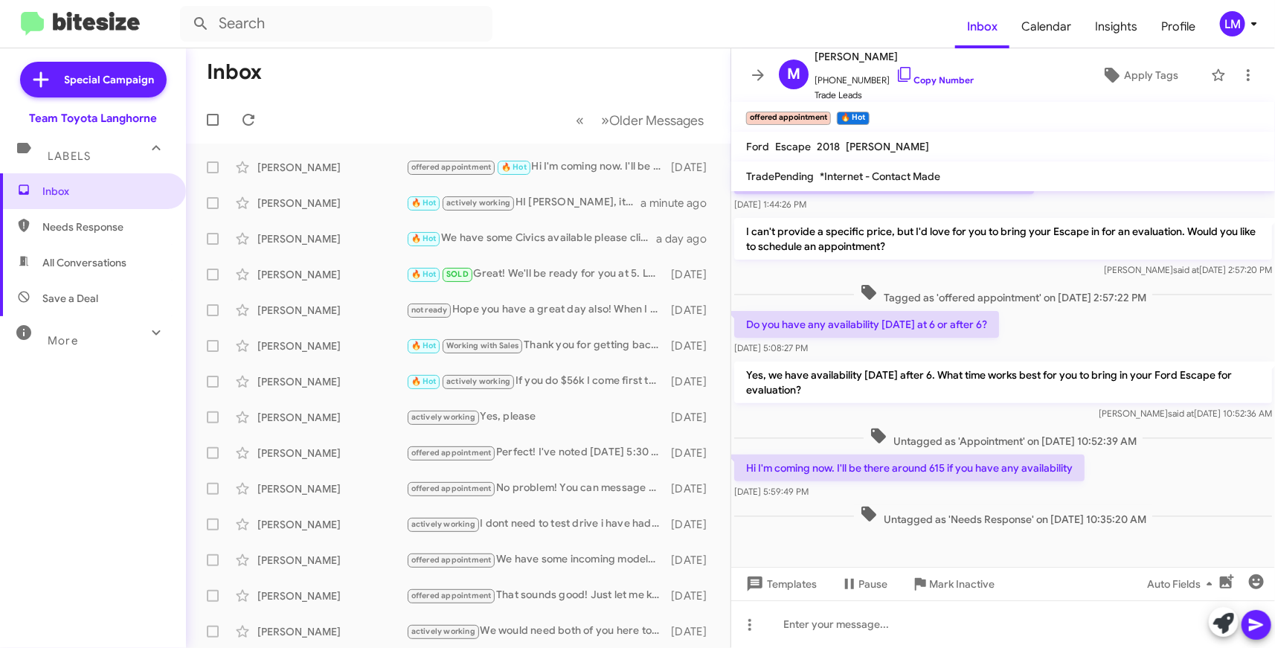
click at [989, 489] on div "[DATE] 5:59:49 PM" at bounding box center [909, 491] width 350 height 15
drag, startPoint x: 904, startPoint y: 77, endPoint x: 893, endPoint y: 65, distance: 16.4
click at [906, 77] on link "Copy Number" at bounding box center [934, 79] width 78 height 11
click at [1058, 155] on mat-toolbar "Ford Escape 2018 [PERSON_NAME]" at bounding box center [1003, 147] width 544 height 30
click at [1225, 622] on icon at bounding box center [1223, 623] width 21 height 21
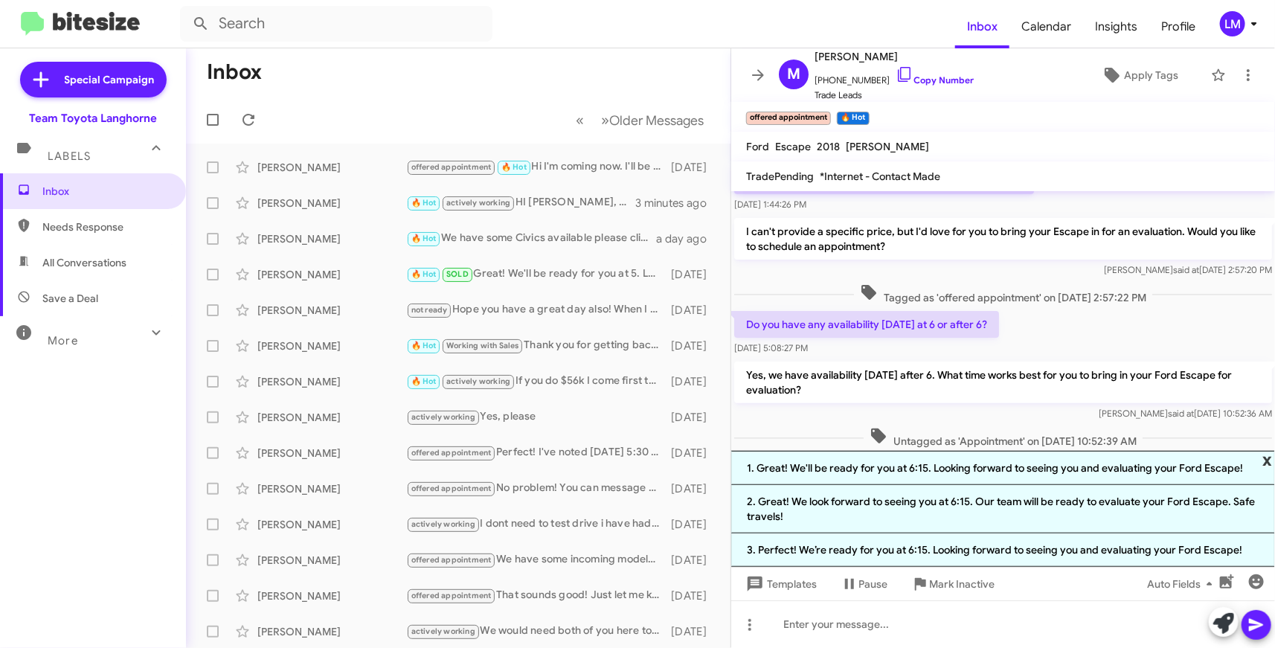
click at [1263, 464] on span "x" at bounding box center [1267, 460] width 10 height 18
